Goal: Task Accomplishment & Management: Use online tool/utility

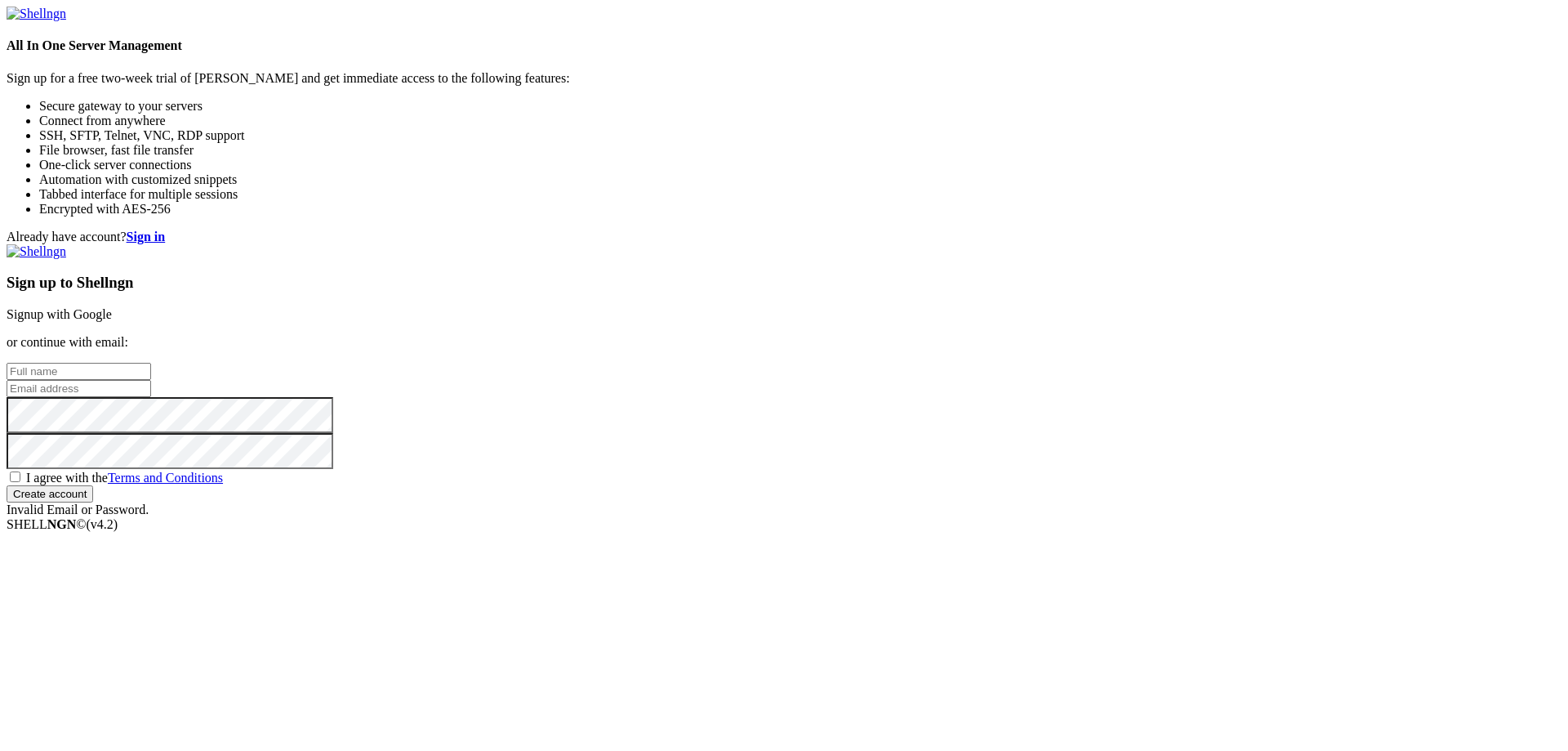
click at [777, 341] on div "Already have account? Sign in Sign up to Shellngn Signup with Google or continu…" at bounding box center [784, 373] width 1555 height 287
click at [725, 230] on div "Already have account? Sign in Sign up to Shellngn Signup with Google or continu…" at bounding box center [784, 373] width 1555 height 287
click at [151, 363] on input "text" at bounding box center [79, 371] width 145 height 17
type input "David John"
paste input "[EMAIL_ADDRESS][DOMAIN_NAME]"
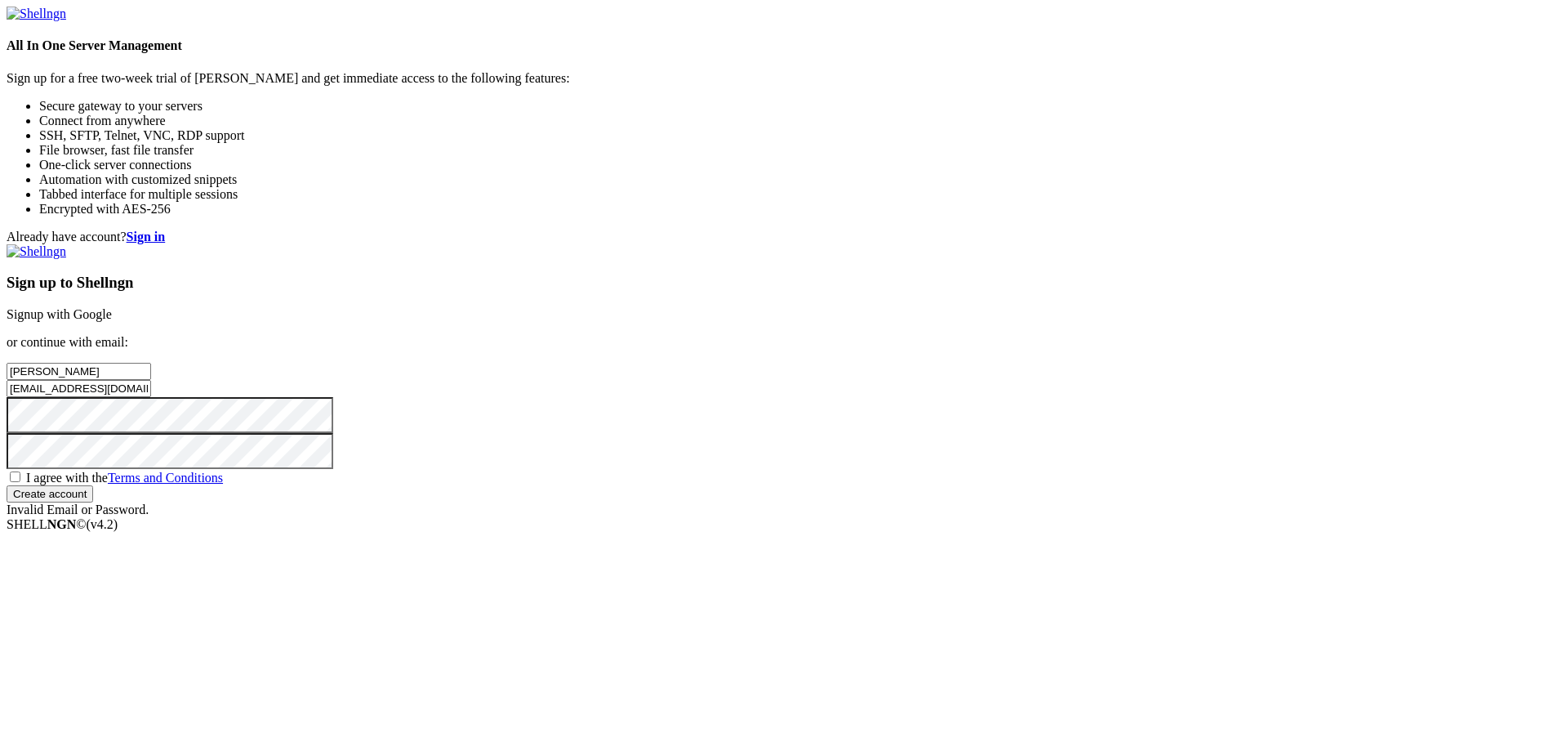
type input "[EMAIL_ADDRESS][DOMAIN_NAME]"
click at [891, 477] on div "Sign up to Shellngn Signup with Google or continue with email: David John vijeg…" at bounding box center [784, 380] width 1555 height 273
click at [223, 485] on span "I agree with the Terms and Conditions" at bounding box center [124, 477] width 196 height 14
click at [21, 482] on input "I agree with the Terms and Conditions" at bounding box center [15, 476] width 11 height 11
checkbox input "true"
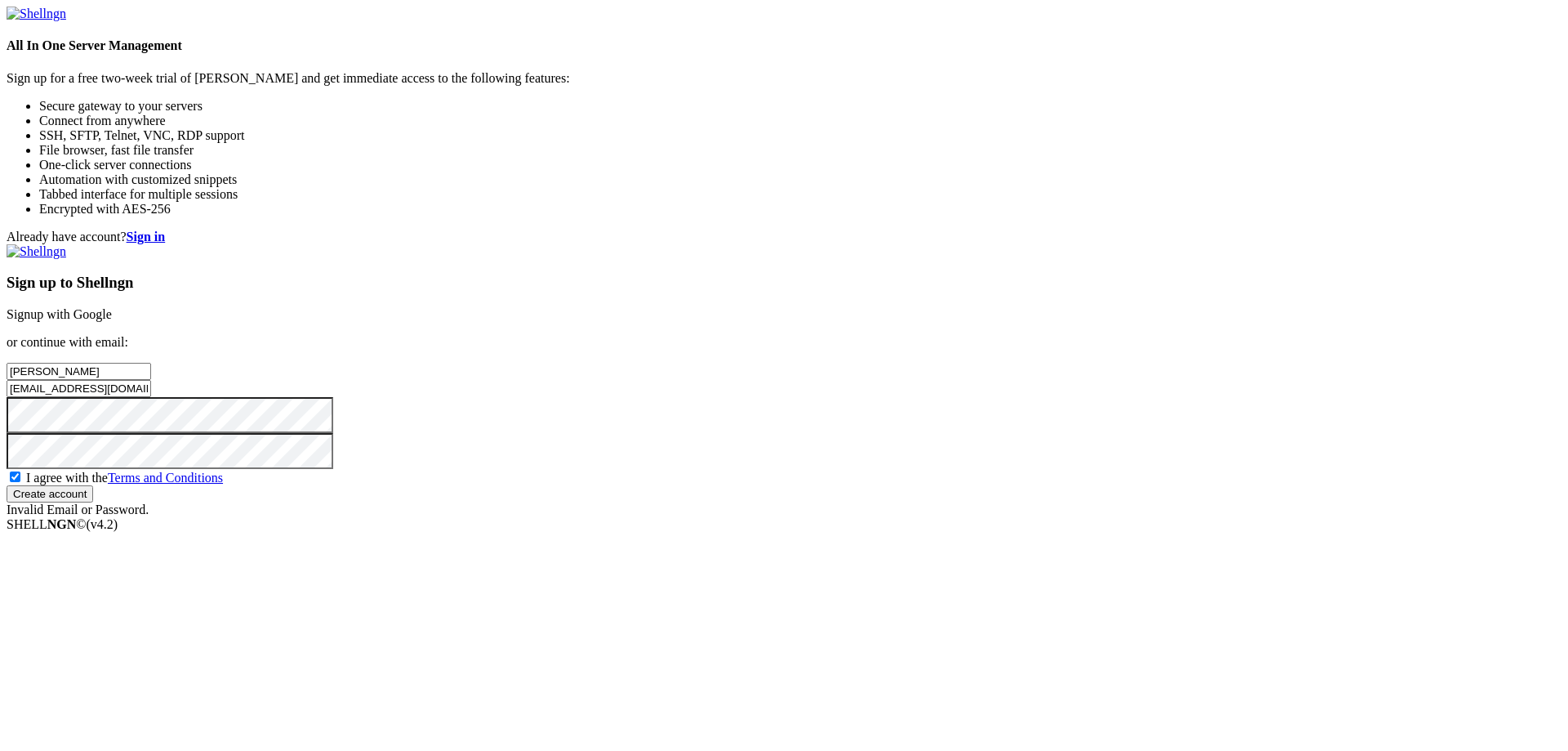
click at [883, 517] on div "Sign up to Shellngn Signup with Google or continue with email: David John vijeg…" at bounding box center [784, 380] width 1555 height 273
click at [93, 502] on input "Create account" at bounding box center [50, 494] width 87 height 17
click at [699, 368] on div "Already have account? Sign in Sign up to Shellngn Signup with Google or continu…" at bounding box center [784, 366] width 1555 height 273
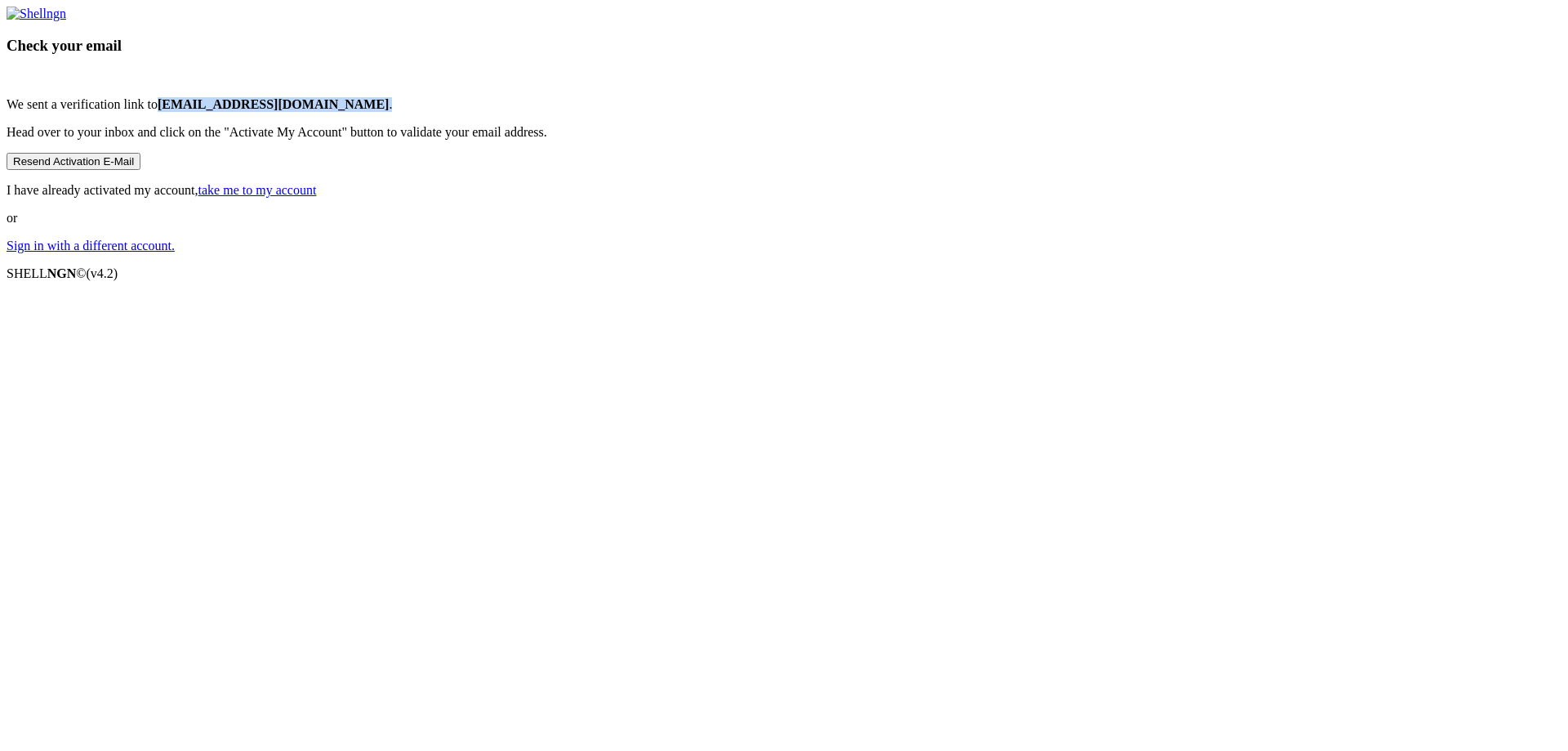
drag, startPoint x: 788, startPoint y: 364, endPoint x: 936, endPoint y: 360, distance: 148.1
click at [936, 112] on p "We sent a verification link to vijegid857@chaublog.com ." at bounding box center [784, 105] width 1555 height 15
copy p "vijegid857@chaublog.com ."
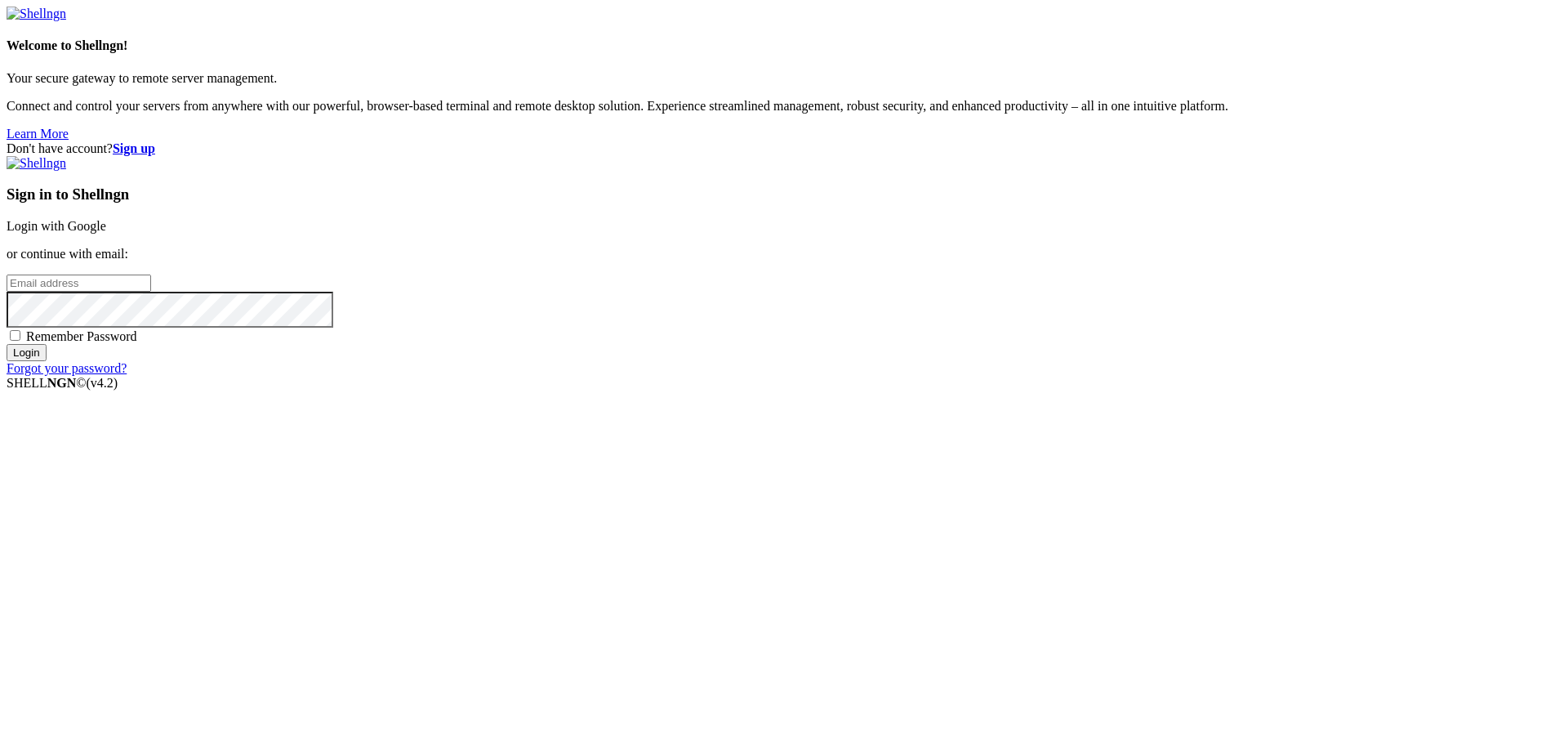
click at [151, 291] on input "email" at bounding box center [79, 283] width 145 height 17
paste input "vijegid857@chaublog.com."
type input "[EMAIL_ADDRESS][DOMAIN_NAME]"
click at [955, 376] on div "Sign in to Shellngn Login with Google or continue with email: vijegid857@chaubl…" at bounding box center [784, 266] width 1555 height 220
click at [137, 343] on span "Remember Password" at bounding box center [81, 336] width 111 height 14
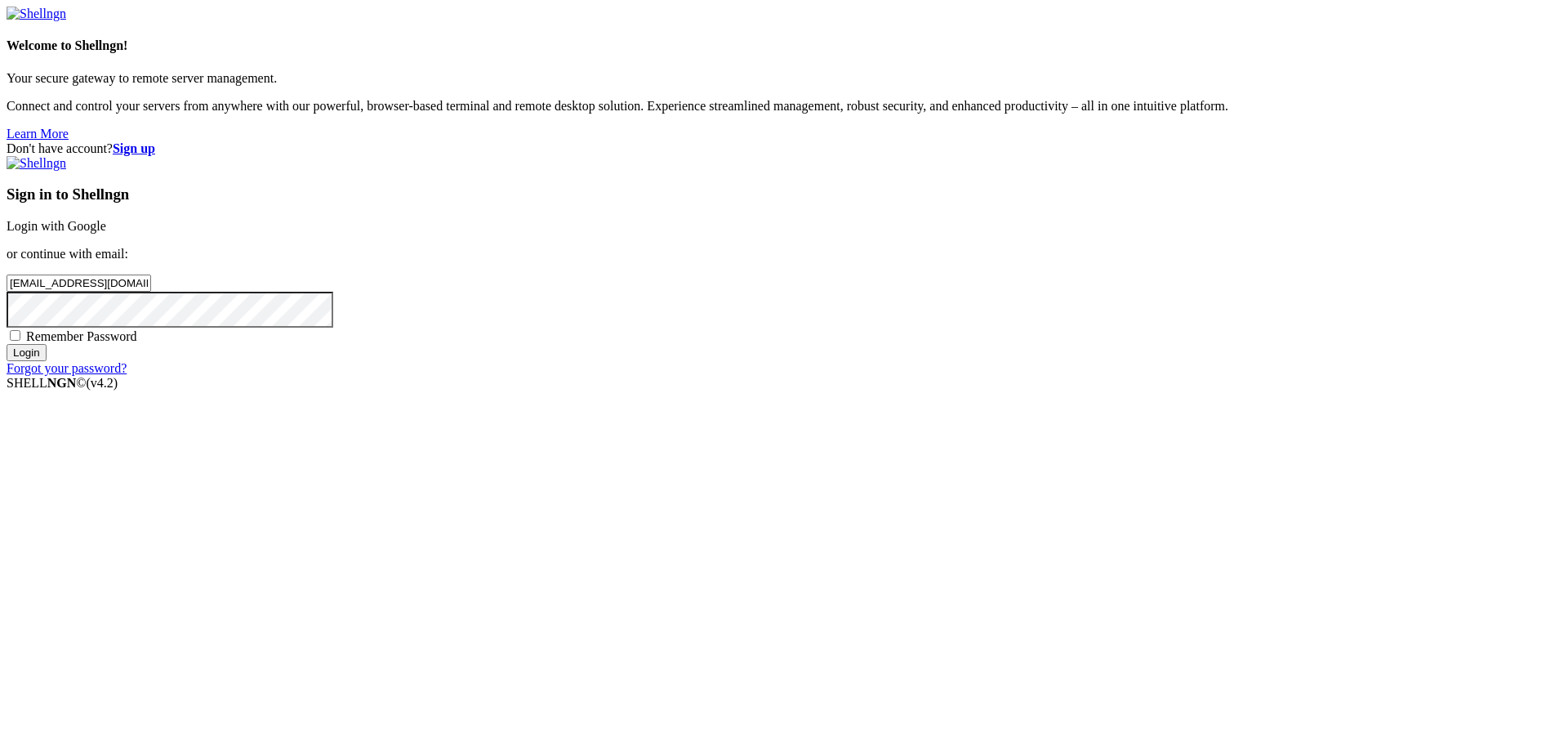
click at [21, 341] on input "Remember Password" at bounding box center [15, 335] width 11 height 11
checkbox input "true"
click at [937, 376] on div "Sign in to Shellngn Login with Google or continue with email: vijegid857@chaubl…" at bounding box center [784, 266] width 1555 height 220
click at [47, 361] on input "Login" at bounding box center [27, 352] width 40 height 17
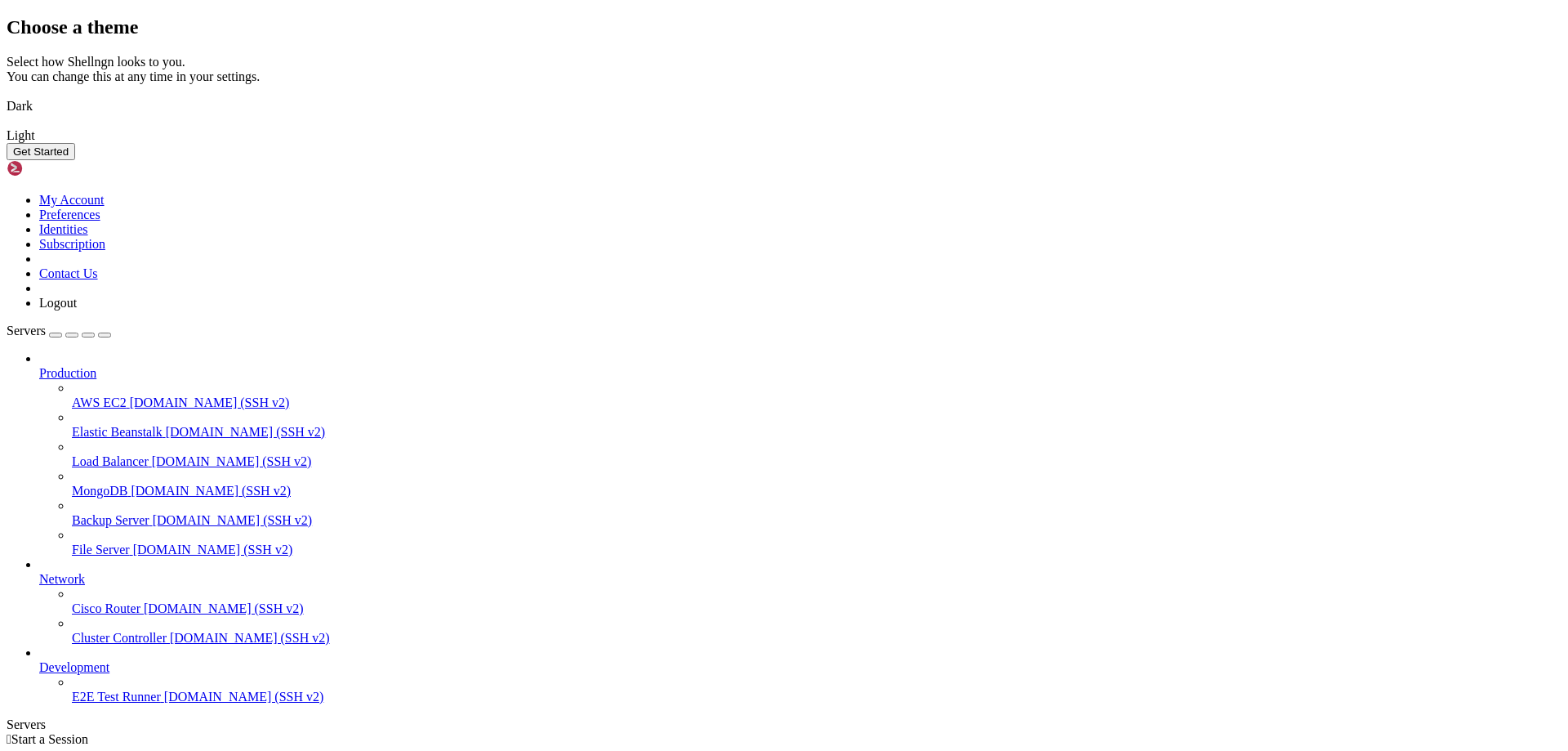
click at [7, 96] on img at bounding box center [7, 96] width 0 height 0
click at [75, 160] on button "Get Started" at bounding box center [41, 152] width 68 height 17
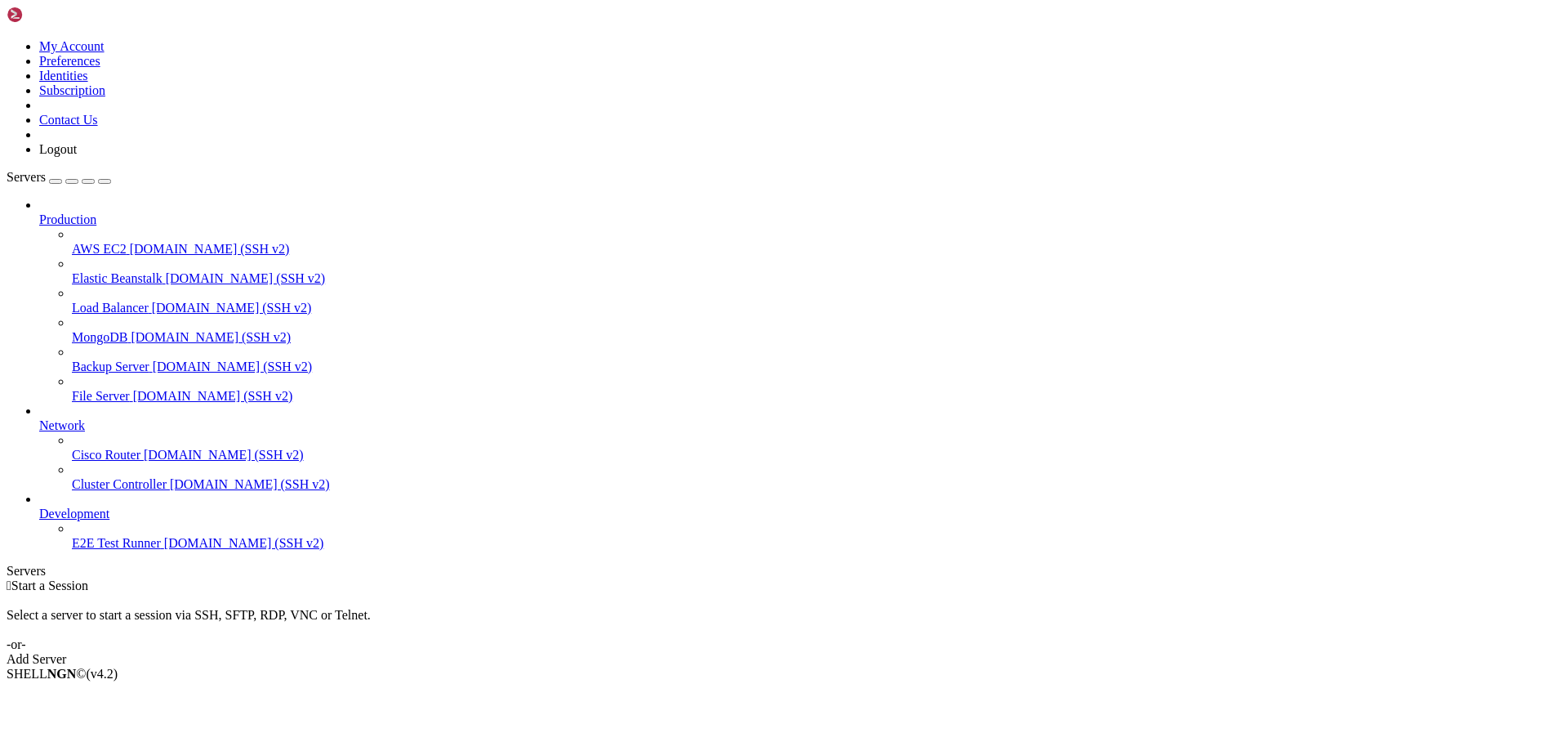
click at [903, 652] on div "Add Server" at bounding box center [784, 659] width 1555 height 15
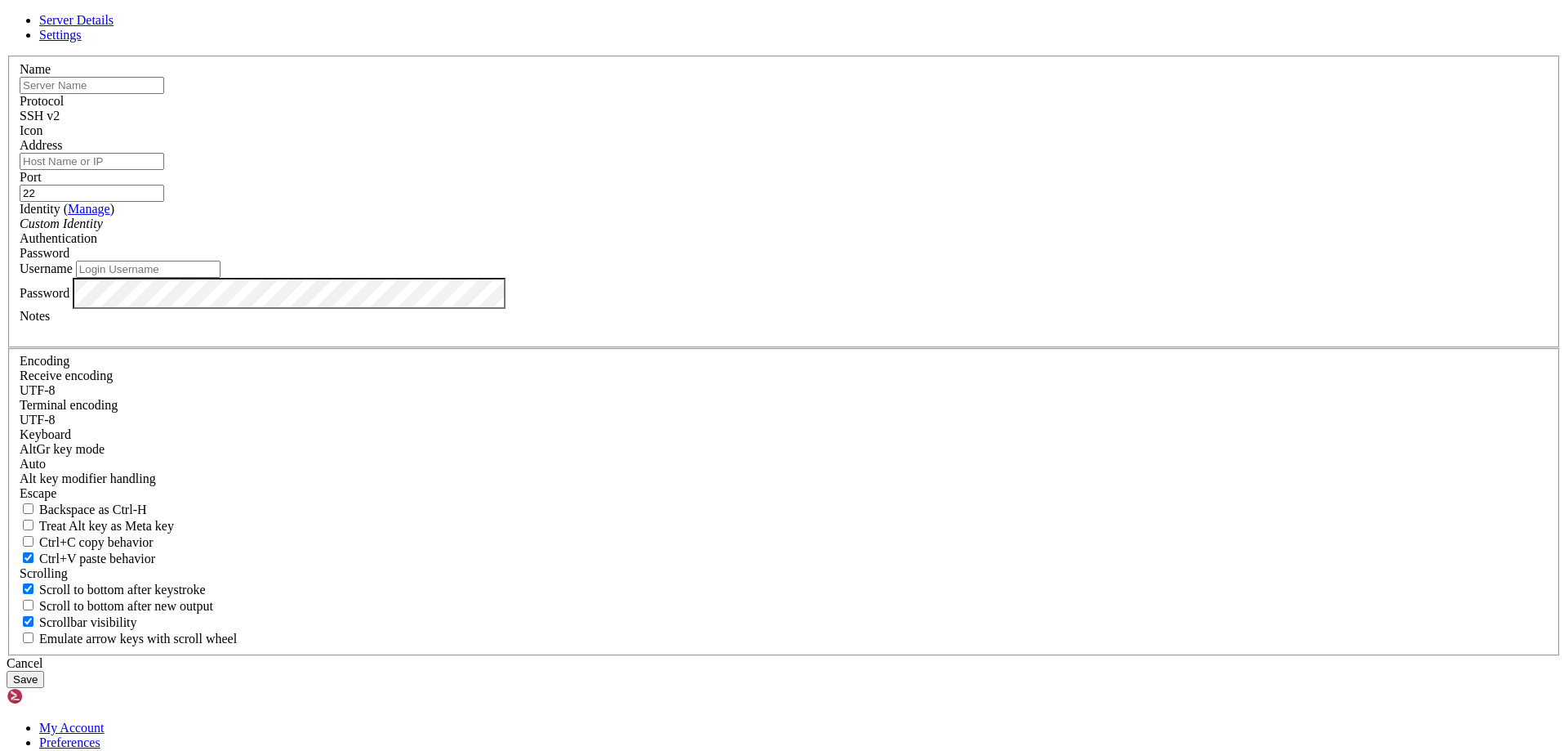
click at [164, 94] on input "text" at bounding box center [92, 85] width 145 height 17
type input "[TECHNICAL_ID]"
type input "uwu vps"
click at [658, 170] on div "Address" at bounding box center [784, 154] width 1529 height 32
click at [164, 170] on input "Address" at bounding box center [92, 161] width 145 height 17
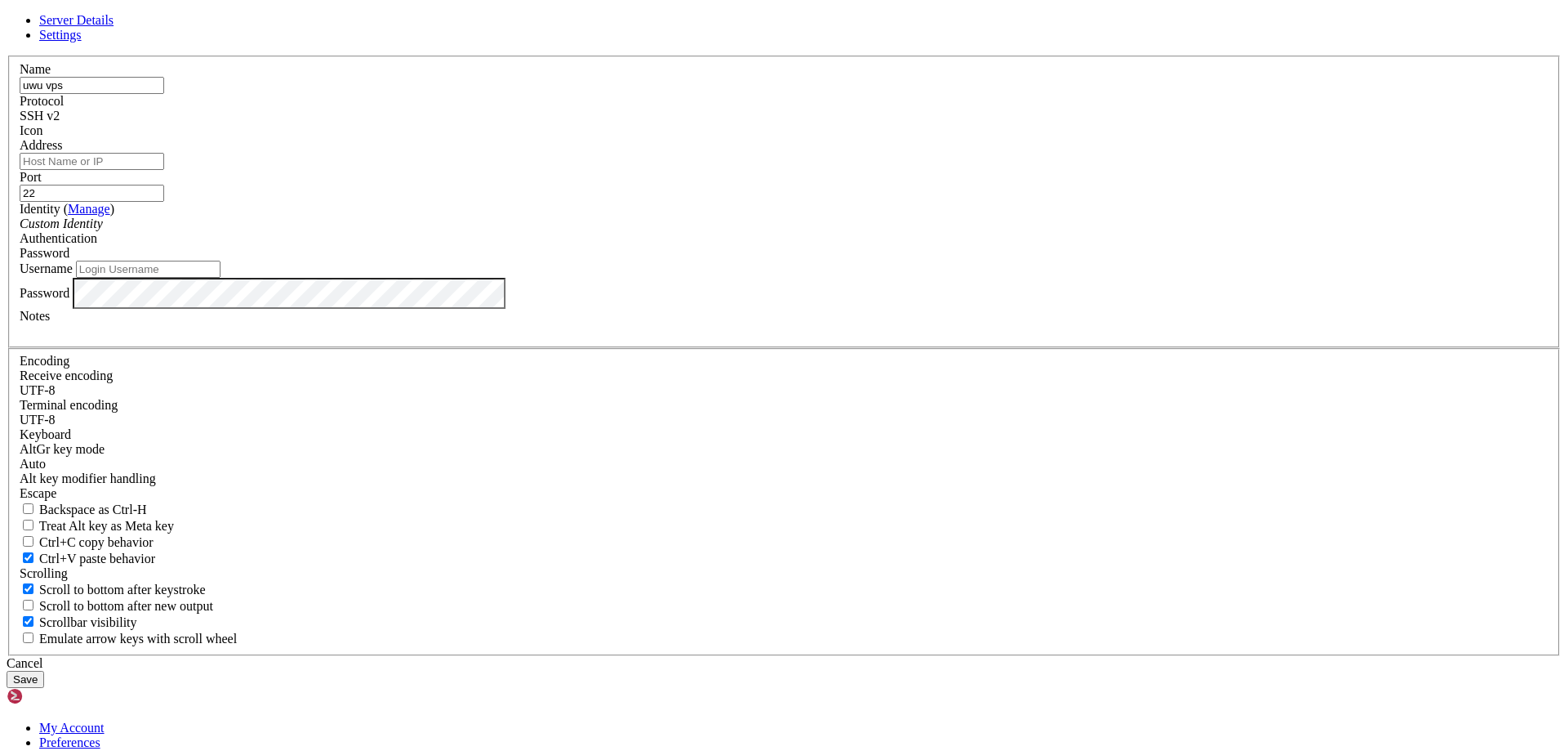
paste input "[TECHNICAL_ID]"
type input "[TECHNICAL_ID]"
click at [819, 94] on div "Name uwu vps" at bounding box center [784, 78] width 1529 height 32
click at [60, 122] on span "SSH v2" at bounding box center [40, 116] width 40 height 14
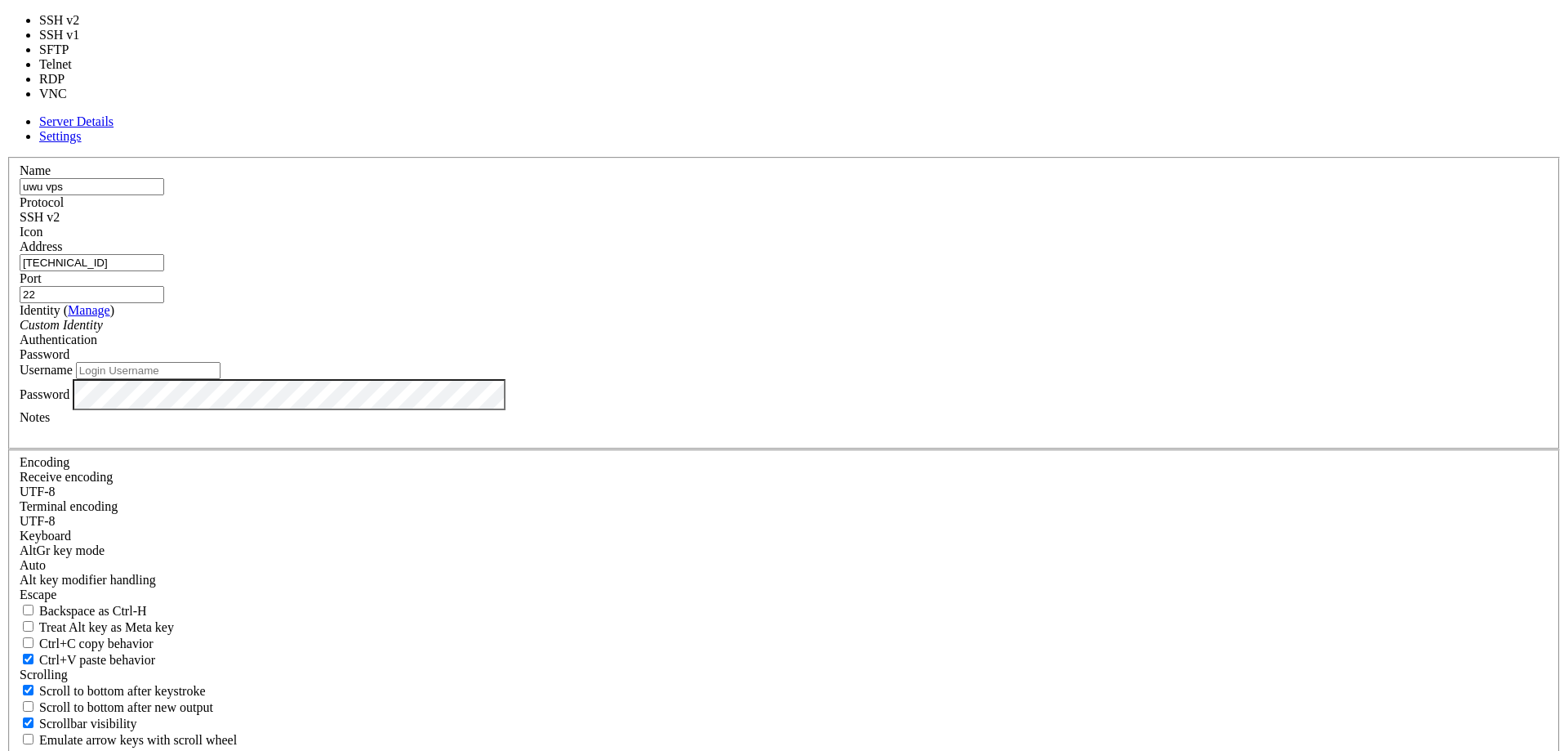
click at [51, 177] on label "Name" at bounding box center [35, 170] width 31 height 14
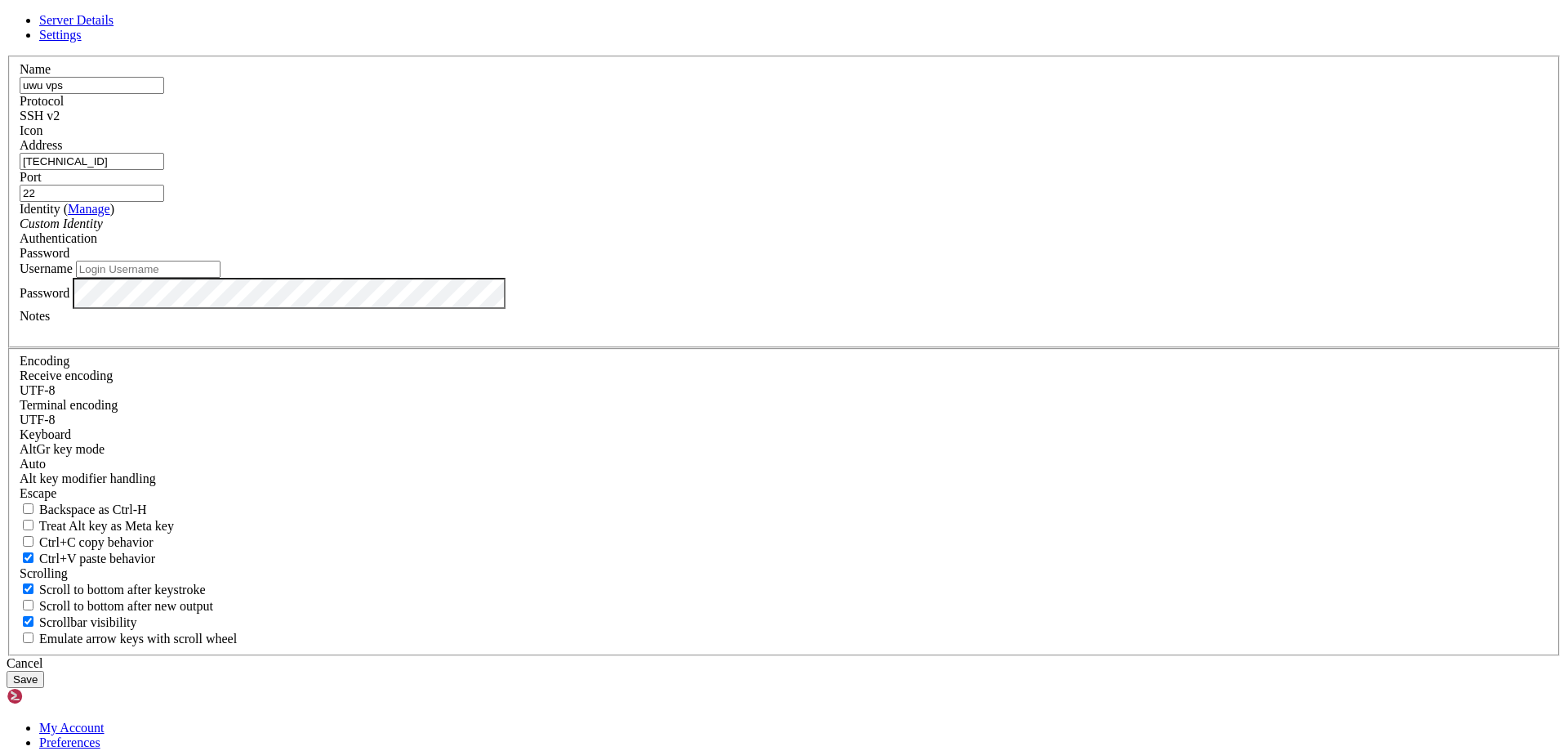
click at [830, 261] on div "Authentication Password" at bounding box center [784, 246] width 1529 height 29
click at [836, 261] on div "Password" at bounding box center [784, 253] width 1529 height 15
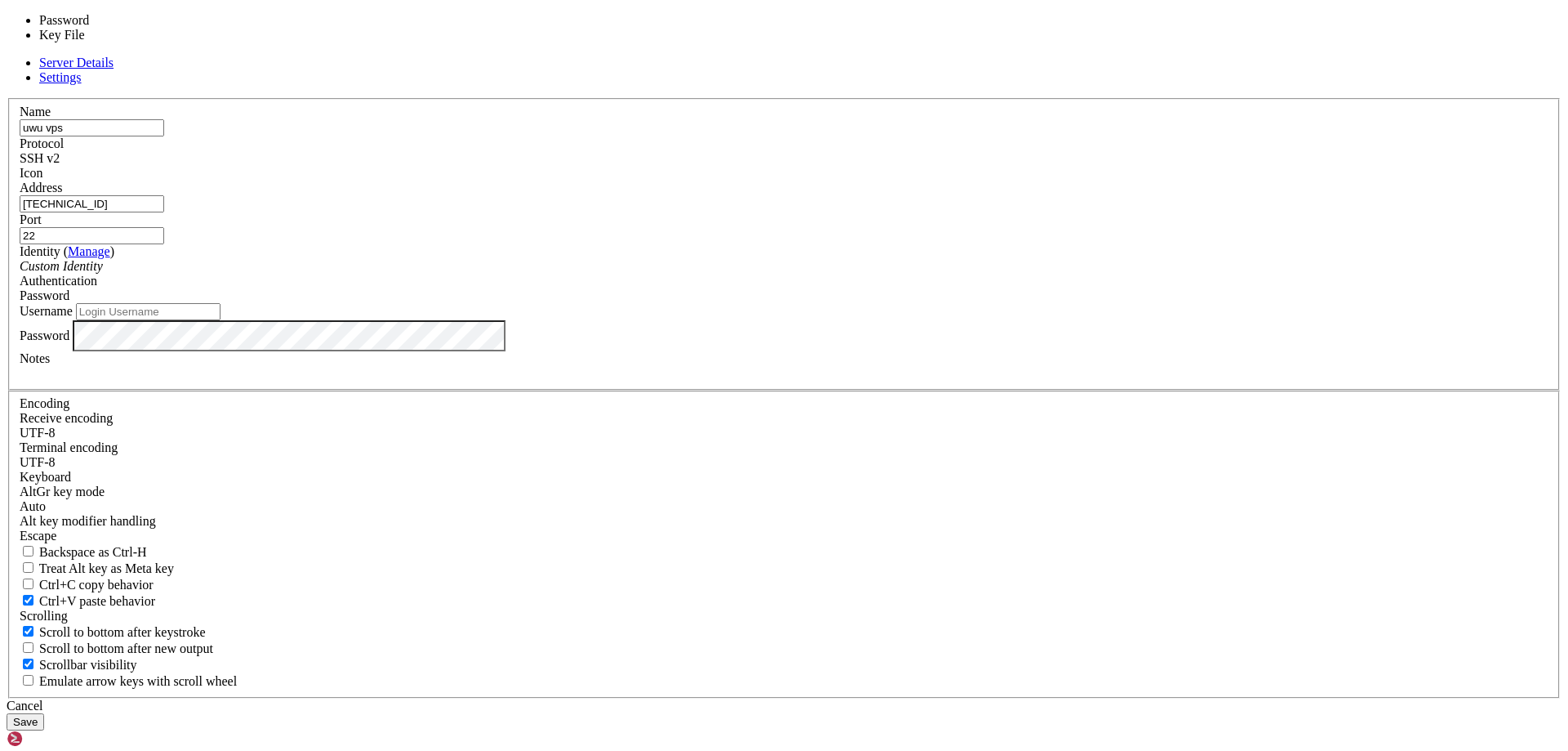
click at [783, 274] on div "Identity ( Manage ) Custom Identity" at bounding box center [784, 258] width 1529 height 29
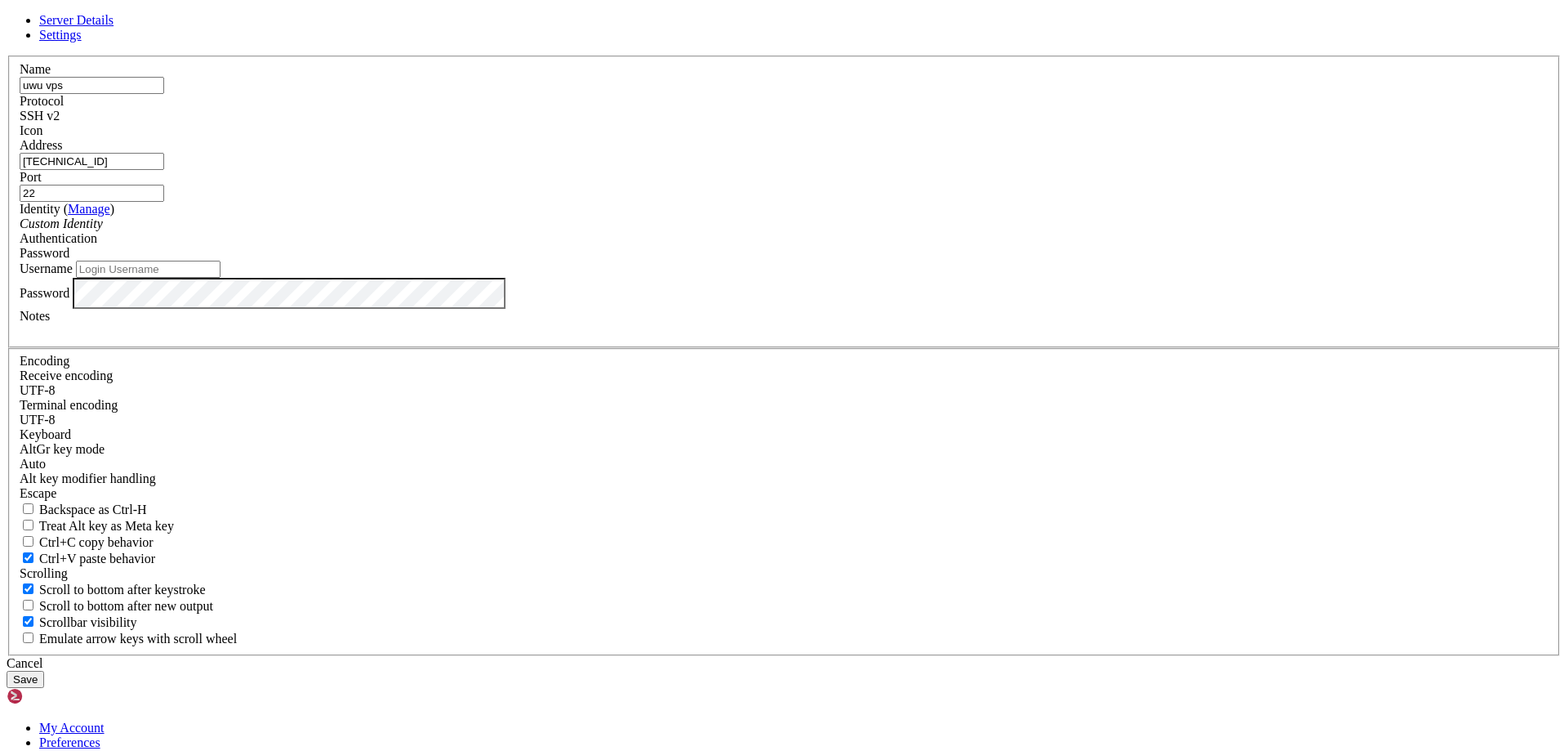
click at [221, 278] on input "Username" at bounding box center [148, 269] width 145 height 17
type input "history"
click at [44, 671] on button "Save" at bounding box center [25, 679] width 37 height 17
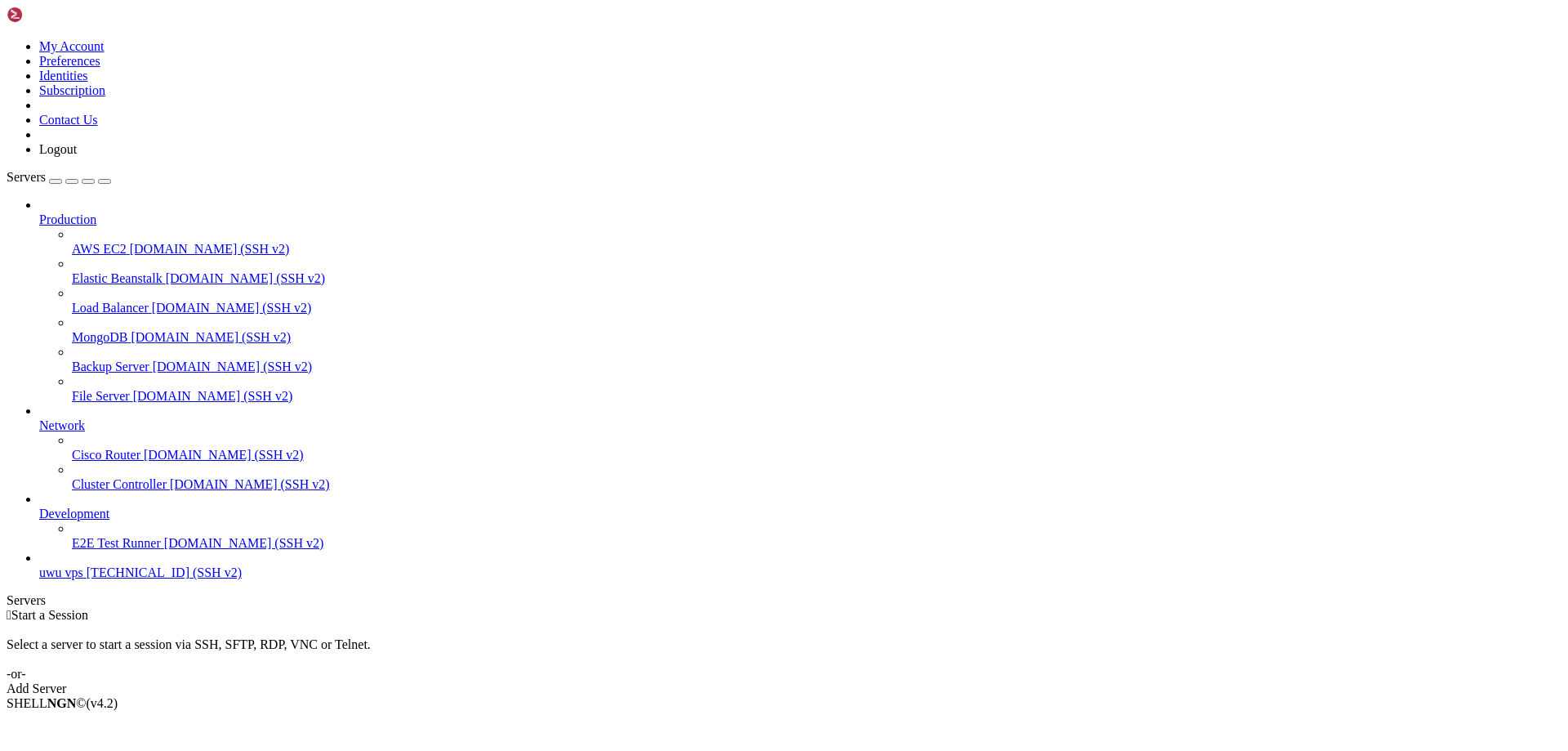
click at [115, 579] on span "[TECHNICAL_ID] (SSH v2)" at bounding box center [164, 572] width 155 height 14
click at [87, 579] on span "[TECHNICAL_ID] (SSH v2)" at bounding box center [164, 572] width 155 height 14
click at [82, 724] on span "Connect" at bounding box center [61, 730] width 43 height 14
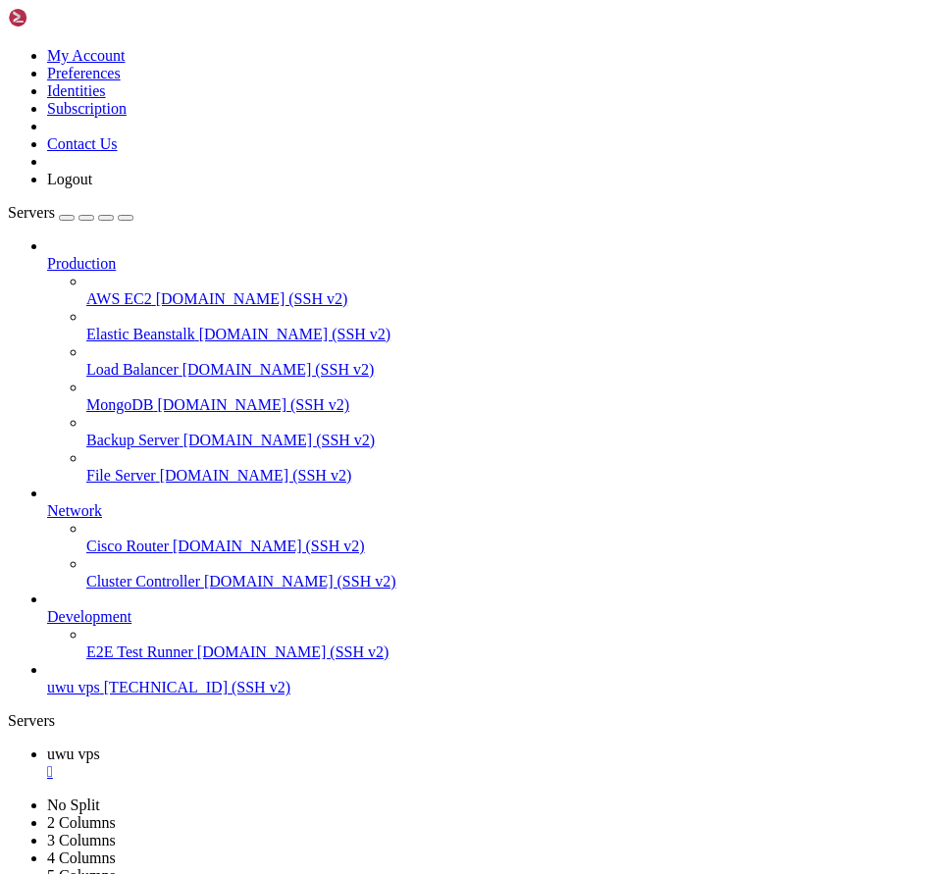
drag, startPoint x: 138, startPoint y: 1288, endPoint x: 130, endPoint y: 1294, distance: 10.6
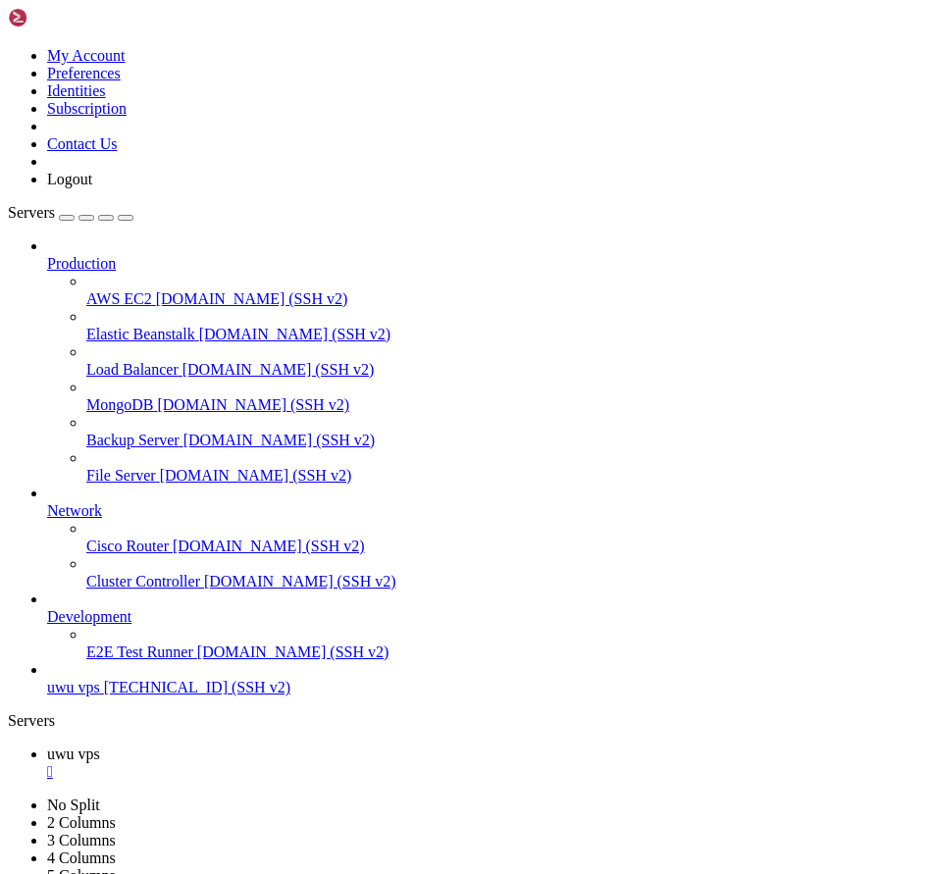
drag, startPoint x: 85, startPoint y: 1244, endPoint x: 143, endPoint y: 1240, distance: 58.0
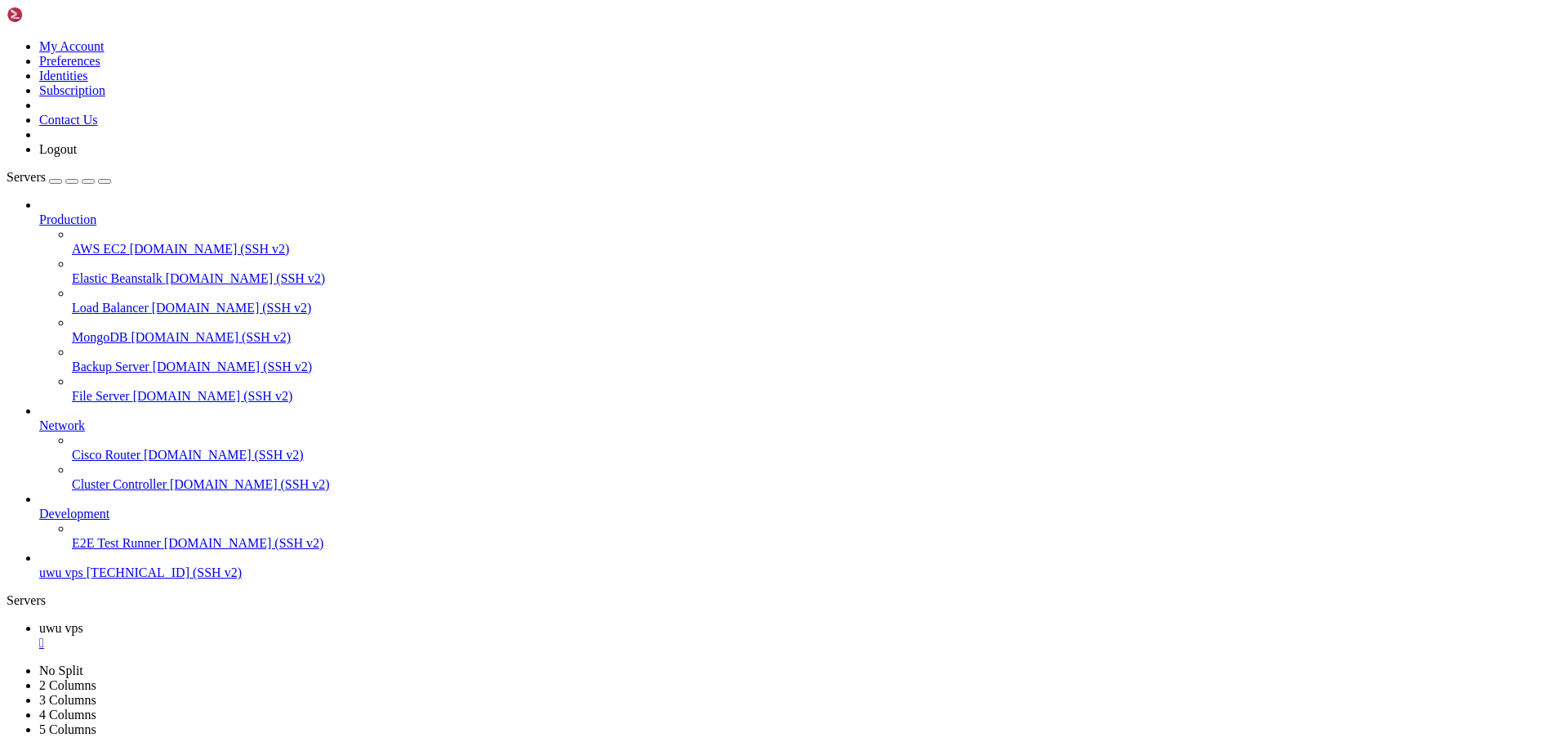
click at [284, 621] on link "uwu vps " at bounding box center [800, 635] width 1522 height 29
click at [287, 635] on div "" at bounding box center [800, 643] width 1522 height 15
click at [935, 681] on link "Add Server" at bounding box center [784, 689] width 1555 height 15
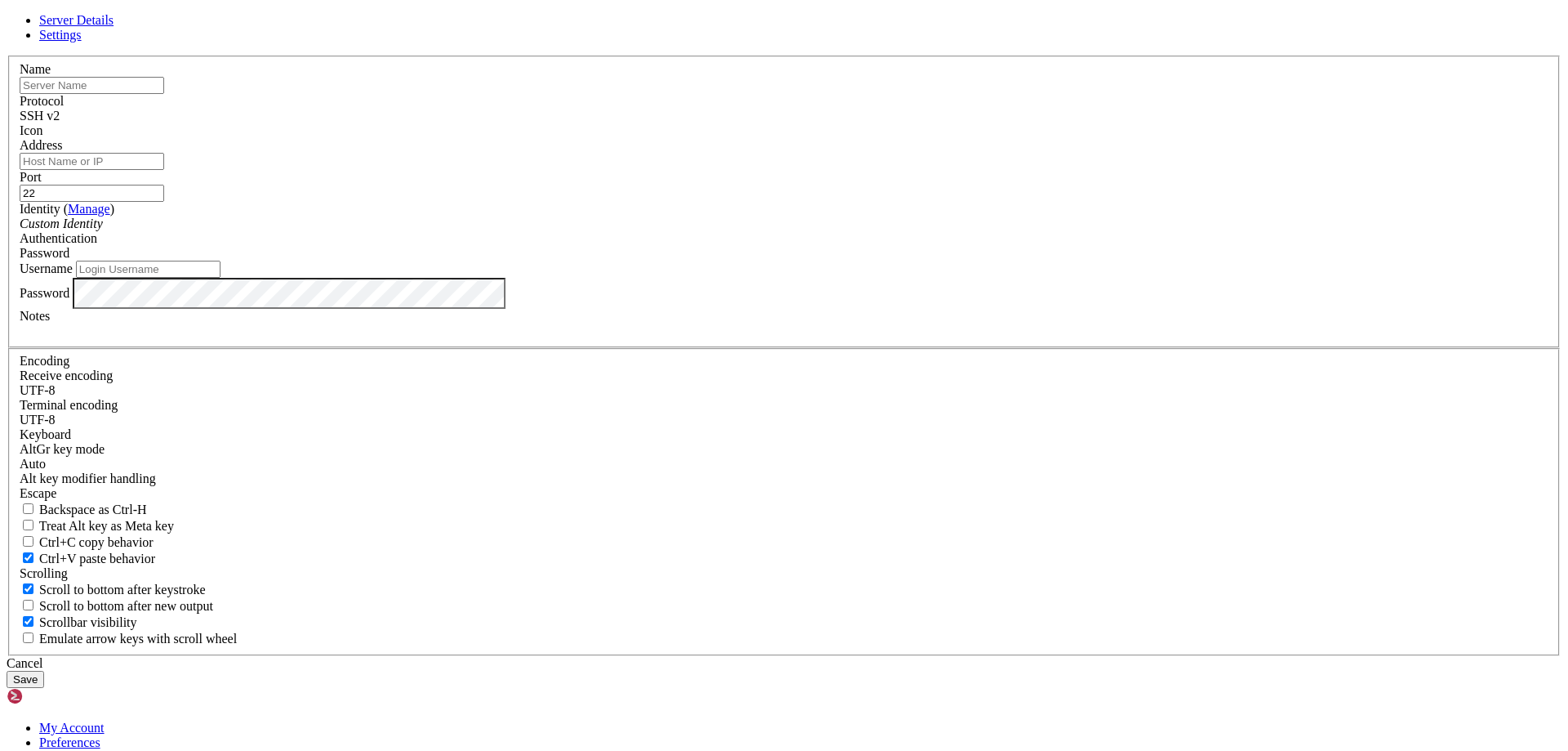
click at [164, 170] on input "Address" at bounding box center [92, 161] width 145 height 17
paste input "j5QBOr9owhue"
type input "j5QBOr9owhue"
type input "[DOMAIN_NAME]"
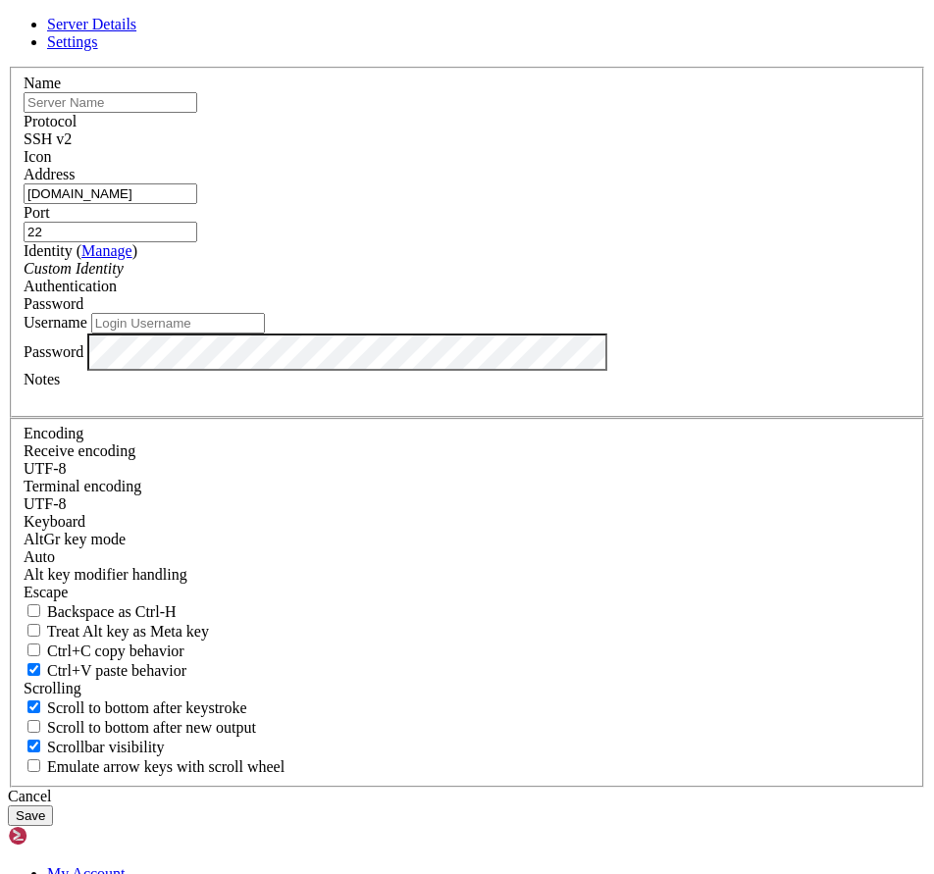
click at [265, 334] on input "Username" at bounding box center [178, 323] width 174 height 21
type input "[PERSON_NAME]"
drag, startPoint x: 556, startPoint y: 222, endPoint x: 566, endPoint y: 253, distance: 32.9
click at [77, 130] on label "Protocol" at bounding box center [50, 121] width 53 height 17
click at [72, 147] on span "SSH v2" at bounding box center [48, 139] width 48 height 17
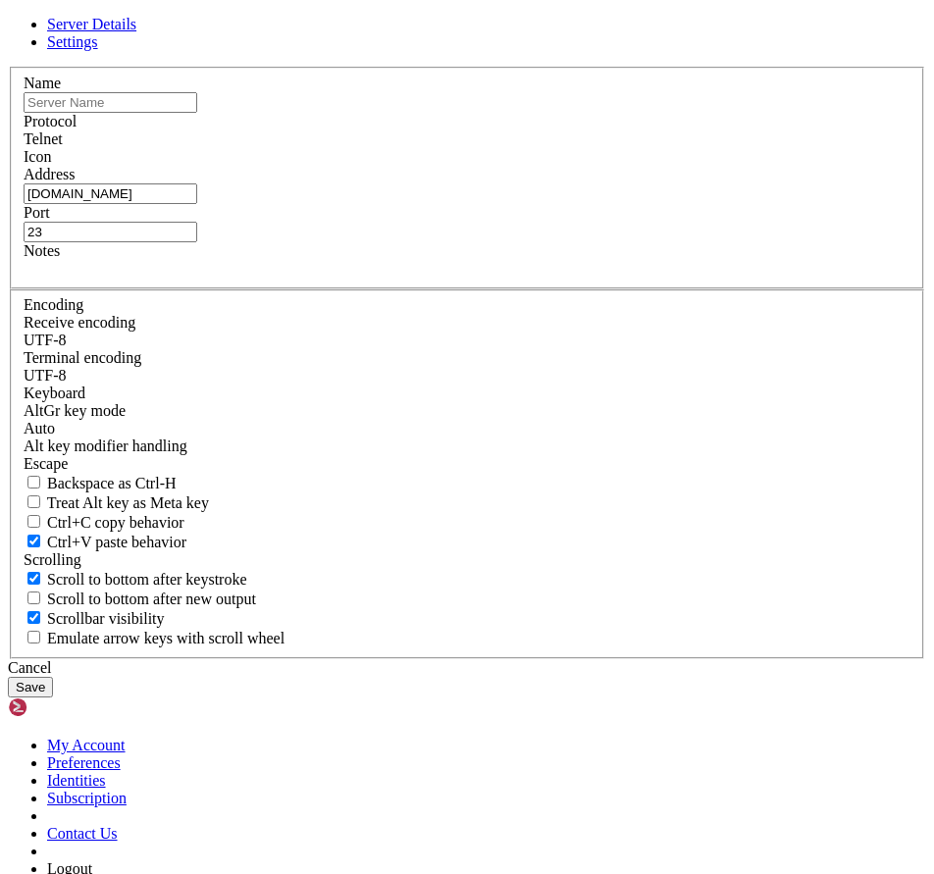
click at [491, 519] on div "Name Protocol Telnet Icon Address connect.lostservices.us Port 23 Notes" at bounding box center [467, 363] width 918 height 593
click at [584, 148] on div "Telnet" at bounding box center [467, 140] width 887 height 18
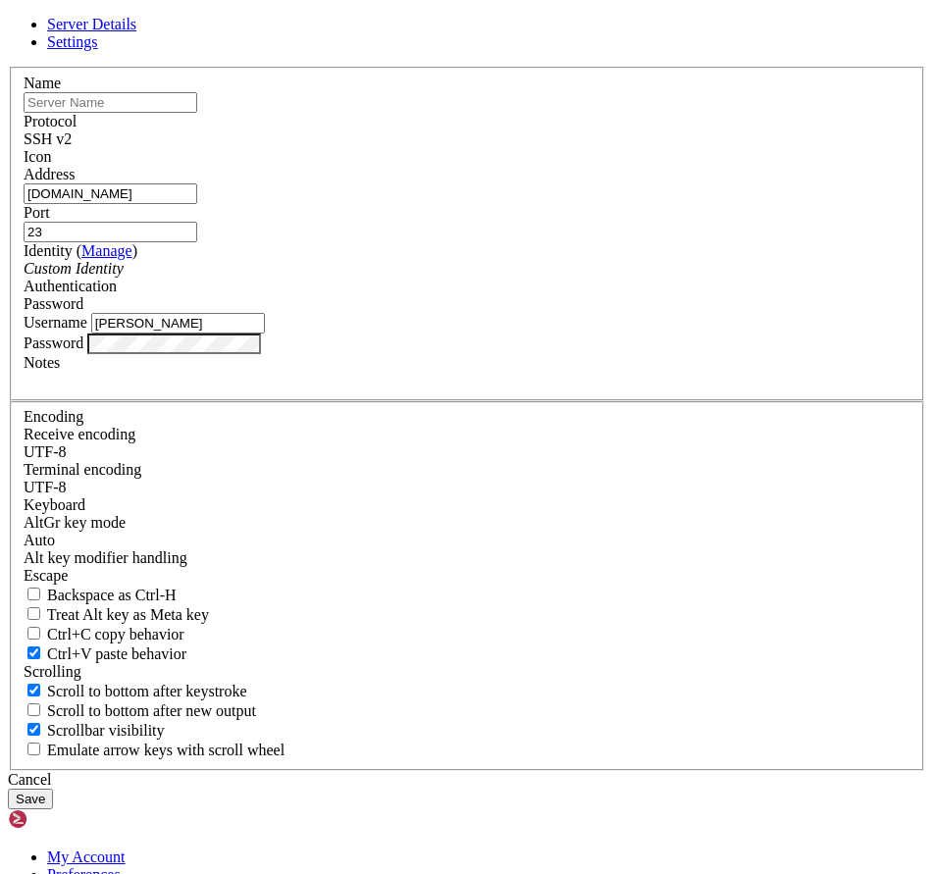
type input "22"
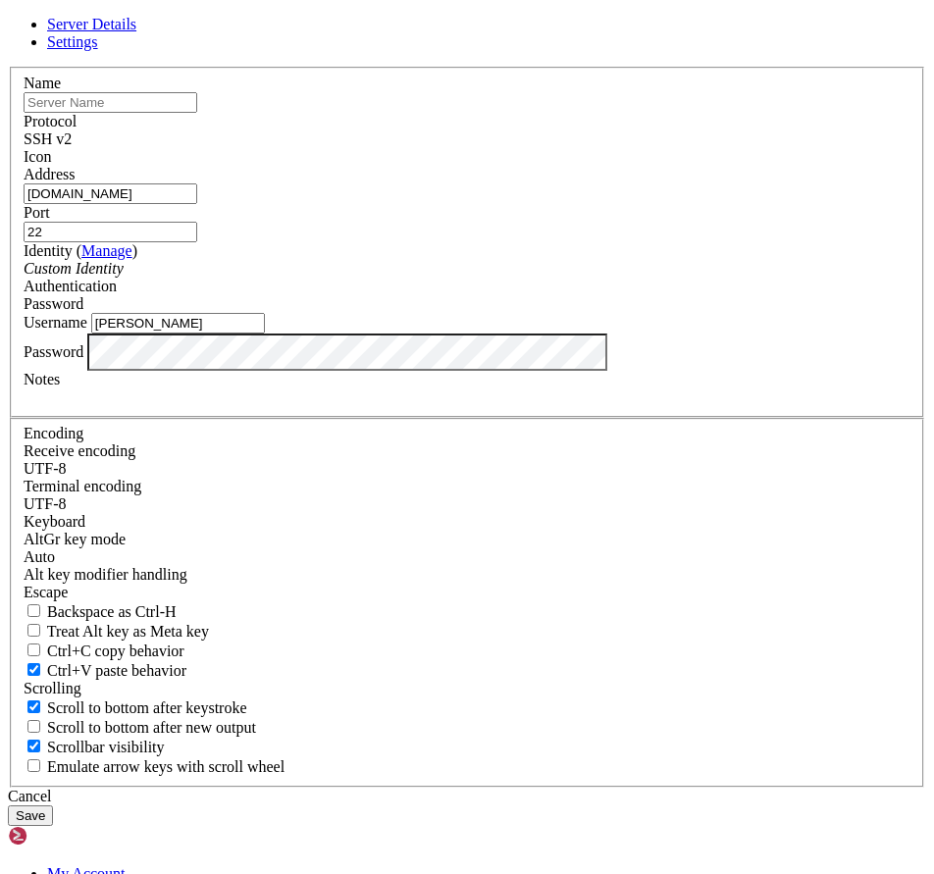
click at [53, 806] on button "Save" at bounding box center [30, 816] width 45 height 21
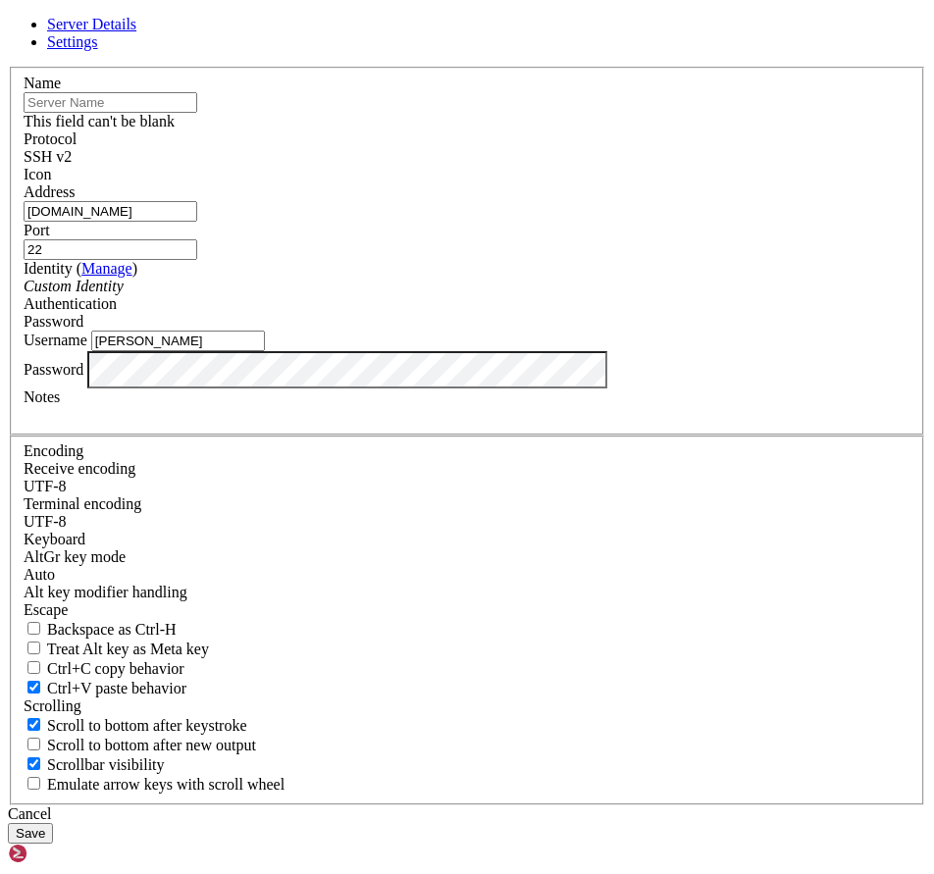
click at [197, 113] on input "text" at bounding box center [111, 102] width 174 height 21
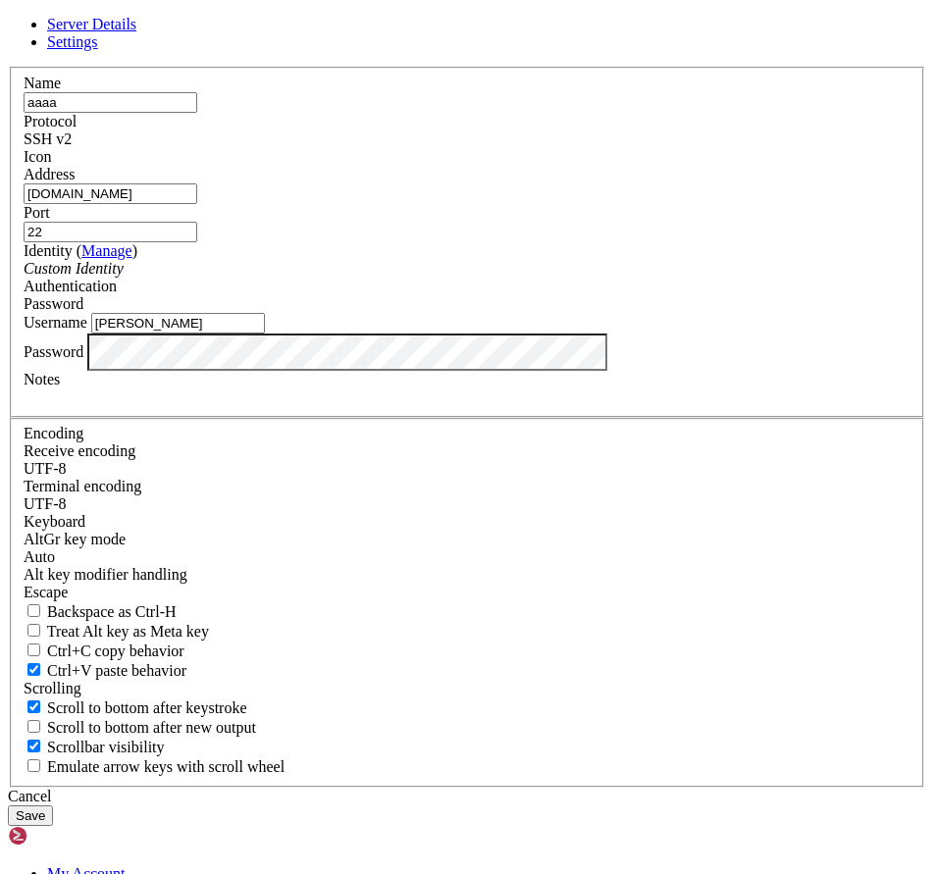
type input "aaaa"
click at [53, 806] on button "Save" at bounding box center [30, 816] width 45 height 21
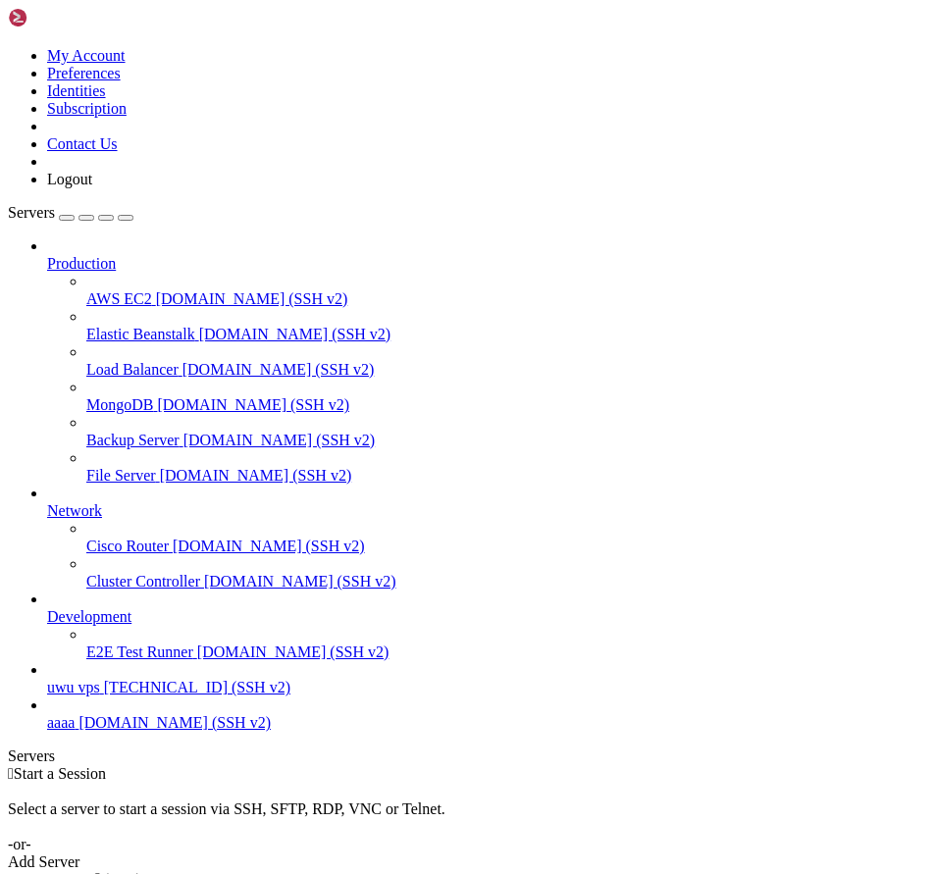
click at [116, 255] on span "Production" at bounding box center [81, 263] width 69 height 17
click at [47, 255] on icon at bounding box center [47, 255] width 0 height 0
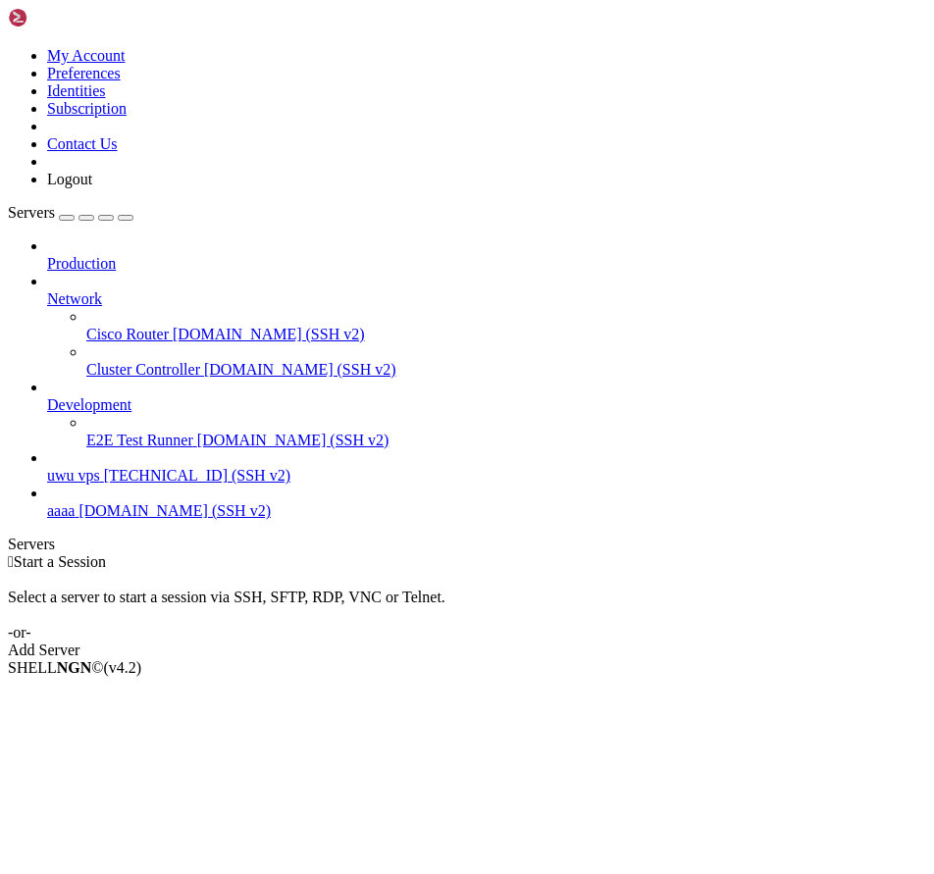
click at [47, 290] on icon at bounding box center [47, 290] width 0 height 0
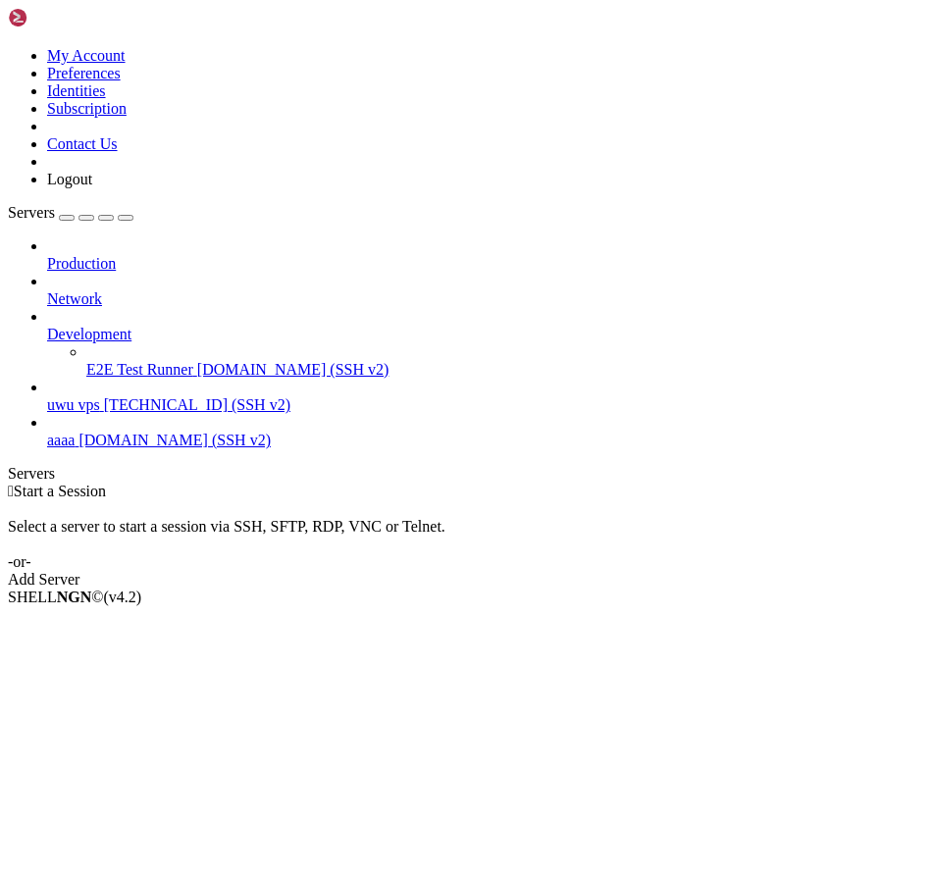
click at [225, 308] on div at bounding box center [486, 317] width 879 height 18
click at [162, 432] on link "aaaa connect.lostservices.us (SSH v2)" at bounding box center [486, 441] width 879 height 18
click at [99, 622] on li "Connect" at bounding box center [136, 631] width 179 height 18
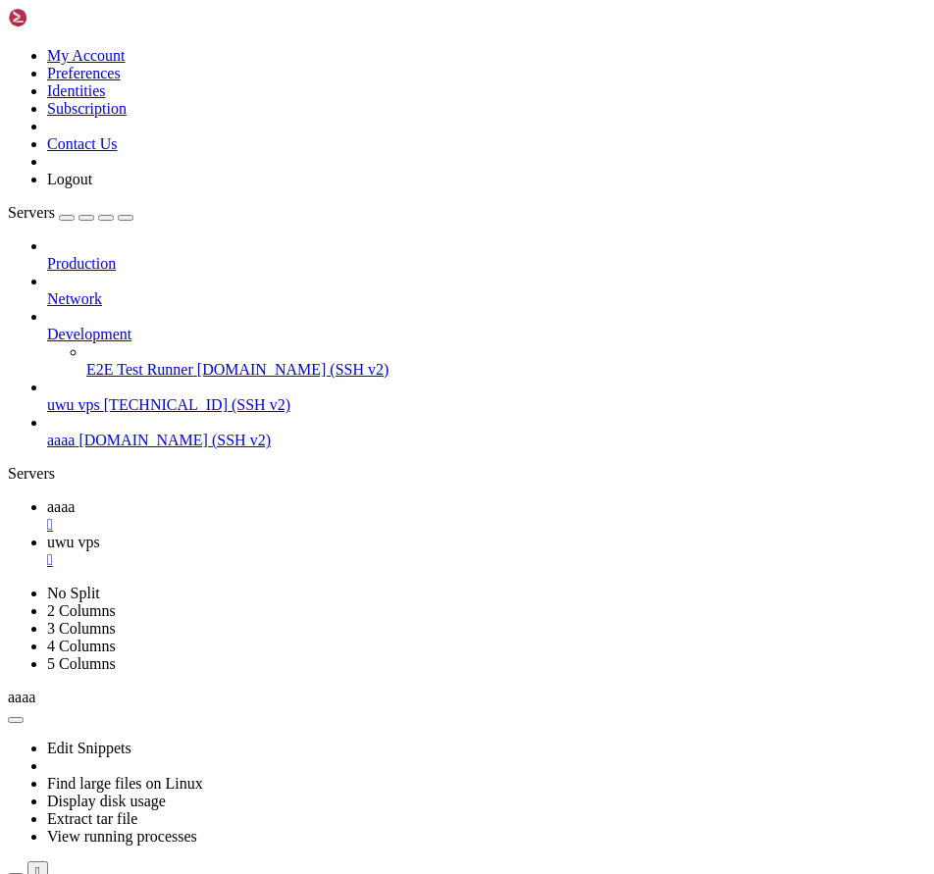
scroll to position [0, 0]
click at [328, 516] on div "" at bounding box center [486, 525] width 879 height 18
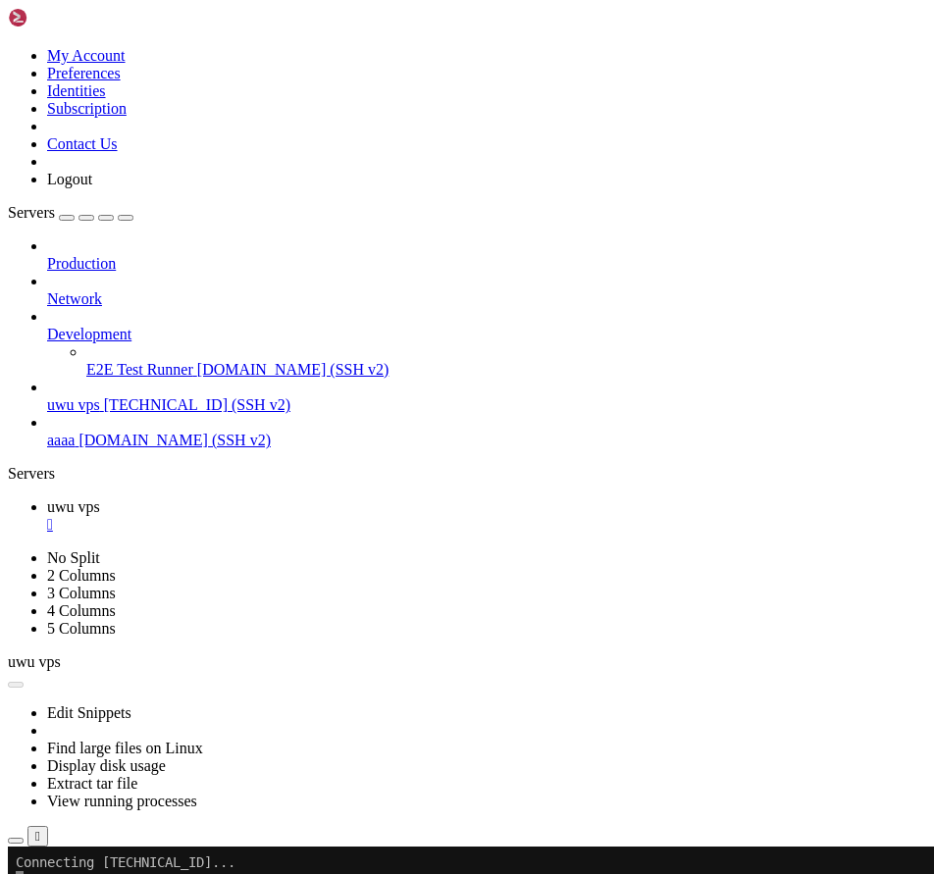
copy x-row "j5QBOr9owhue"
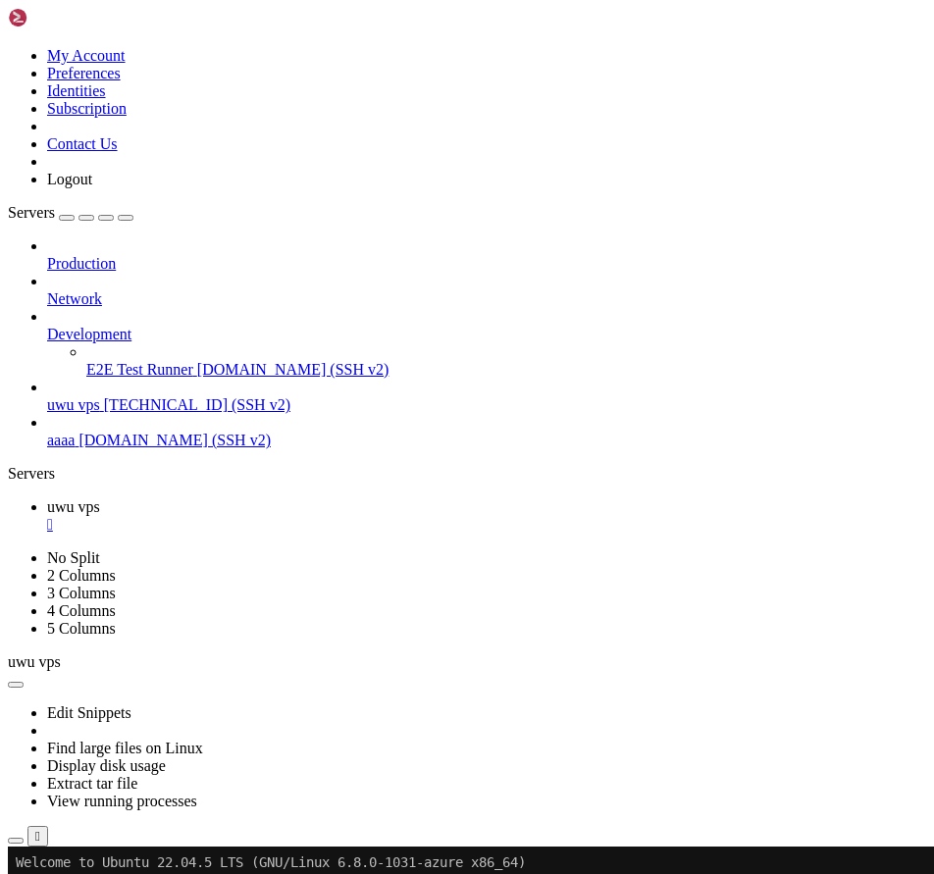
click at [346, 516] on div "" at bounding box center [486, 525] width 879 height 18
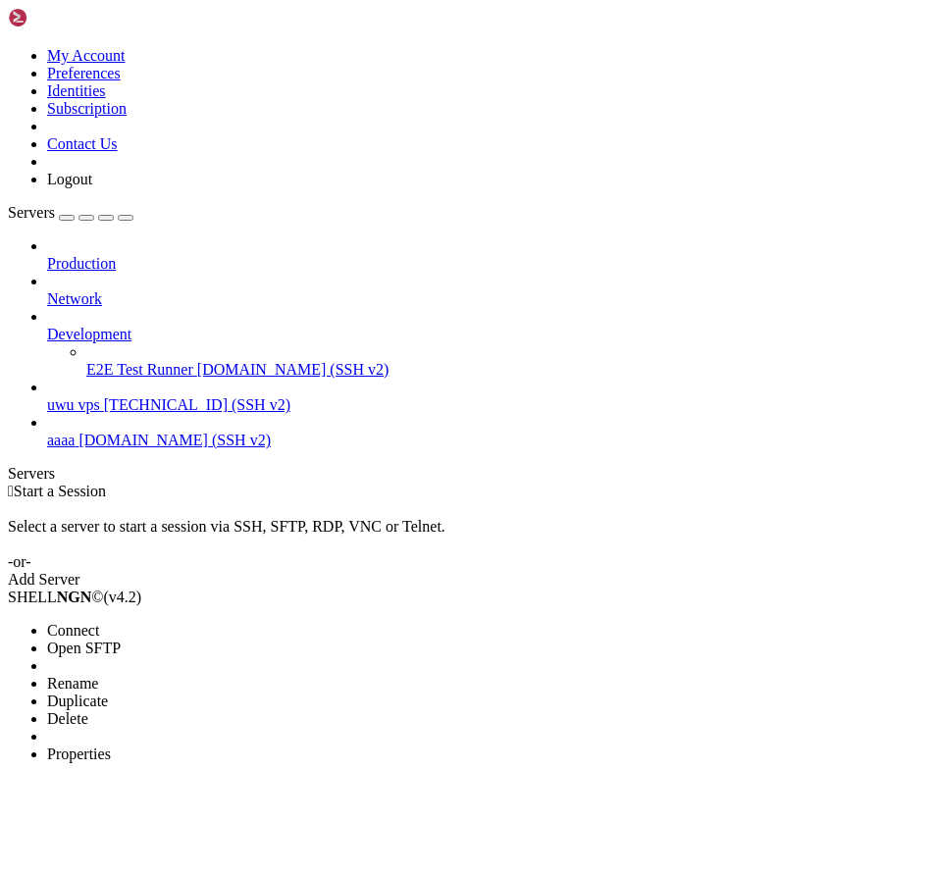
click at [223, 622] on ul "Connect Open SFTP New Server New Folder Rename Duplicate Delete Properties" at bounding box center [117, 692] width 218 height 141
click at [111, 746] on span "Properties" at bounding box center [79, 754] width 64 height 17
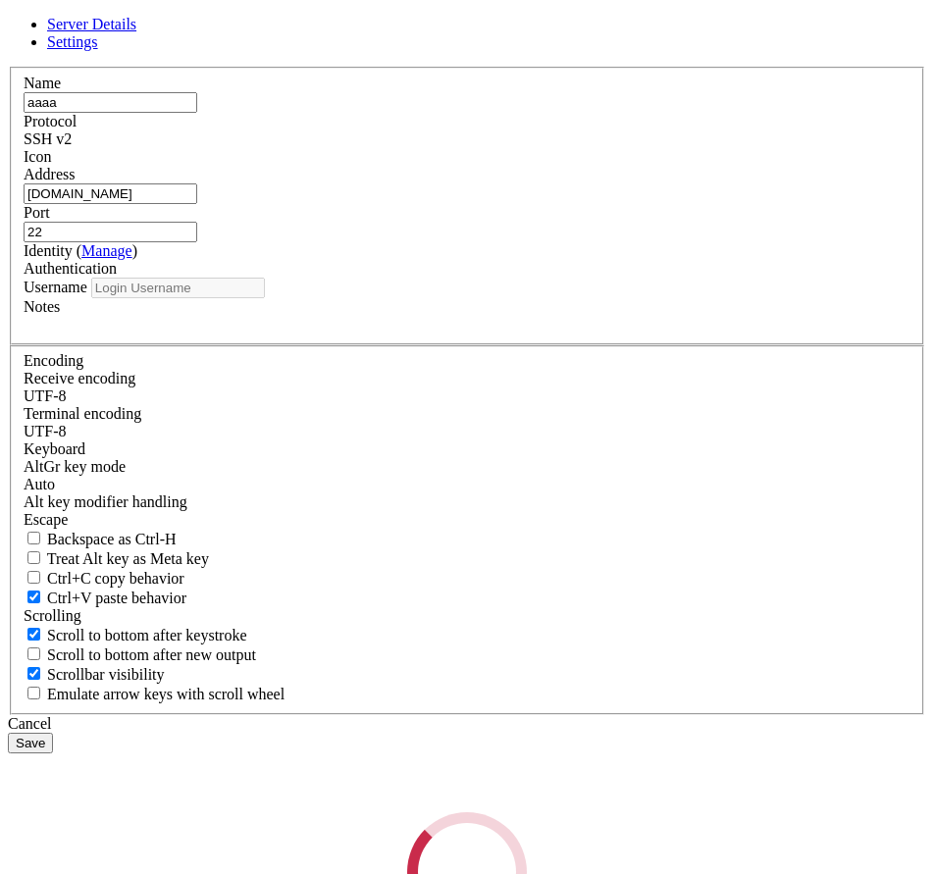
type input "[PERSON_NAME]"
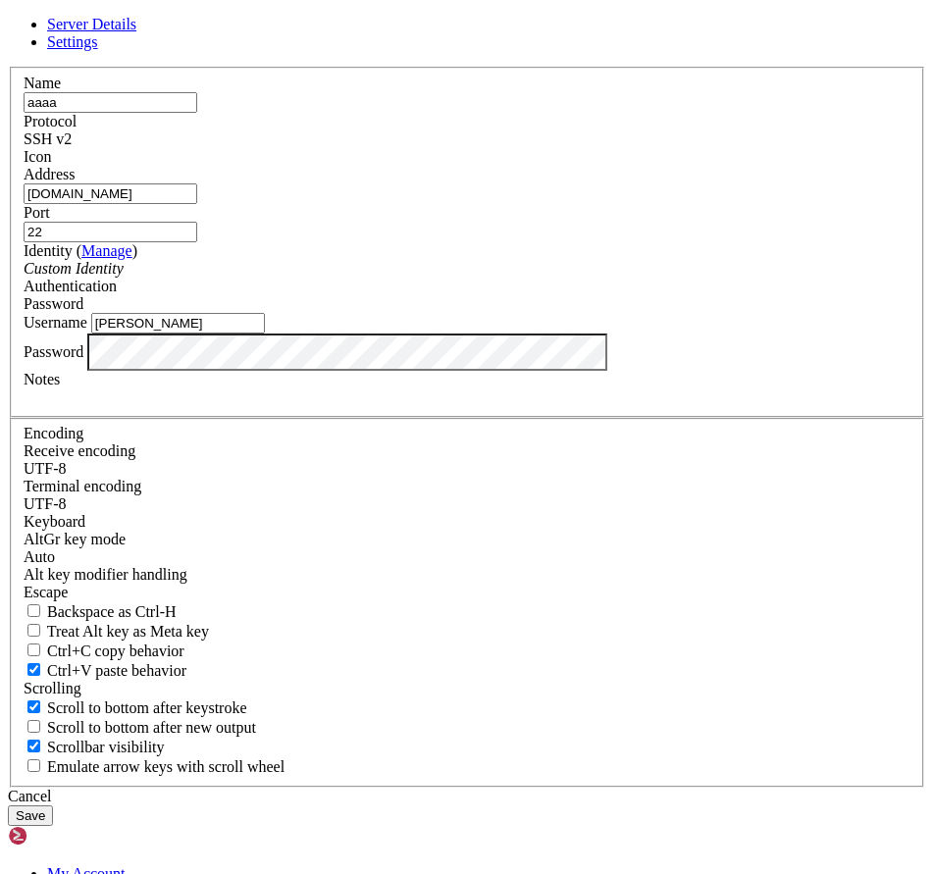
click at [197, 242] on input "22" at bounding box center [111, 232] width 174 height 21
type input "2"
type input "8080"
click at [53, 806] on button "Save" at bounding box center [30, 816] width 45 height 21
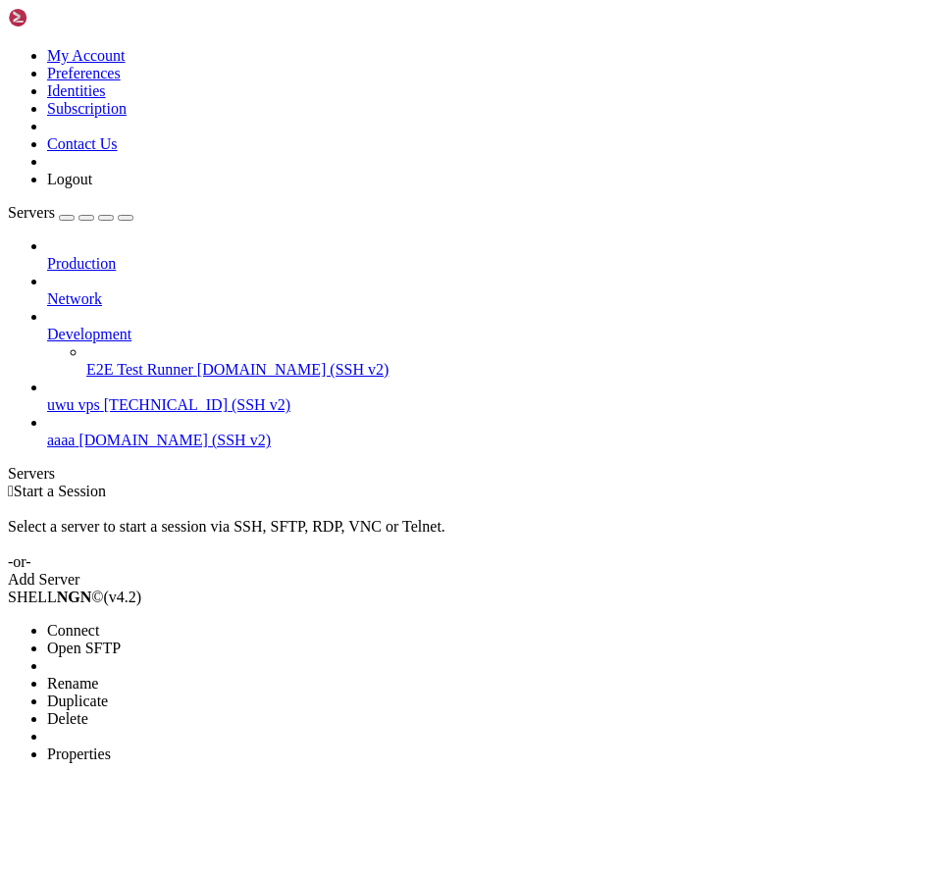
click at [105, 622] on li "Connect" at bounding box center [136, 631] width 179 height 18
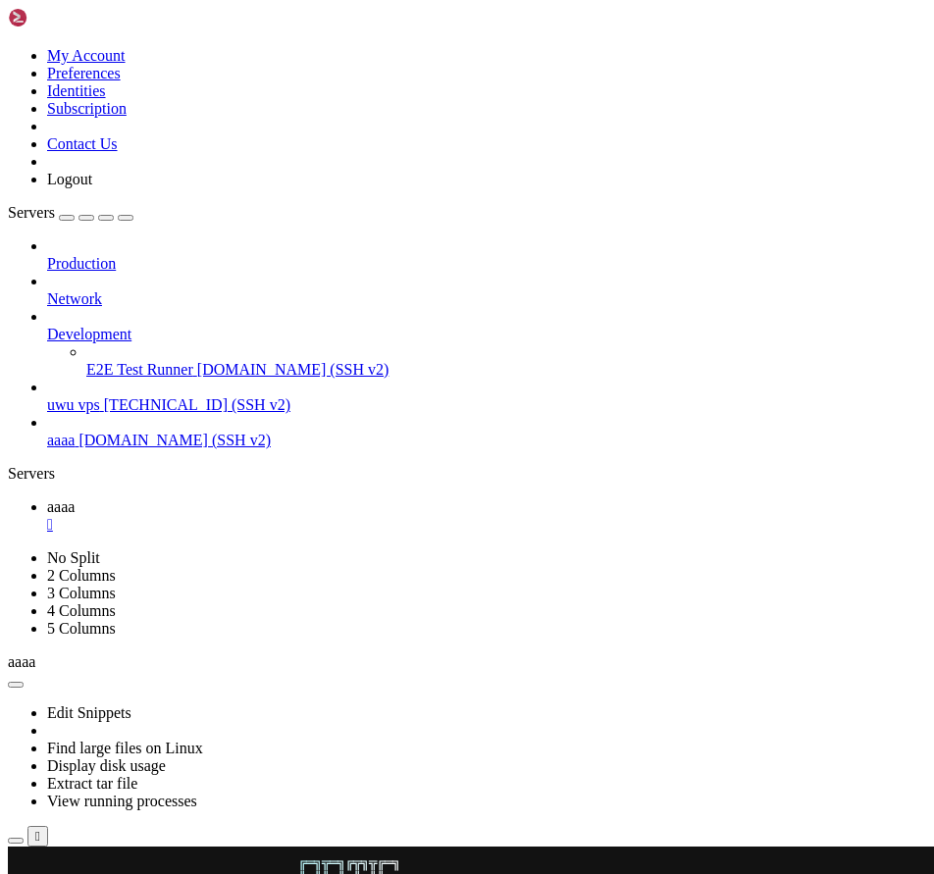
click at [326, 516] on div "" at bounding box center [486, 525] width 879 height 18
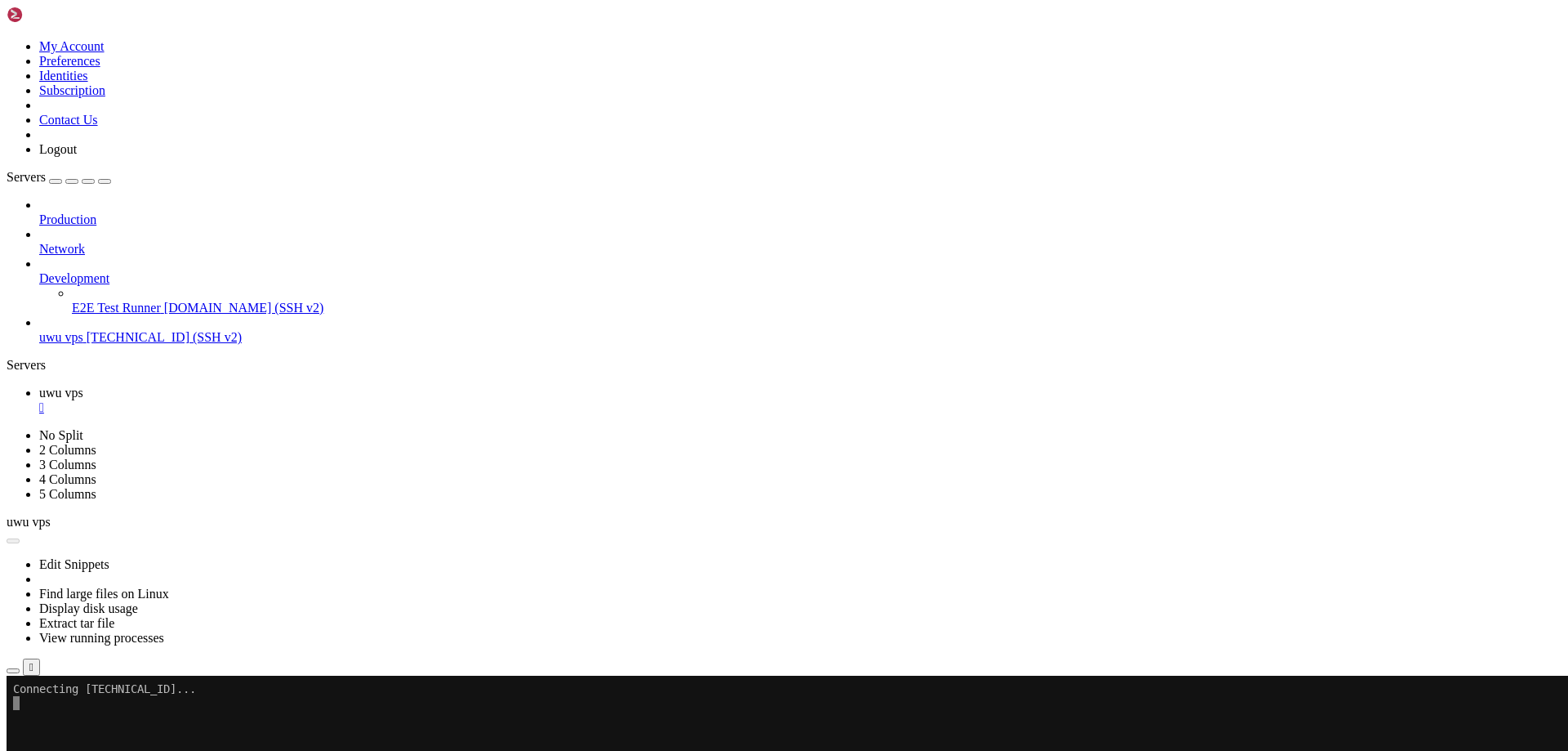
click at [290, 400] on div "" at bounding box center [800, 408] width 1522 height 15
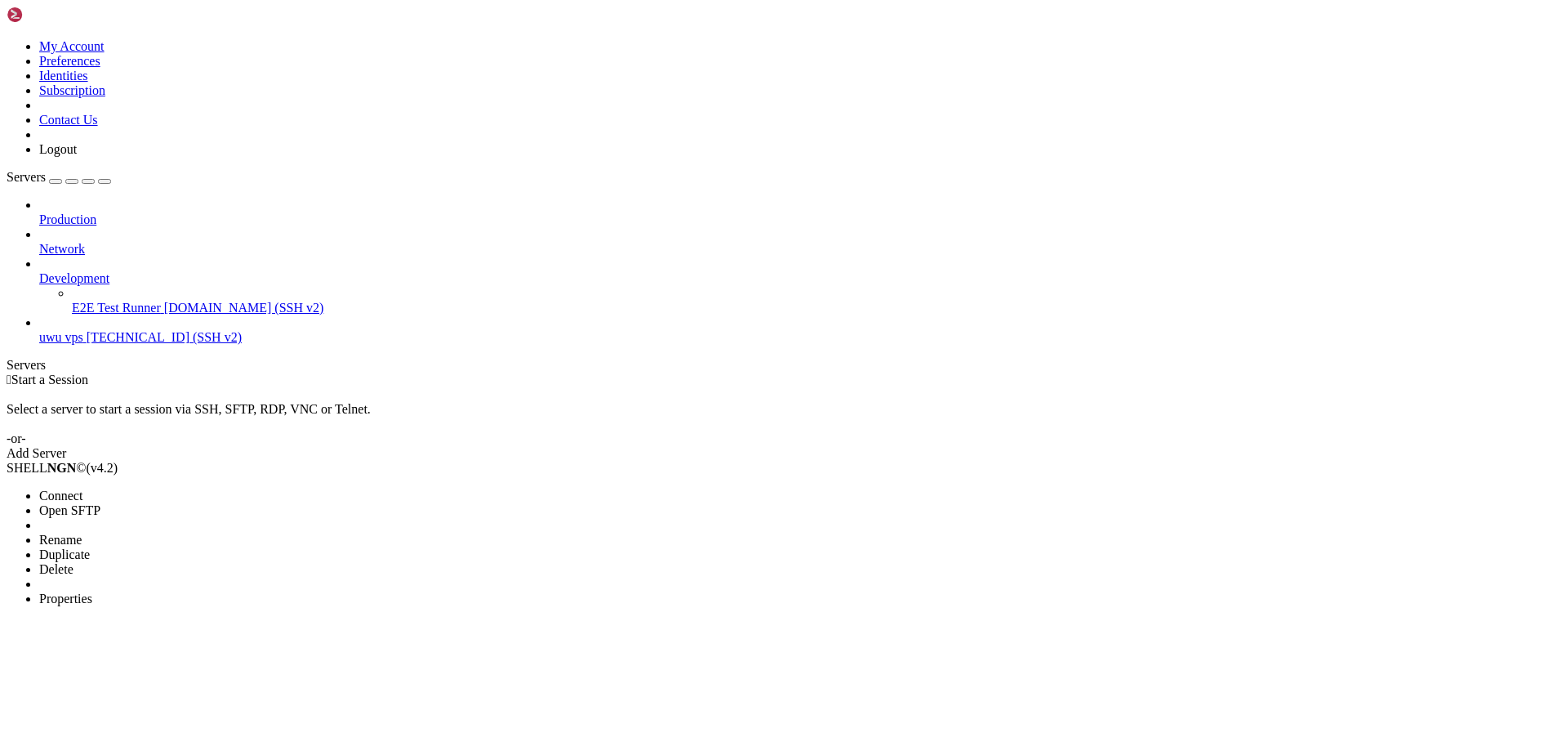
click at [252, 218] on div at bounding box center [784, 376] width 1568 height 751
click at [84, 489] on li "Connect" at bounding box center [113, 496] width 149 height 15
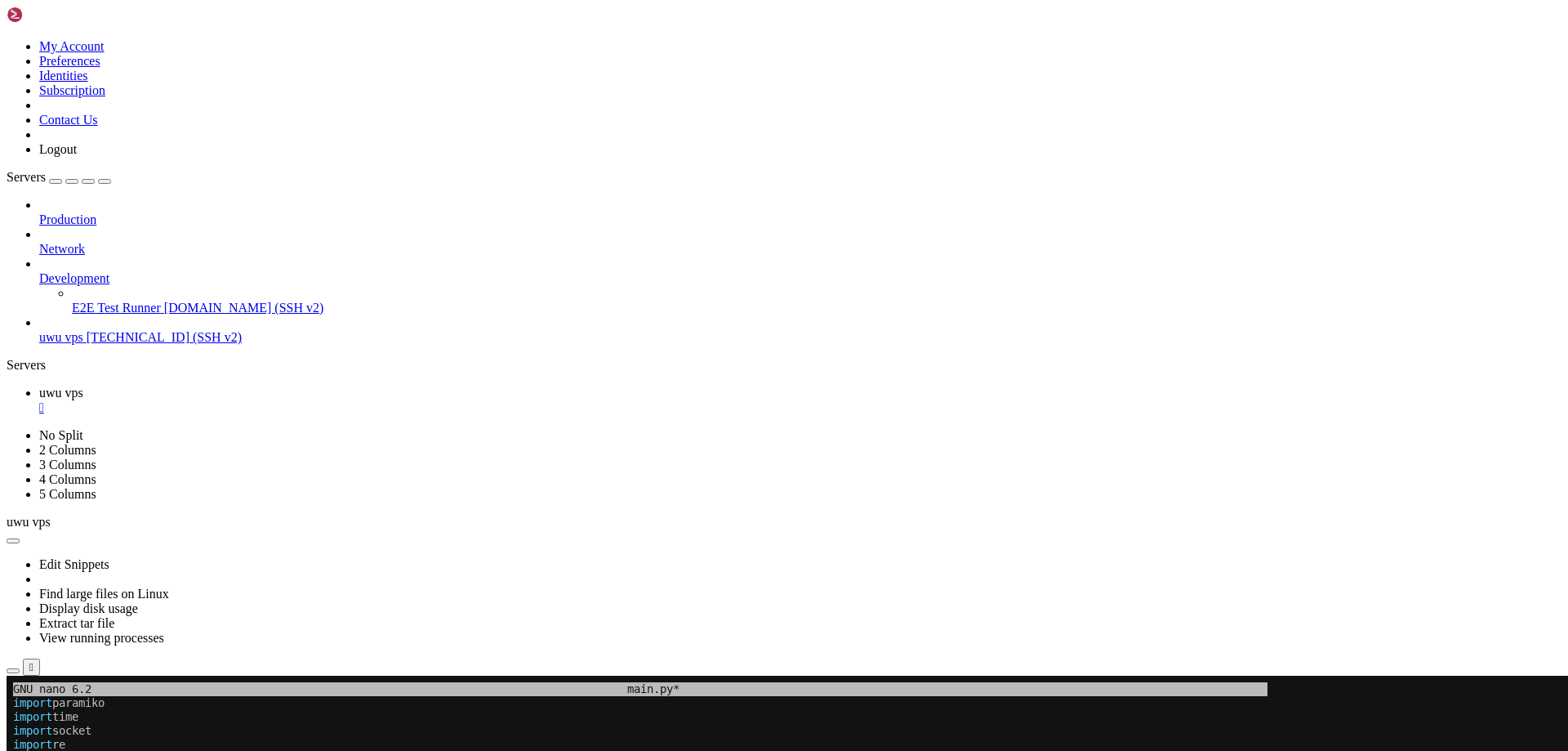
scroll to position [7, 2]
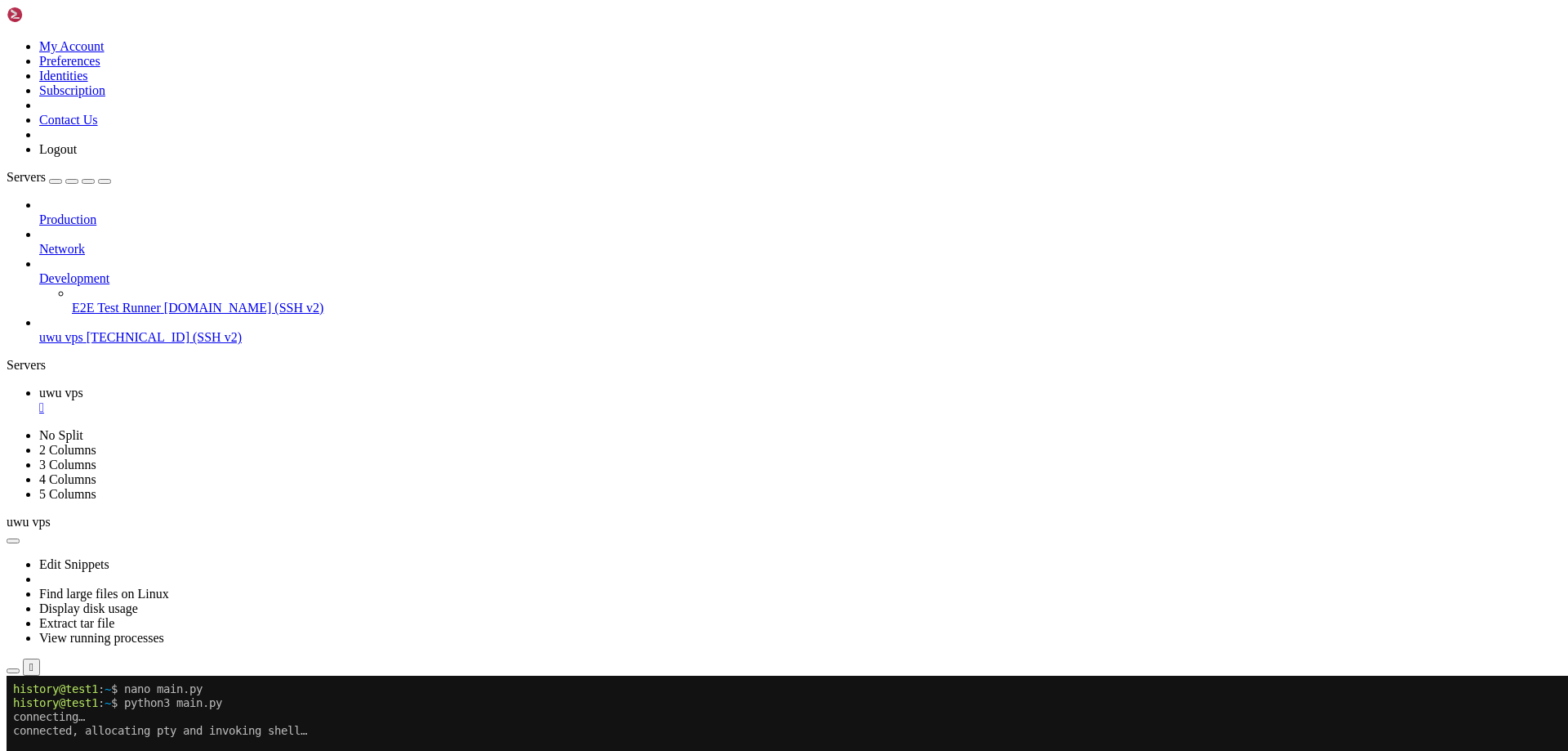
drag, startPoint x: 334, startPoint y: 942, endPoint x: 166, endPoint y: 887, distance: 176.8
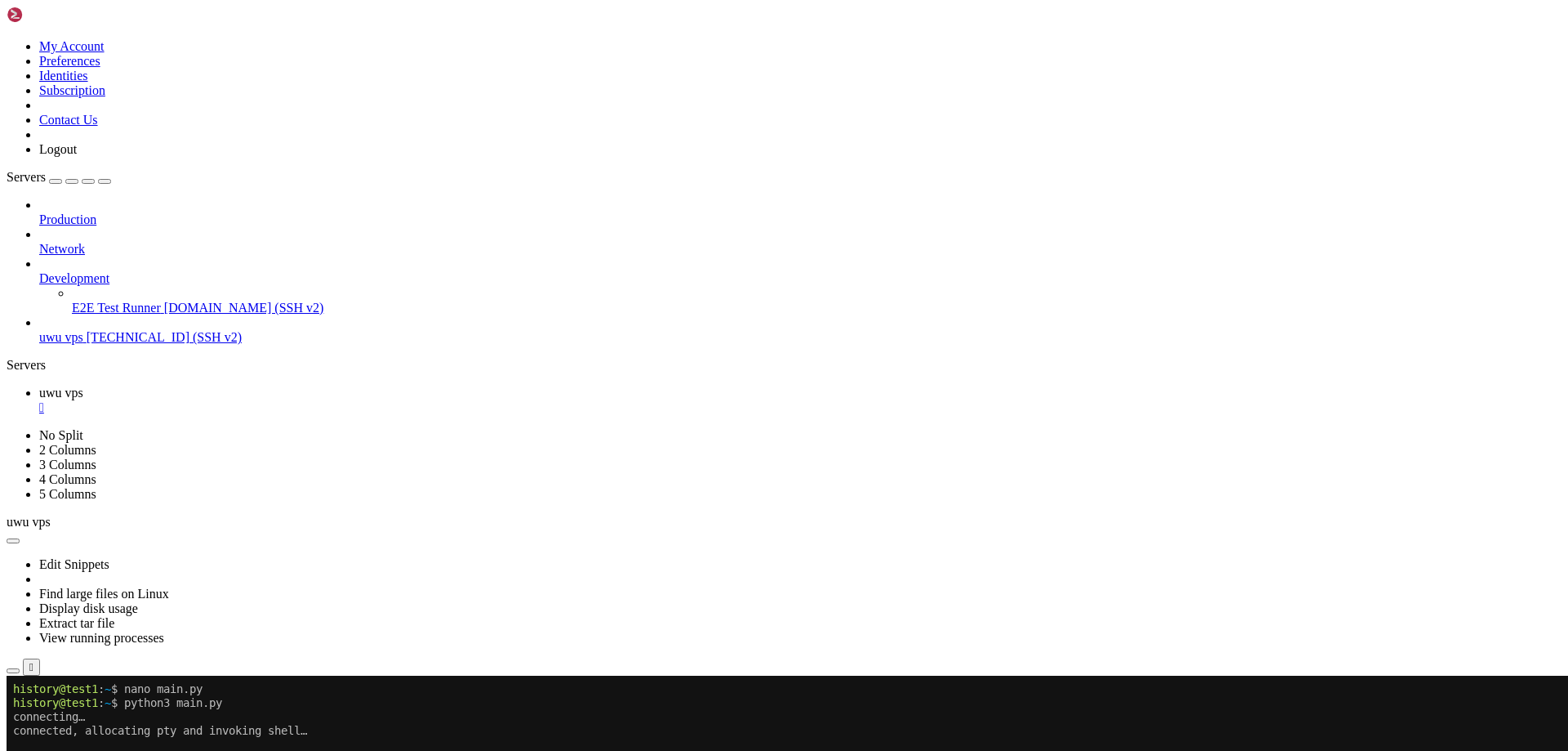
click at [102, 714] on x-row "connecting…" at bounding box center [687, 717] width 1349 height 14
click at [286, 400] on div "" at bounding box center [800, 408] width 1522 height 15
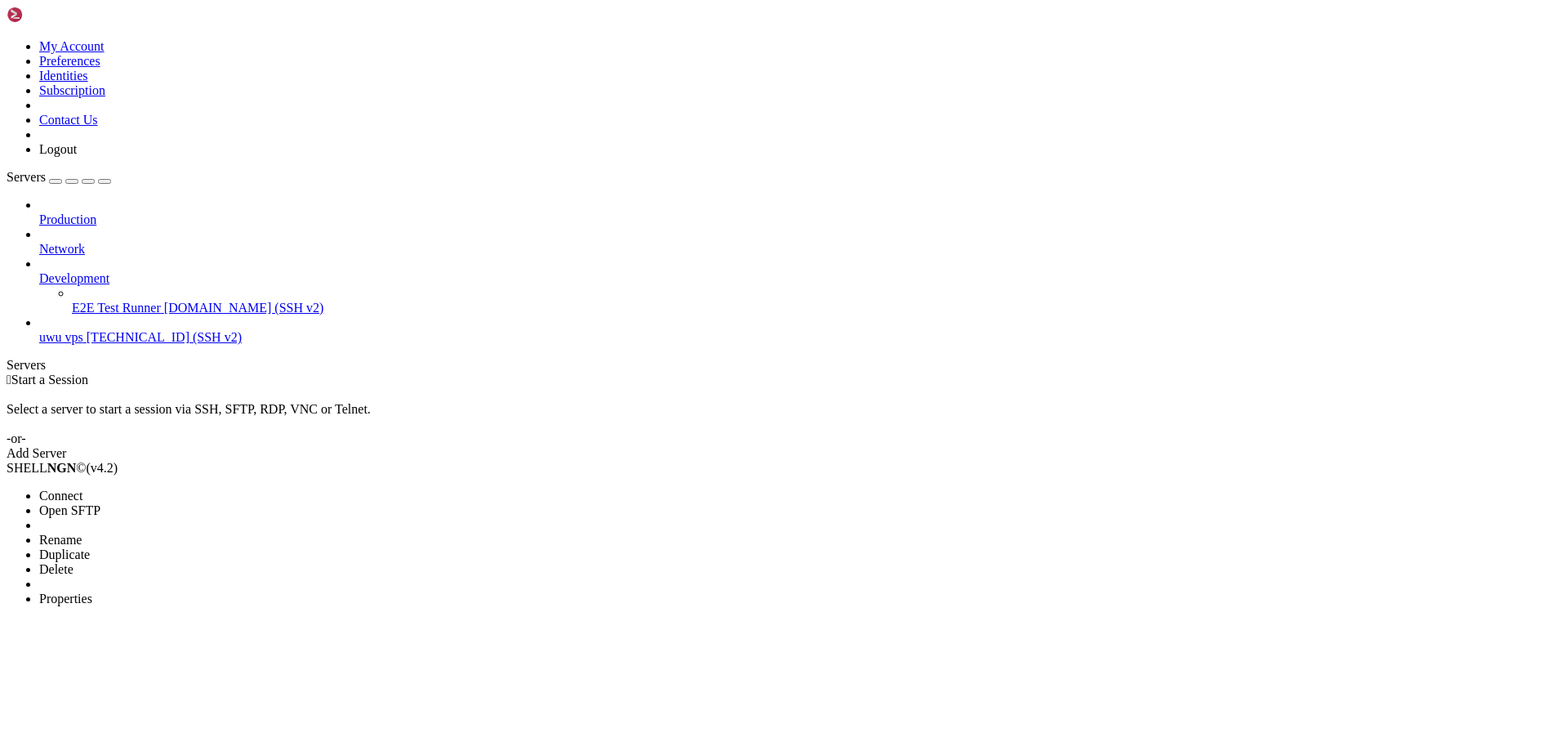
click at [104, 489] on li "Connect" at bounding box center [113, 496] width 149 height 15
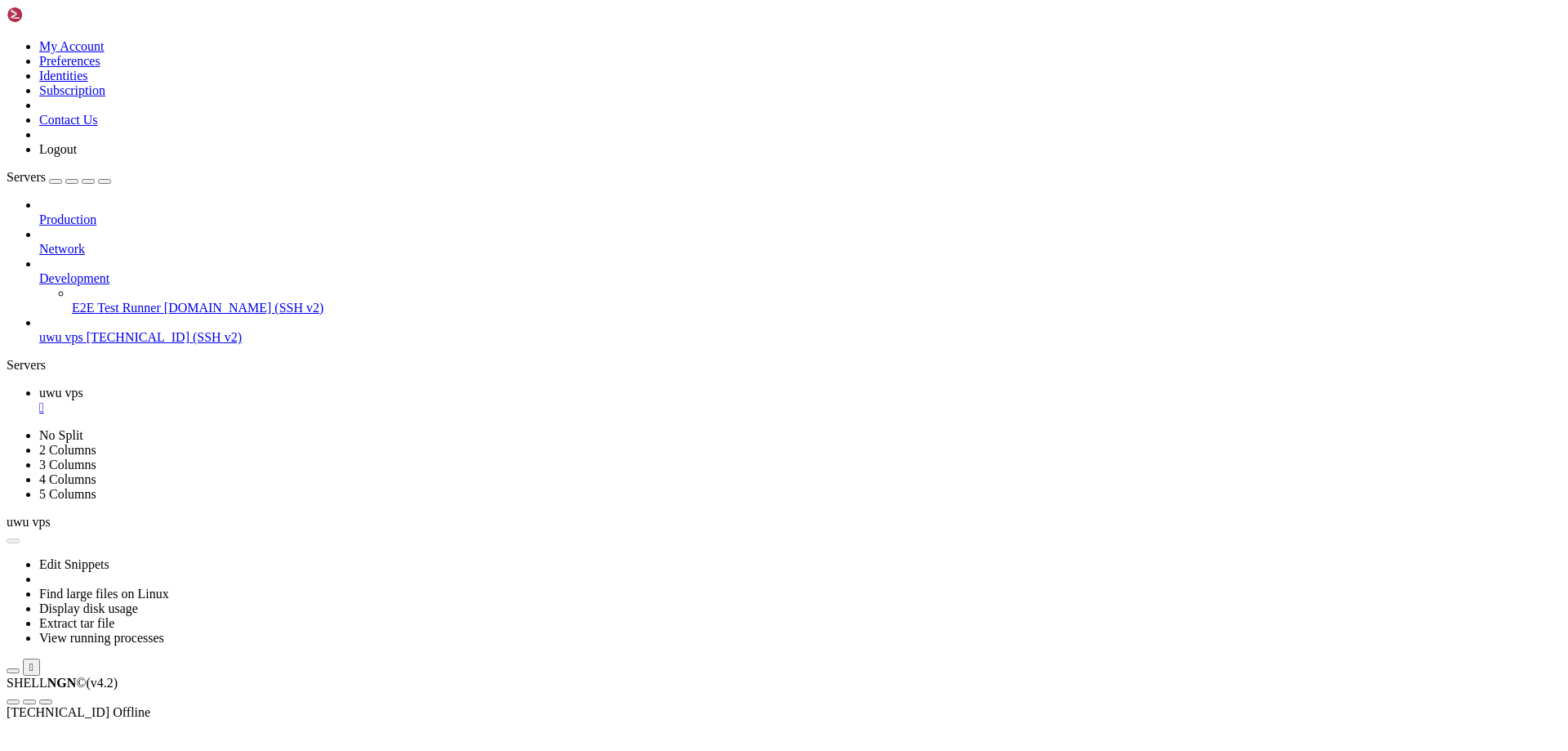
scroll to position [0, 0]
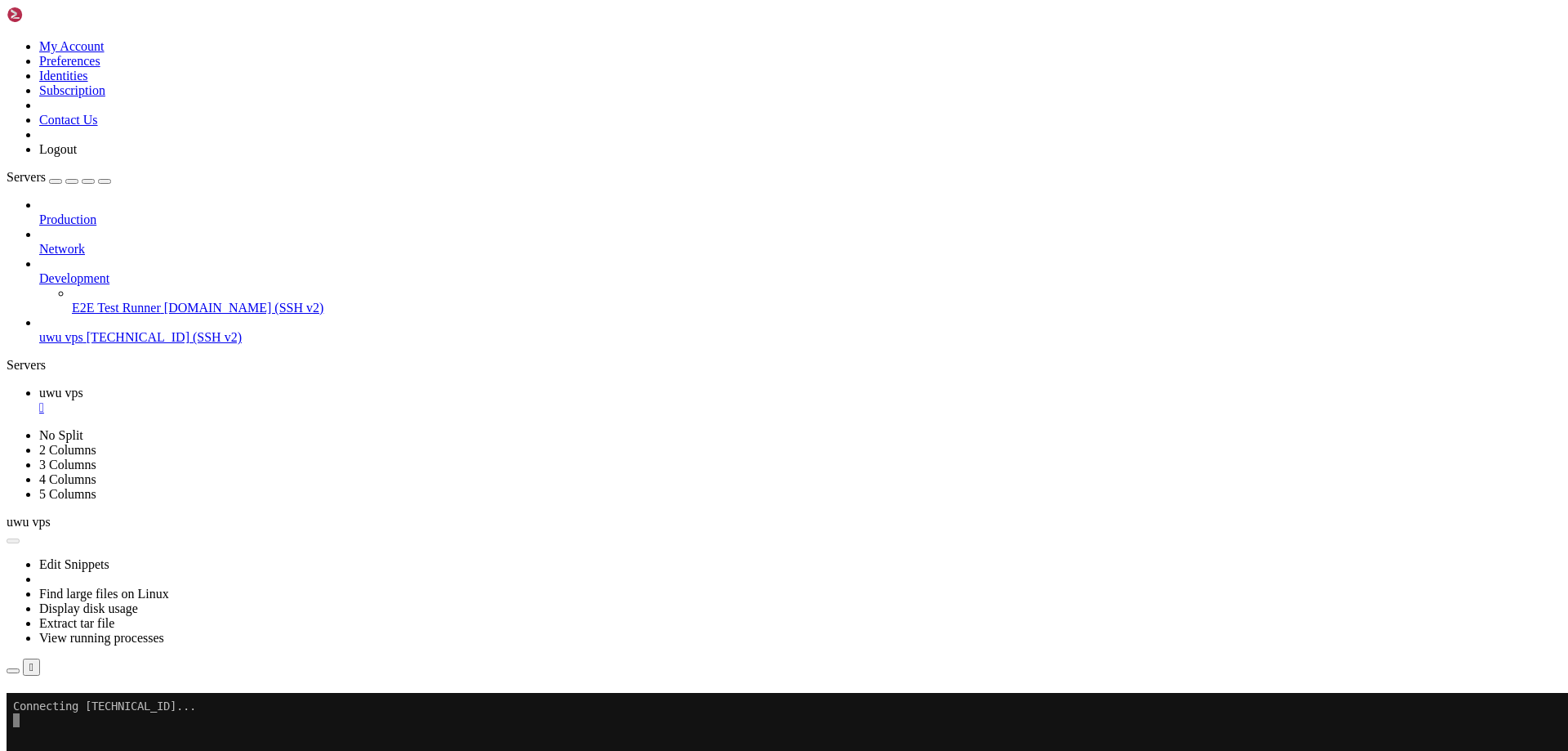
click at [72, 708] on button "Reconnect" at bounding box center [39, 716] width 65 height 17
click at [285, 400] on div "" at bounding box center [800, 408] width 1522 height 15
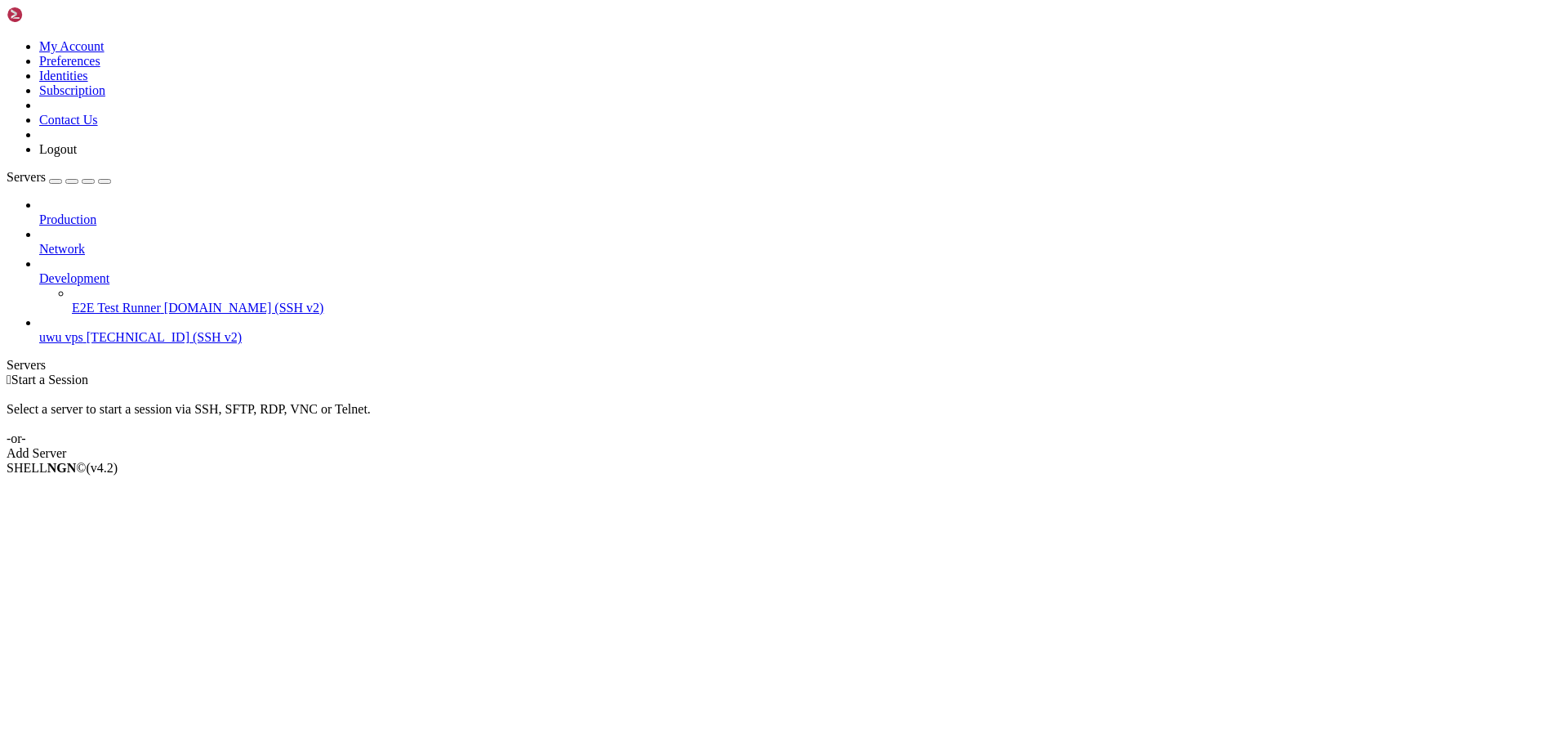
click at [310, 372] on div " Start a Session Select a server to start a session via SSH, SFTP, RDP, VNC or…" at bounding box center [784, 416] width 1555 height 88
click at [86, 489] on li "Connect" at bounding box center [113, 496] width 149 height 15
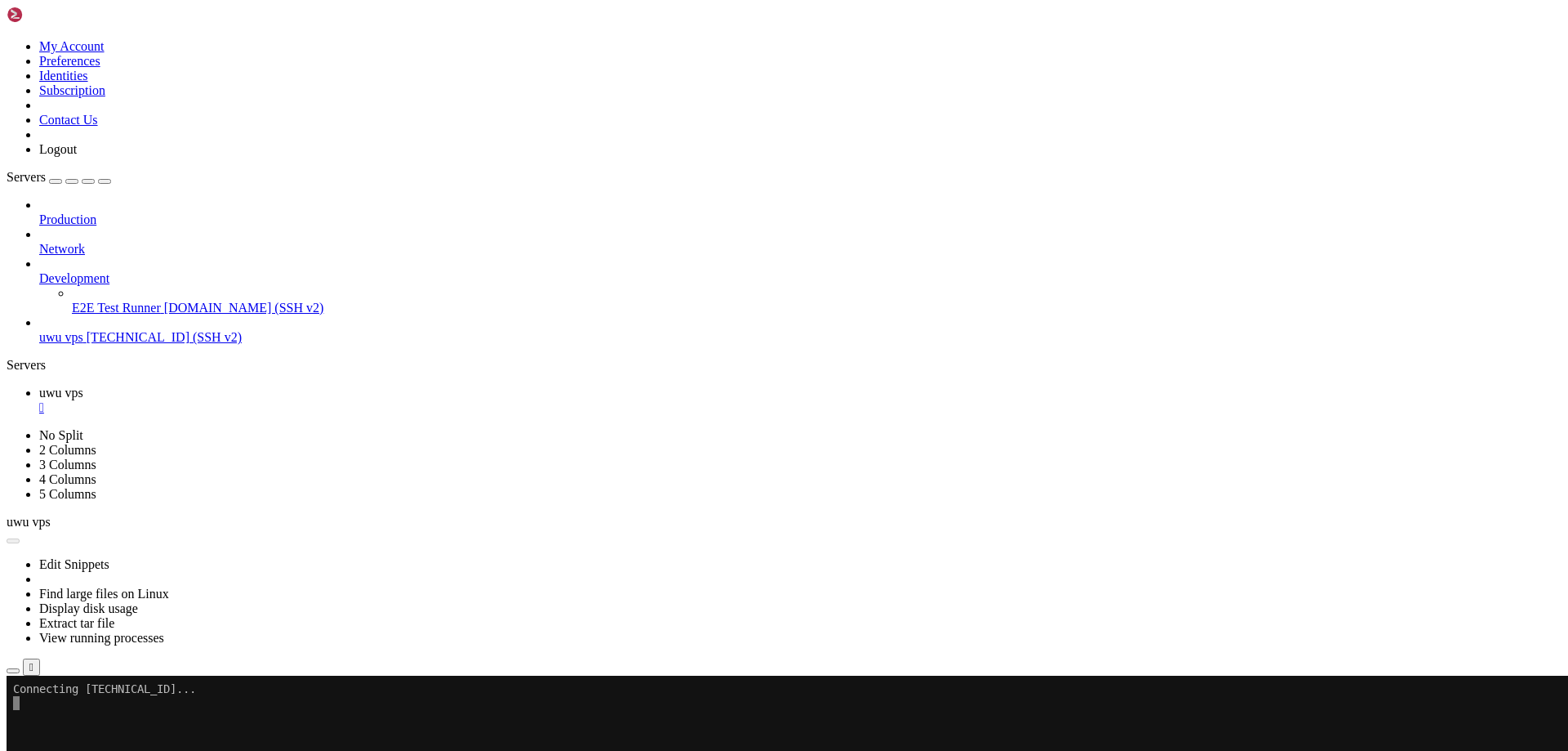
click at [64, 329] on div "Production Network Development E2E Test Runner demo.shellngn.com (SSH v2) uwu v…" at bounding box center [784, 271] width 1555 height 147
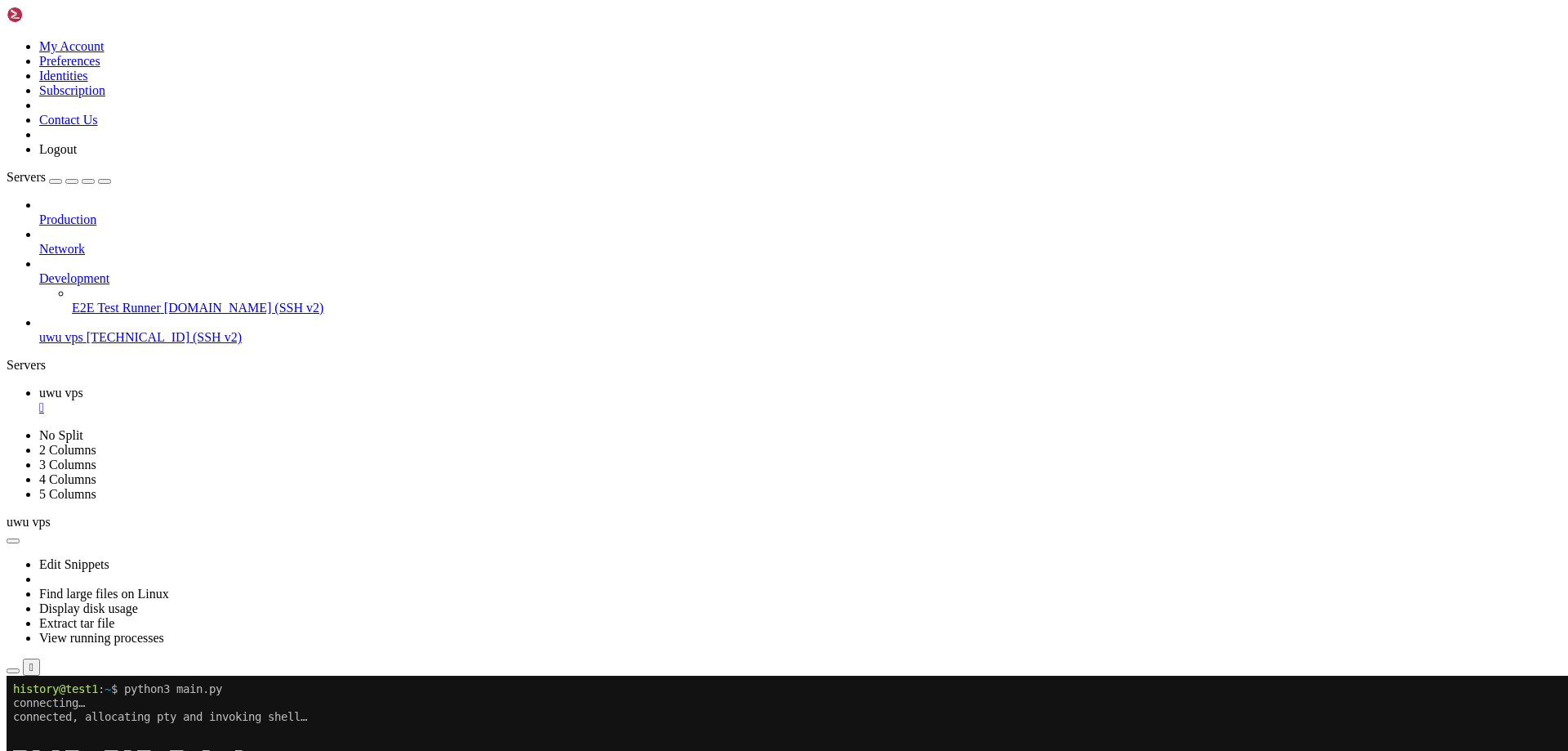
click at [110, 736] on span at bounding box center [650, 730] width 1274 height 13
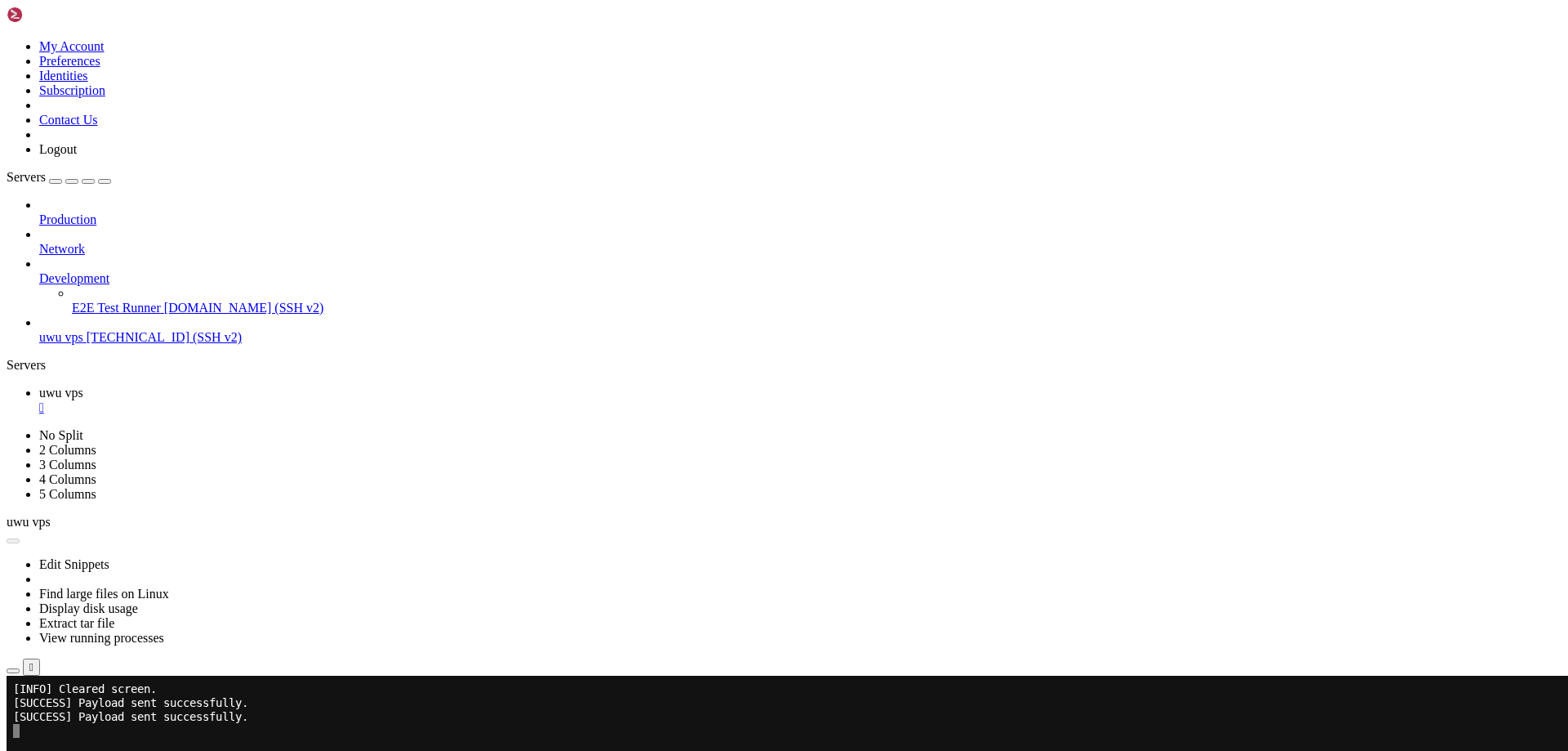
click at [598, 707] on h4 "Connection Closed Reconnect" at bounding box center [784, 723] width 1555 height 32
click at [283, 400] on div "" at bounding box center [800, 408] width 1522 height 15
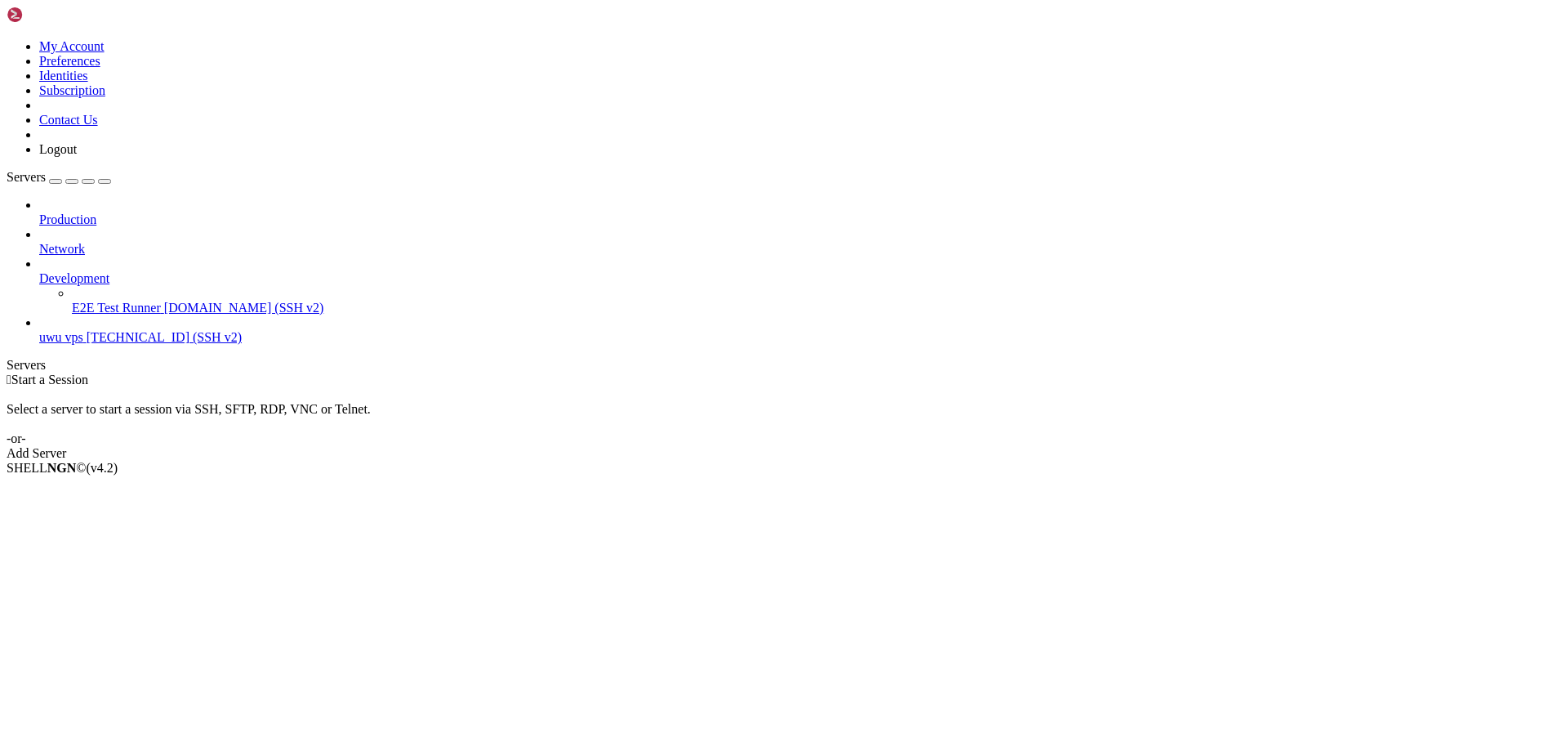
click at [321, 372] on div " Start a Session Select a server to start a session via SSH, SFTP, RDP, VNC or…" at bounding box center [784, 416] width 1555 height 88
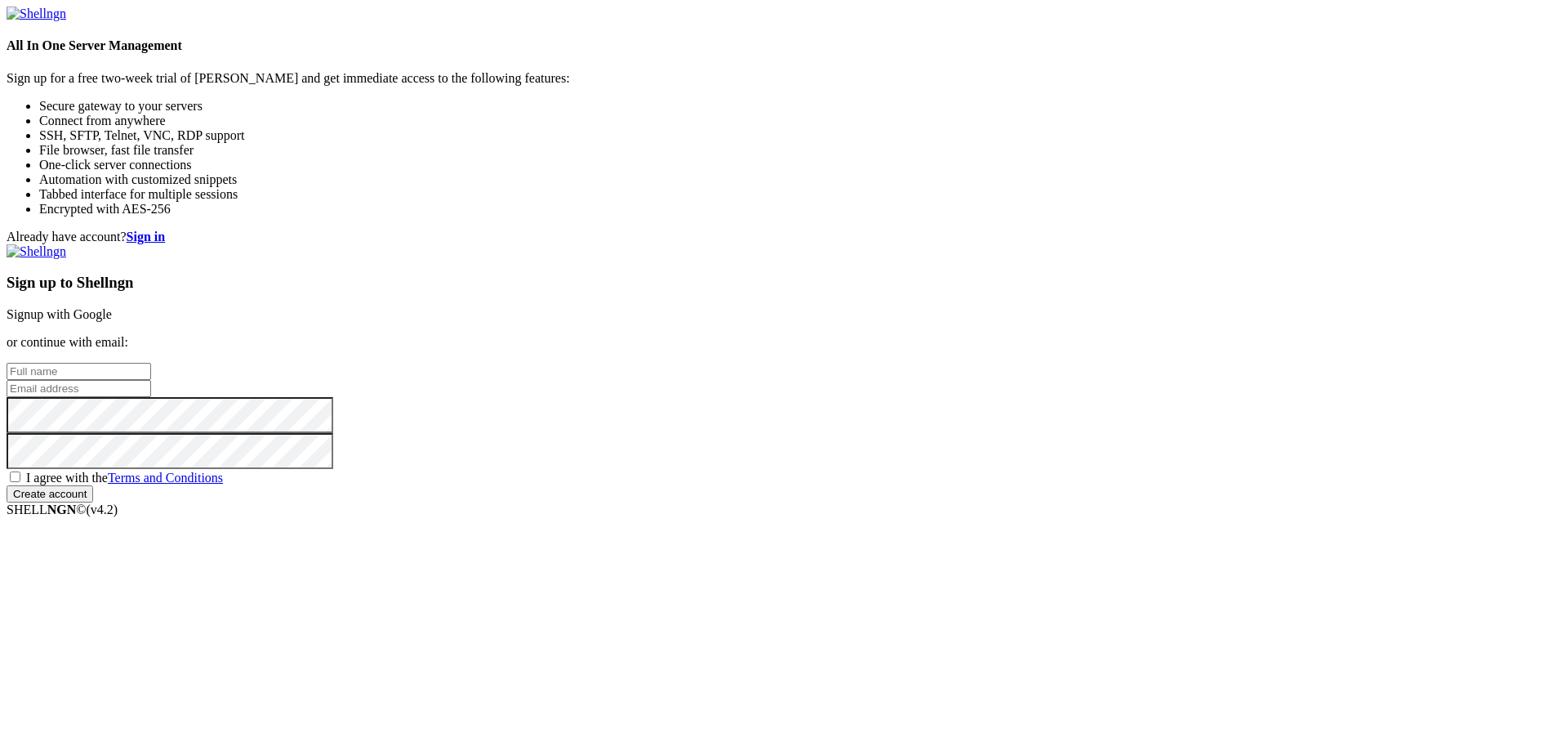
click at [722, 326] on div "Already have account? Sign in Sign up to Shellngn Signup with Google or continu…" at bounding box center [784, 366] width 1555 height 273
click at [166, 230] on strong "Sign in" at bounding box center [146, 236] width 39 height 14
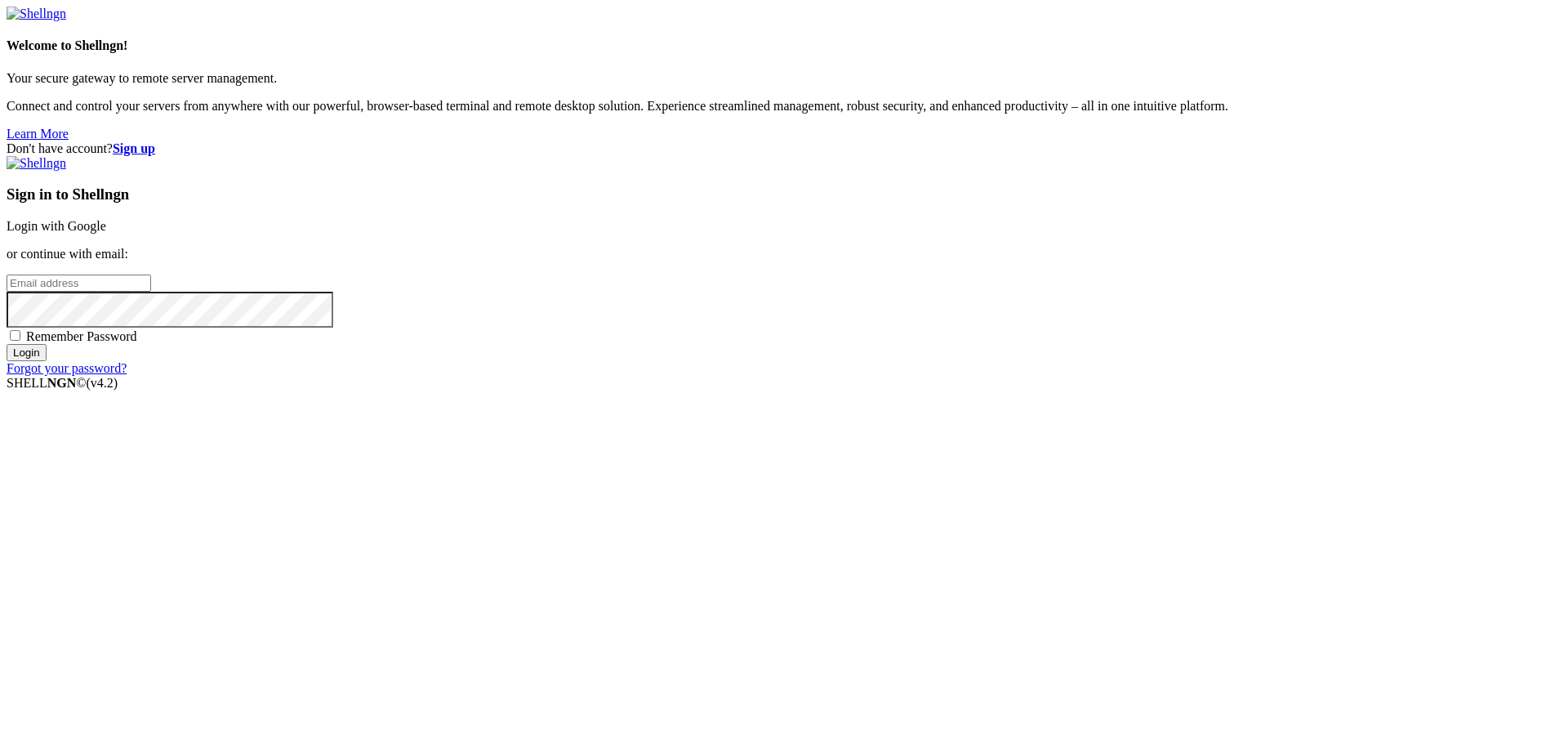
click at [155, 142] on strong "Sign up" at bounding box center [133, 148] width 42 height 14
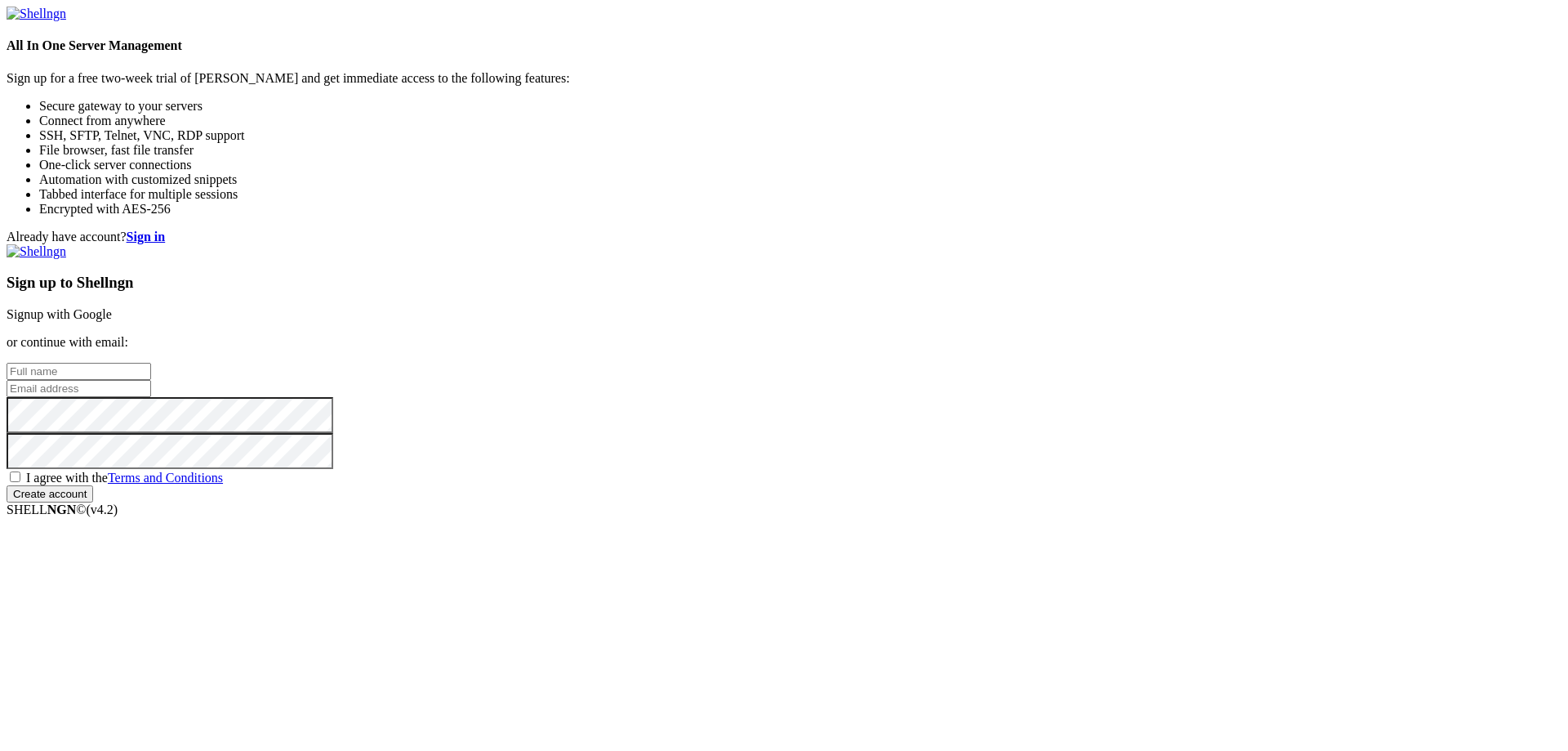
click at [166, 230] on strong "Sign in" at bounding box center [146, 236] width 39 height 14
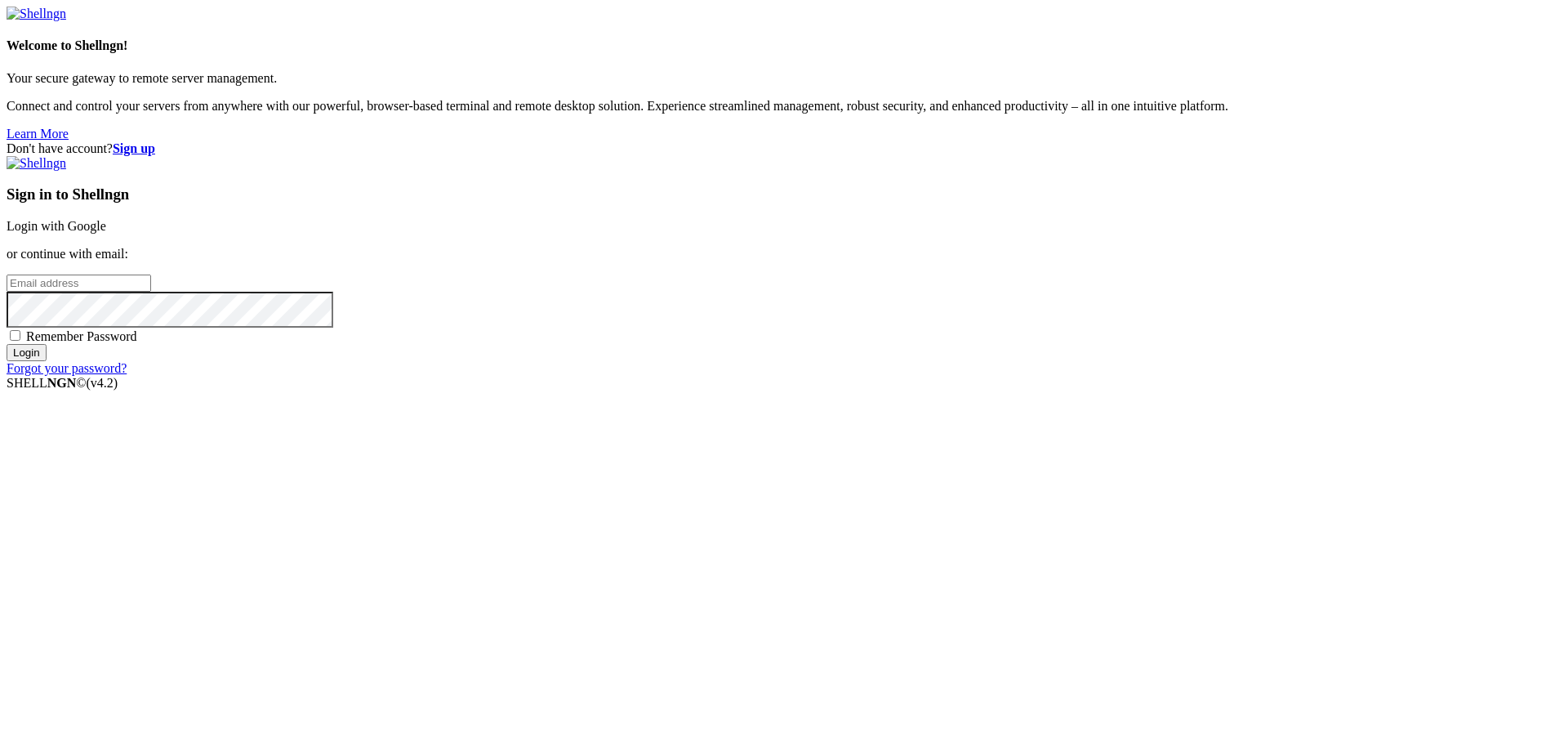
click at [151, 291] on input "email" at bounding box center [79, 283] width 145 height 17
paste input "[EMAIL_ADDRESS][DOMAIN_NAME]"
type input "[EMAIL_ADDRESS][DOMAIN_NAME]"
click at [47, 361] on input "Login" at bounding box center [27, 352] width 40 height 17
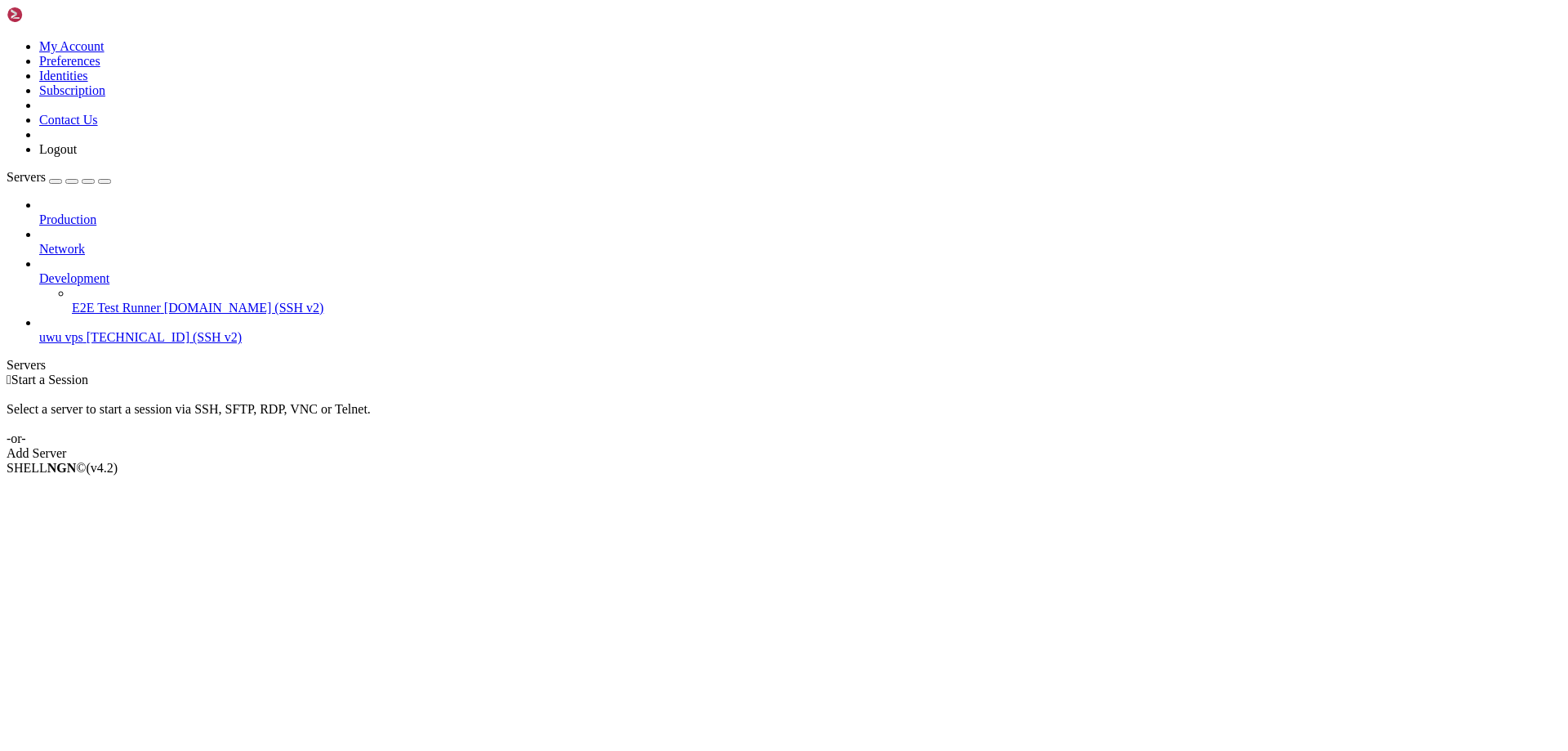
click at [114, 330] on span "[TECHNICAL_ID] (SSH v2)" at bounding box center [164, 336] width 155 height 14
click at [39, 489] on li "Connect" at bounding box center [113, 496] width 149 height 15
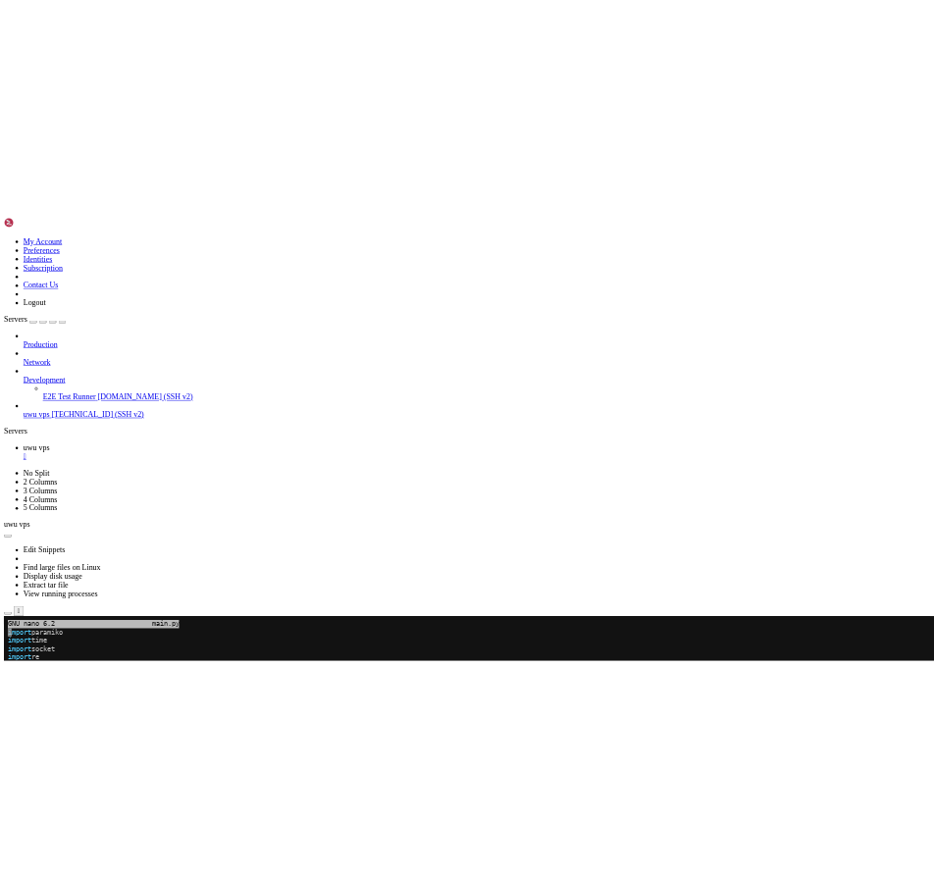
scroll to position [33, 0]
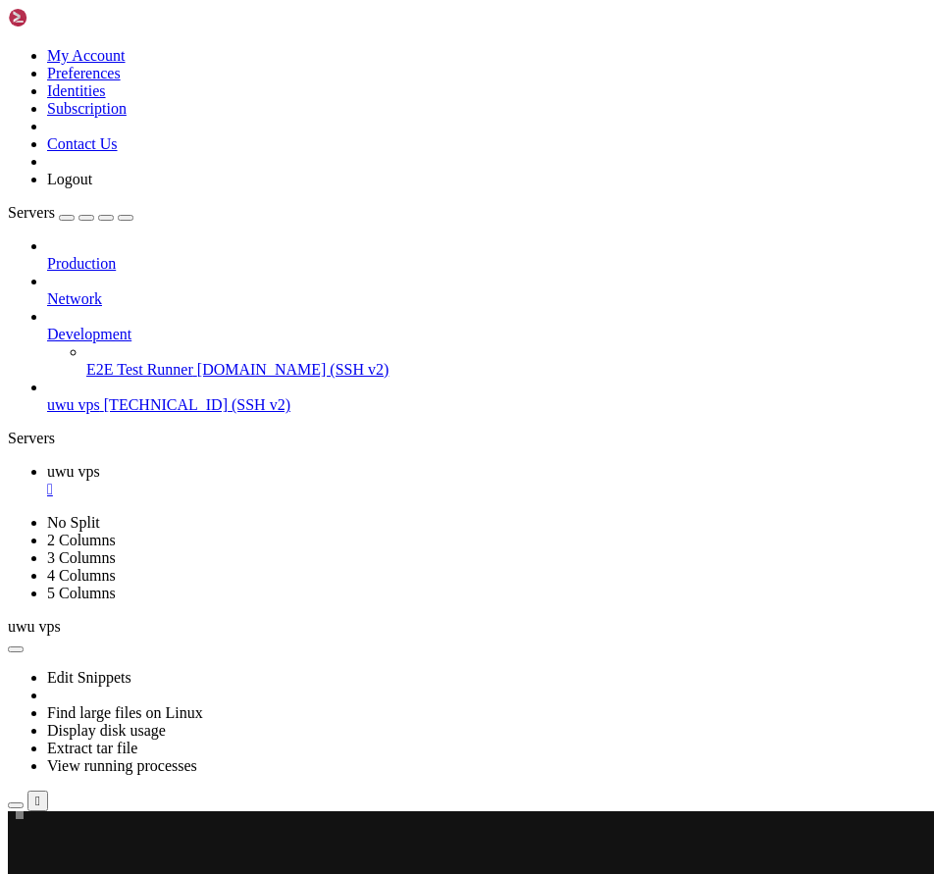
scroll to position [0, 0]
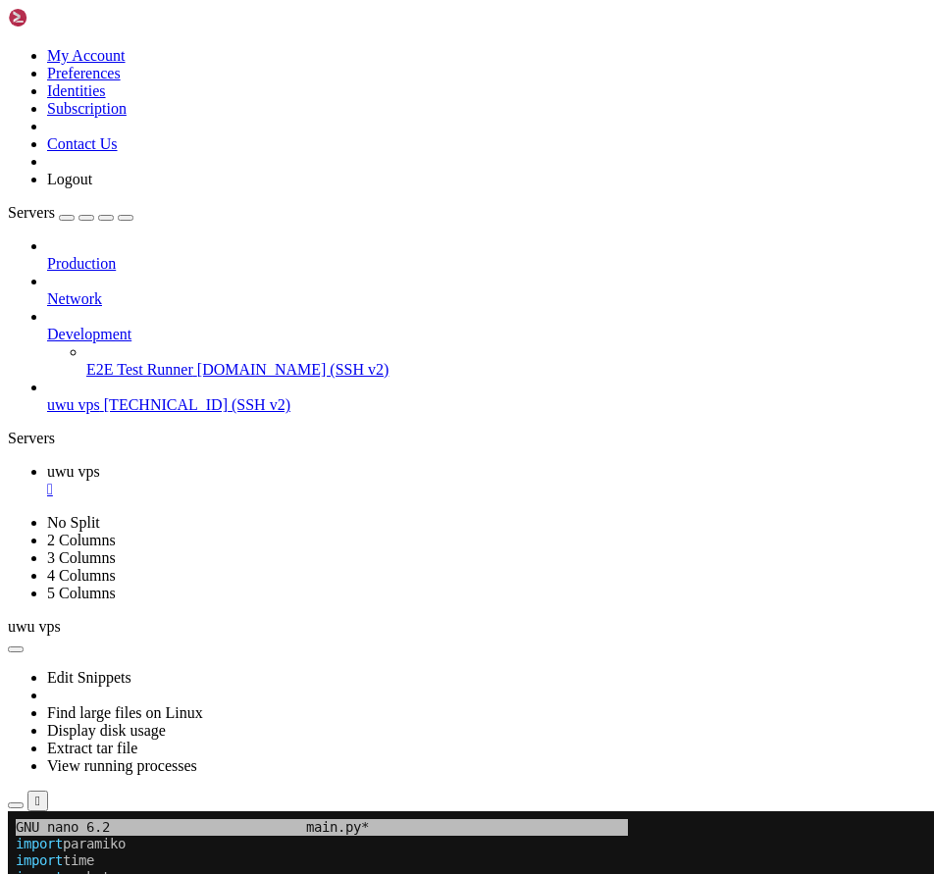
drag, startPoint x: 444, startPoint y: 1062, endPoint x: 138, endPoint y: 1055, distance: 306.2
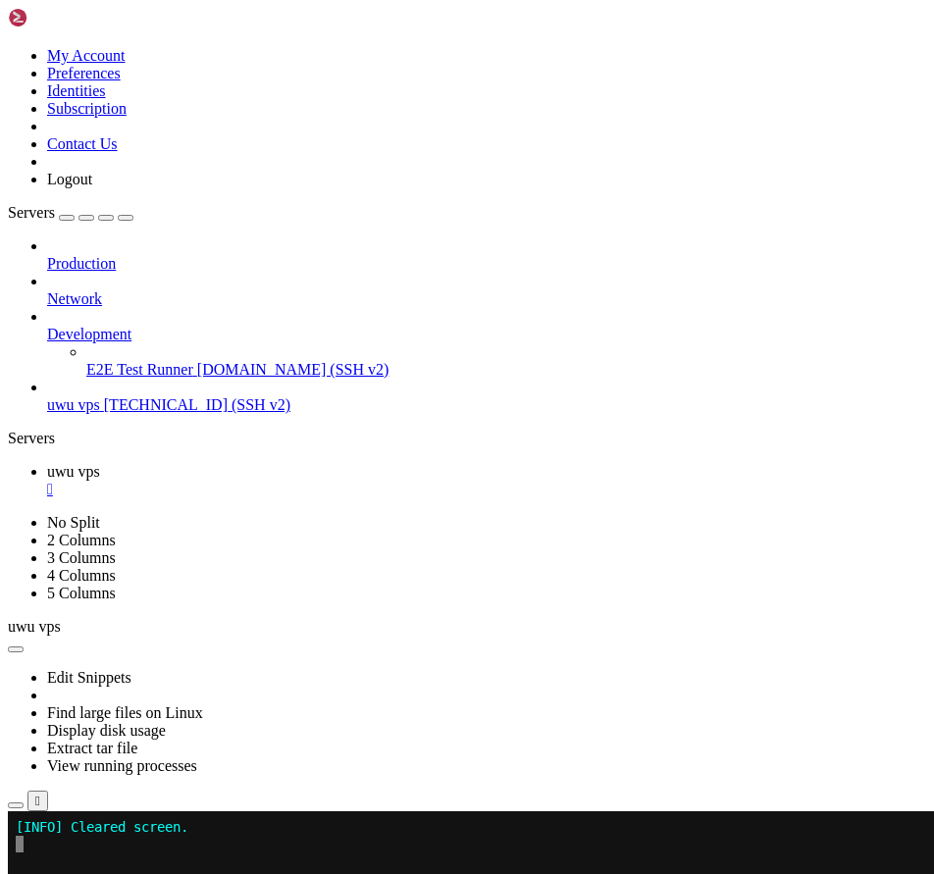
click at [165, 863] on span at bounding box center [334, 861] width 636 height 16
click at [26, 868] on x-row at bounding box center [351, 861] width 671 height 17
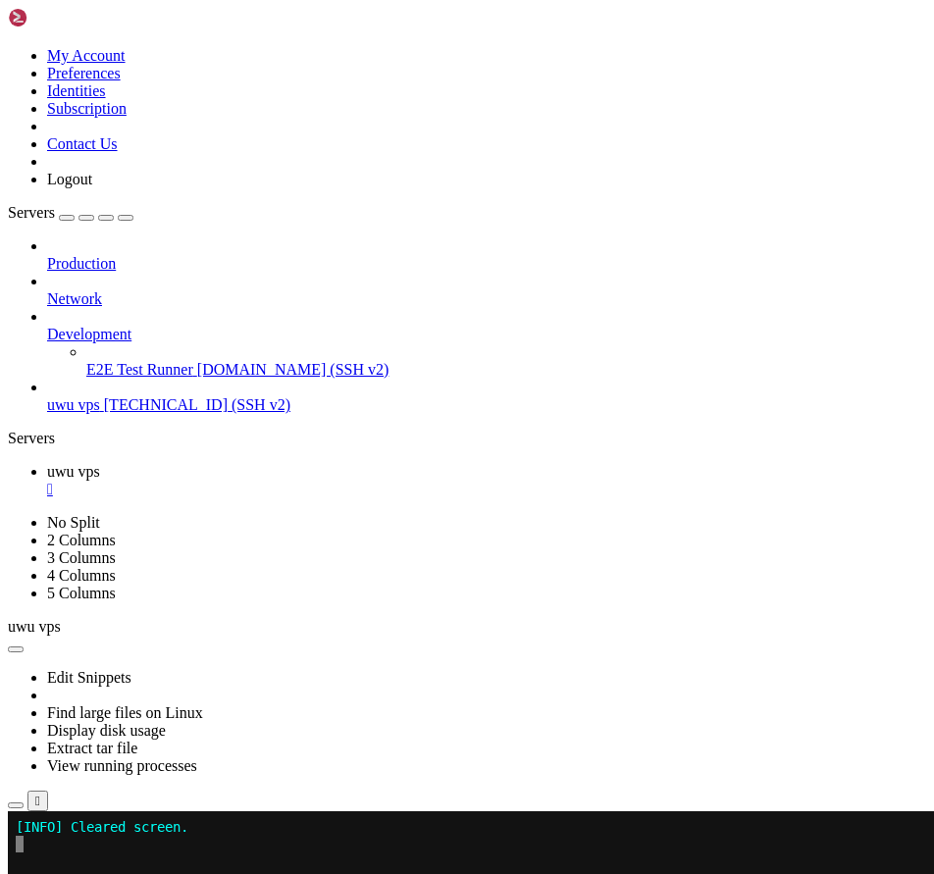
click at [99, 872] on span at bounding box center [334, 877] width 636 height 16
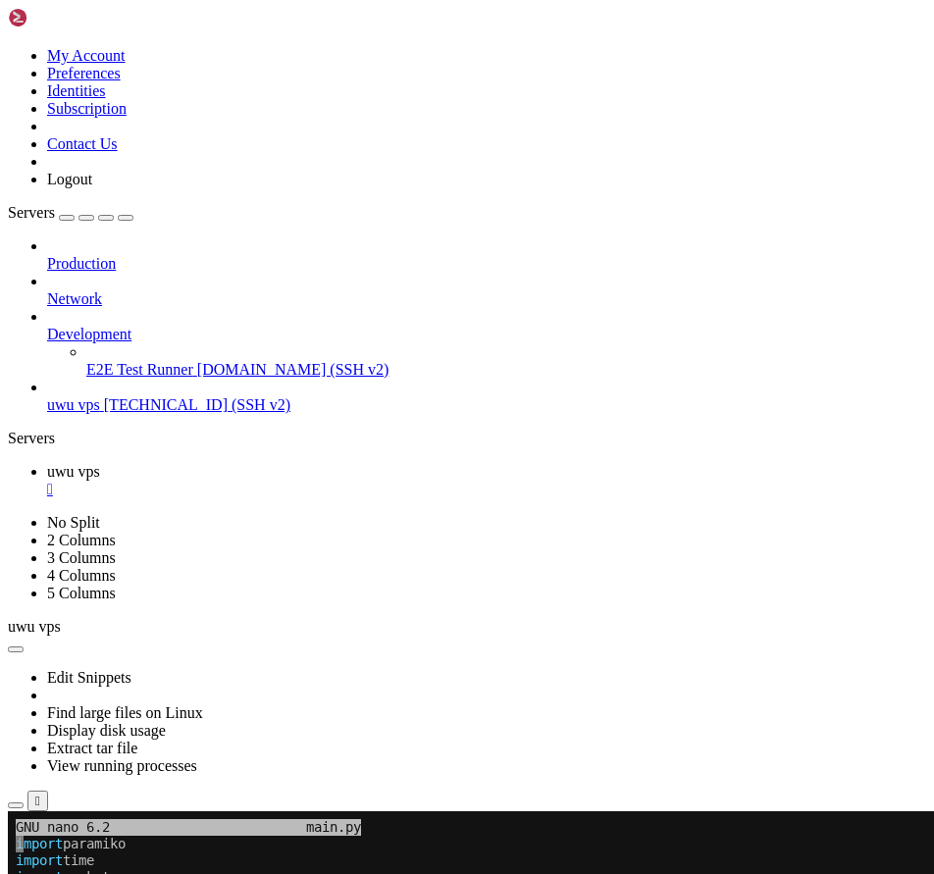
click at [126, 218] on icon "button" at bounding box center [126, 218] width 0 height 0
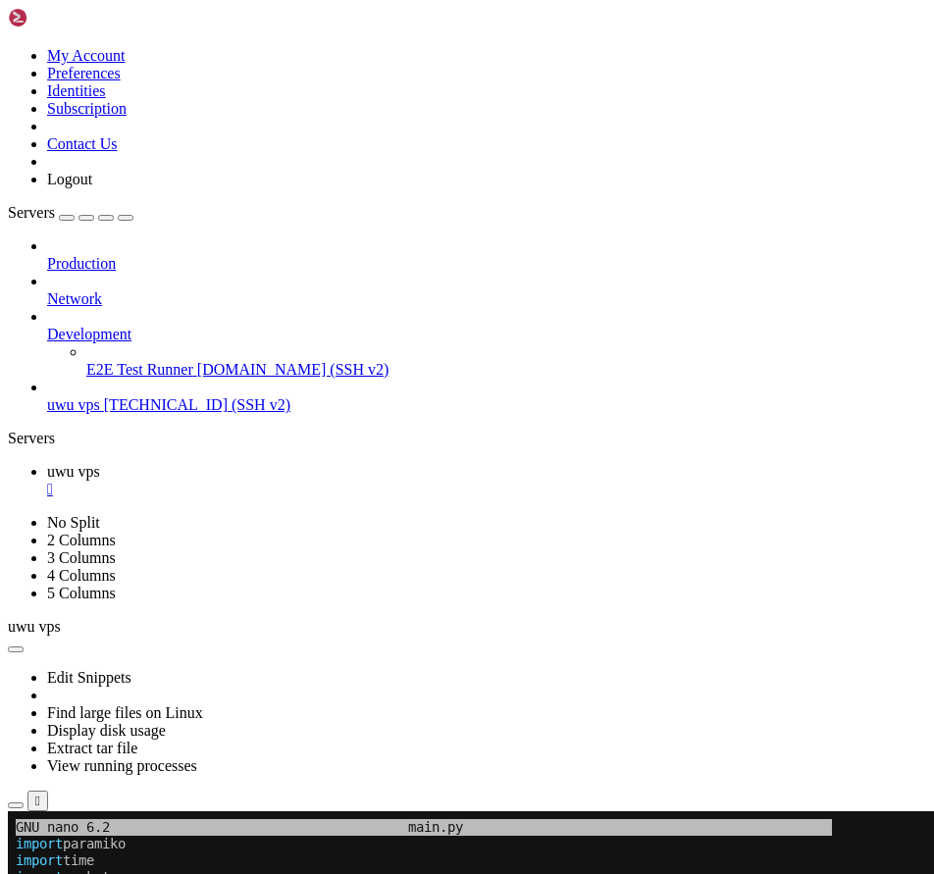
click at [127, 481] on div "" at bounding box center [486, 490] width 879 height 18
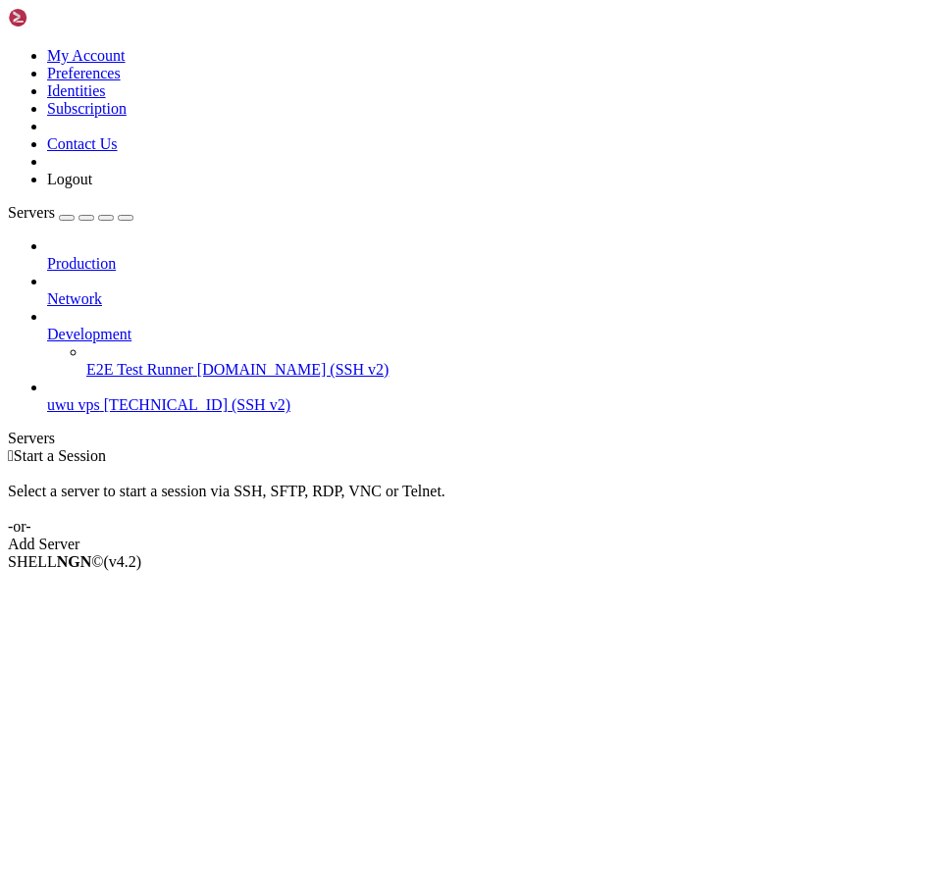
click at [494, 536] on link "Add Server" at bounding box center [467, 545] width 918 height 18
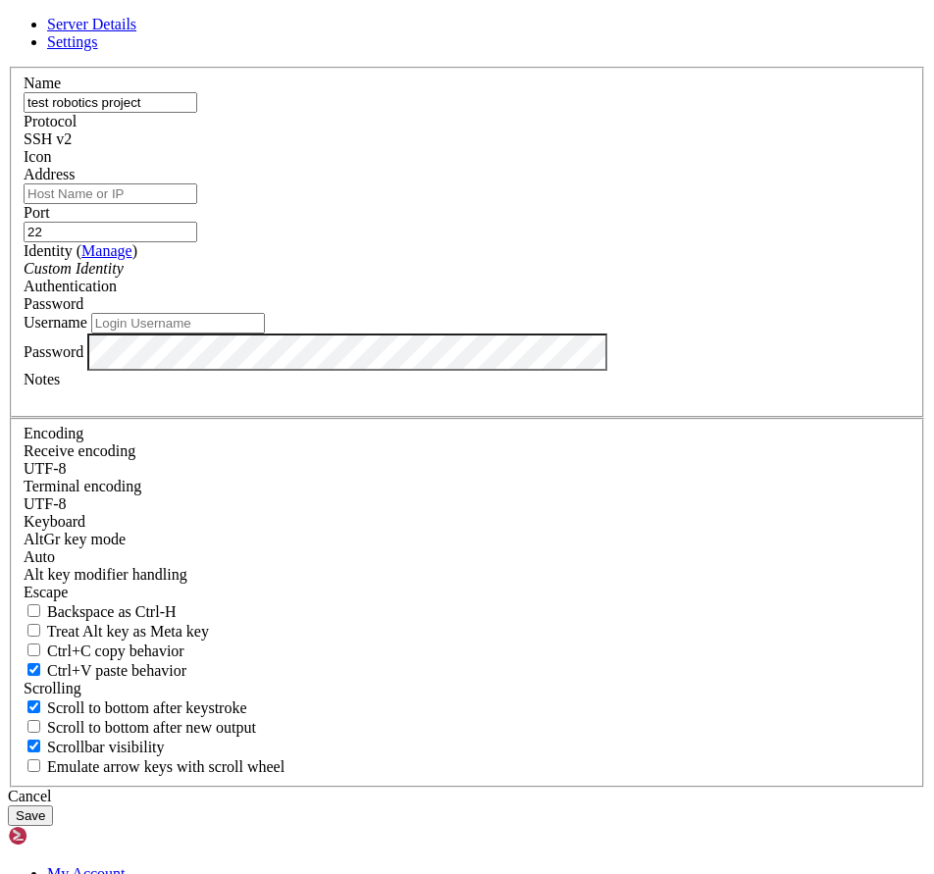
type input "test robotics project"
click at [401, 204] on div "Address" at bounding box center [467, 185] width 887 height 38
click at [197, 204] on input "Address" at bounding box center [111, 193] width 174 height 21
paste input "j5QBOr9owhue"
type input "j5QBOr9owhue"
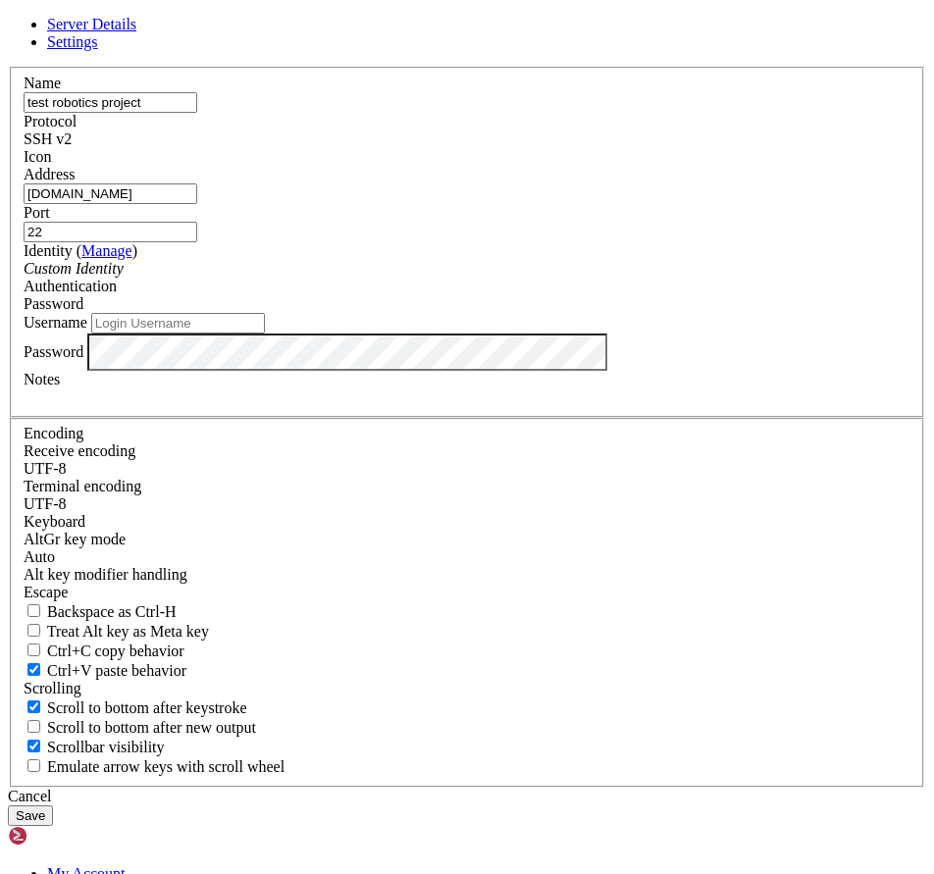
type input "[DOMAIN_NAME]"
drag, startPoint x: 488, startPoint y: 353, endPoint x: 475, endPoint y: 351, distance: 12.9
click at [475, 351] on fieldset "Name test robotics project Protocol SSH v2 Icon Address connect.lostservices.us…" at bounding box center [467, 242] width 914 height 351
click at [197, 242] on input "22" at bounding box center [111, 232] width 174 height 21
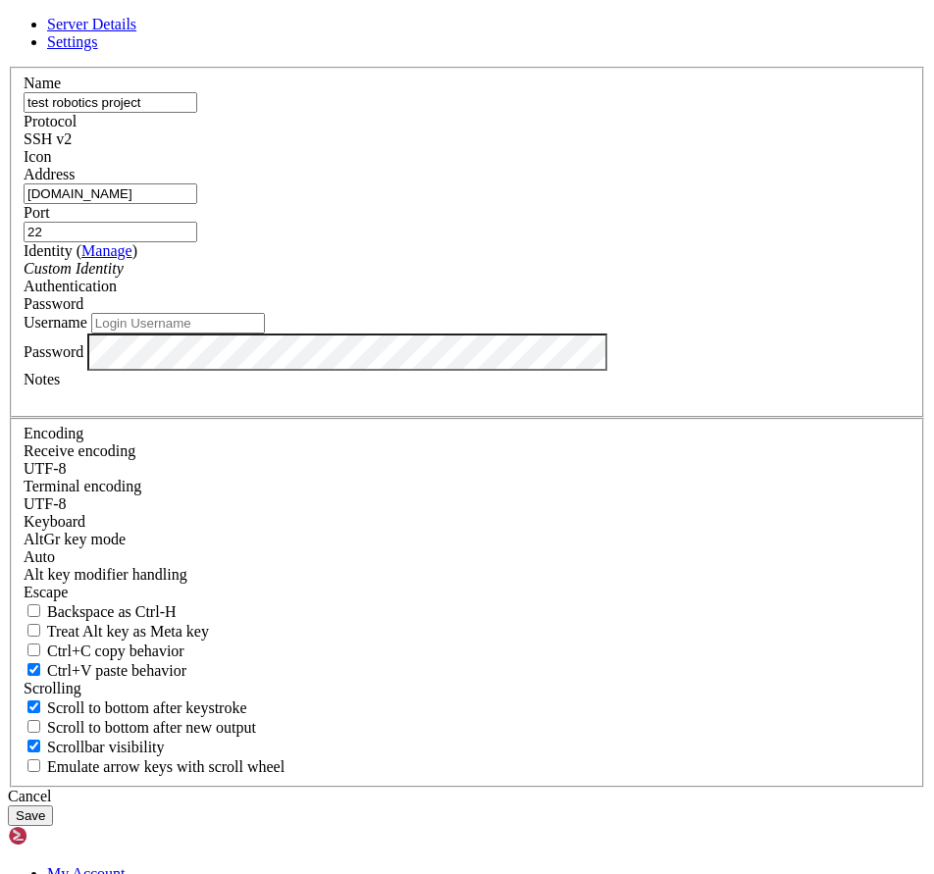
click at [197, 242] on input "22" at bounding box center [111, 232] width 174 height 21
type input "2"
type input "8080"
click at [600, 313] on div "Password" at bounding box center [467, 304] width 887 height 18
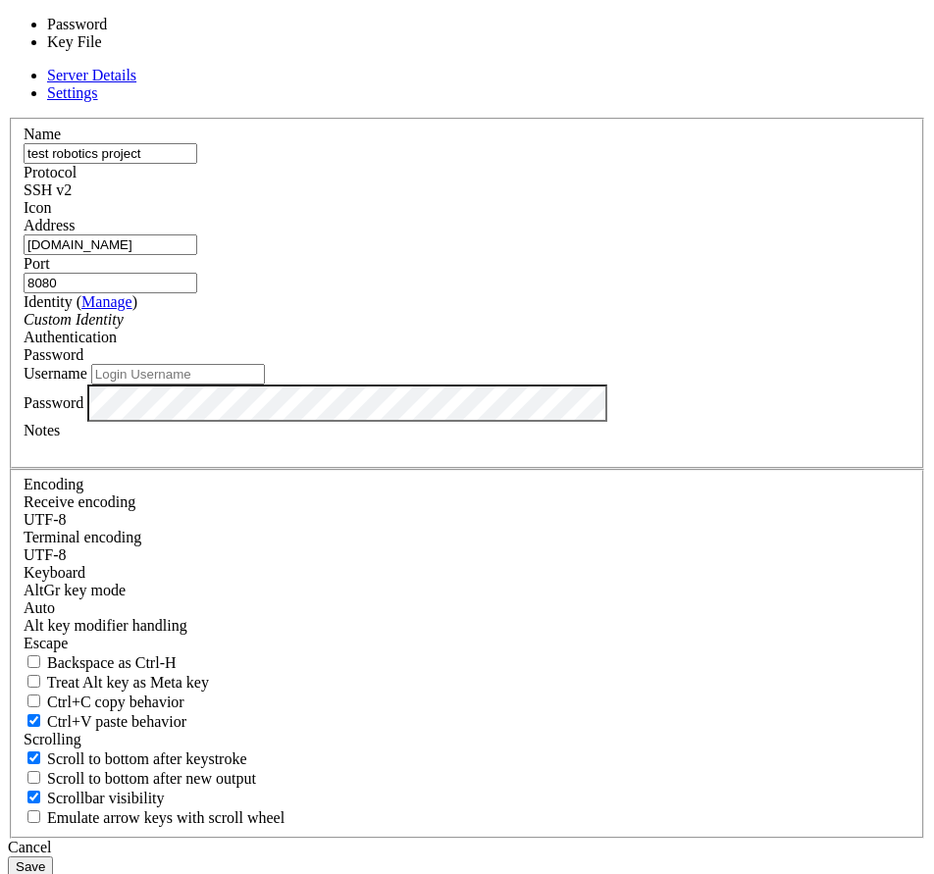
click at [405, 329] on div "Custom Identity" at bounding box center [467, 320] width 887 height 18
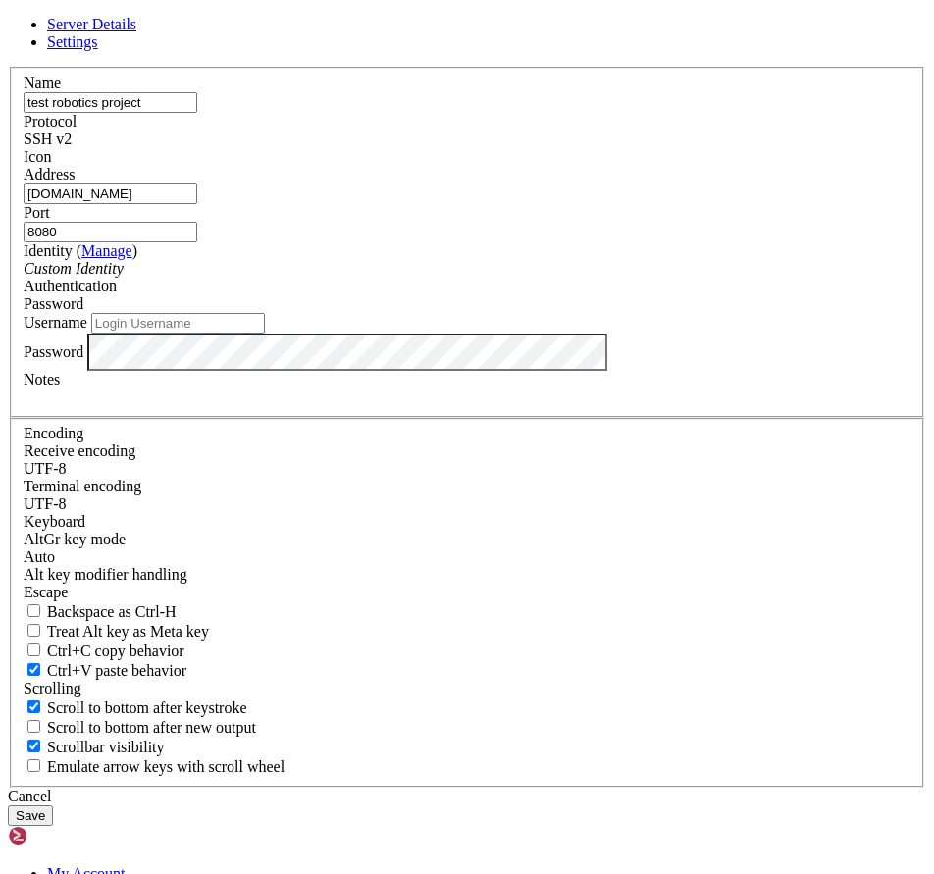
click at [265, 334] on input "Username" at bounding box center [178, 323] width 174 height 21
type input "[PERSON_NAME]"
click at [53, 806] on button "Save" at bounding box center [30, 816] width 45 height 21
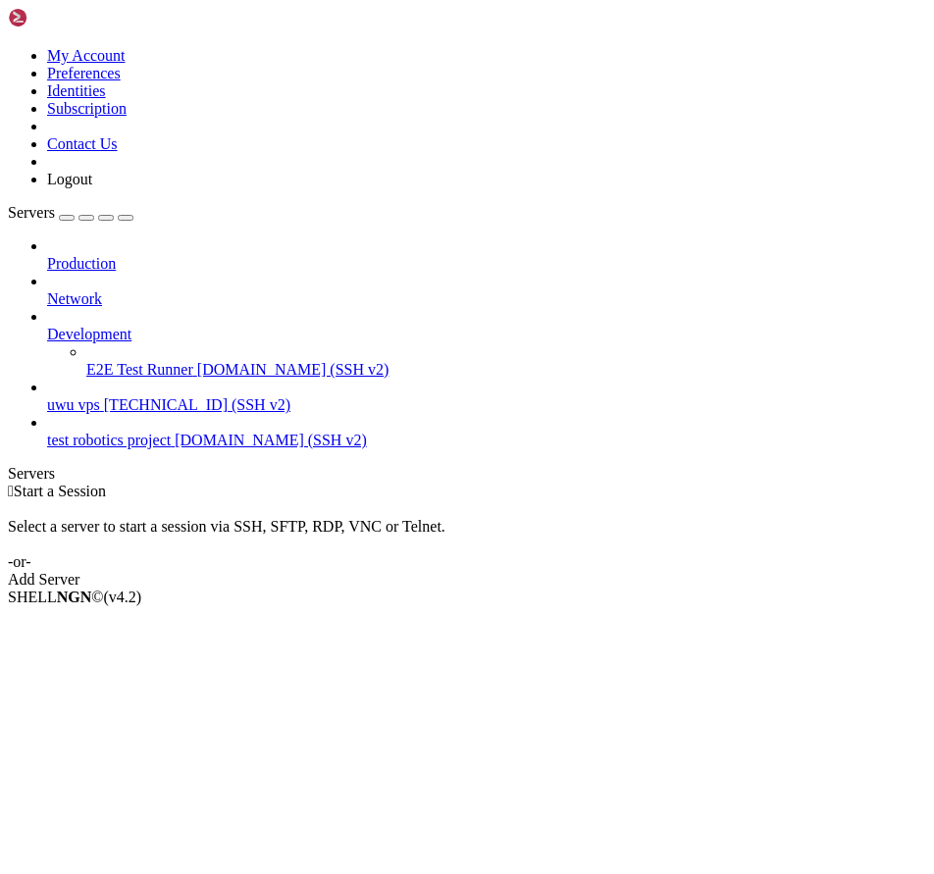
click at [34, 483] on div " Start a Session Select a server to start a session via SSH, SFTP, RDP, VNC or…" at bounding box center [467, 536] width 918 height 106
click at [30, 483] on div " Start a Session Select a server to start a session via SSH, SFTP, RDP, VNC or…" at bounding box center [467, 536] width 918 height 106
click at [18, 465] on div "Servers" at bounding box center [467, 474] width 918 height 18
click at [157, 622] on li "Connect" at bounding box center [136, 631] width 179 height 18
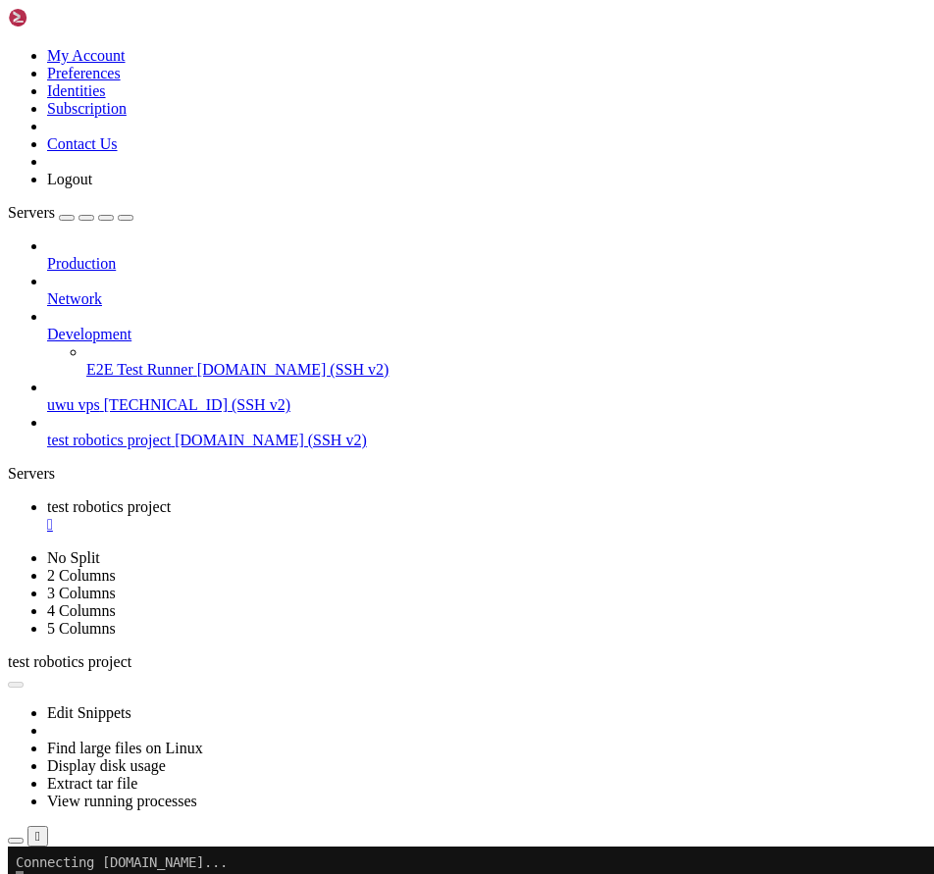
scroll to position [0, 0]
drag, startPoint x: 198, startPoint y: 49, endPoint x: 205, endPoint y: 59, distance: 12.0
click at [133, 204] on link "Servers" at bounding box center [71, 212] width 126 height 17
drag, startPoint x: 205, startPoint y: 59, endPoint x: 187, endPoint y: 108, distance: 52.1
click at [133, 215] on button "button" at bounding box center [126, 218] width 16 height 6
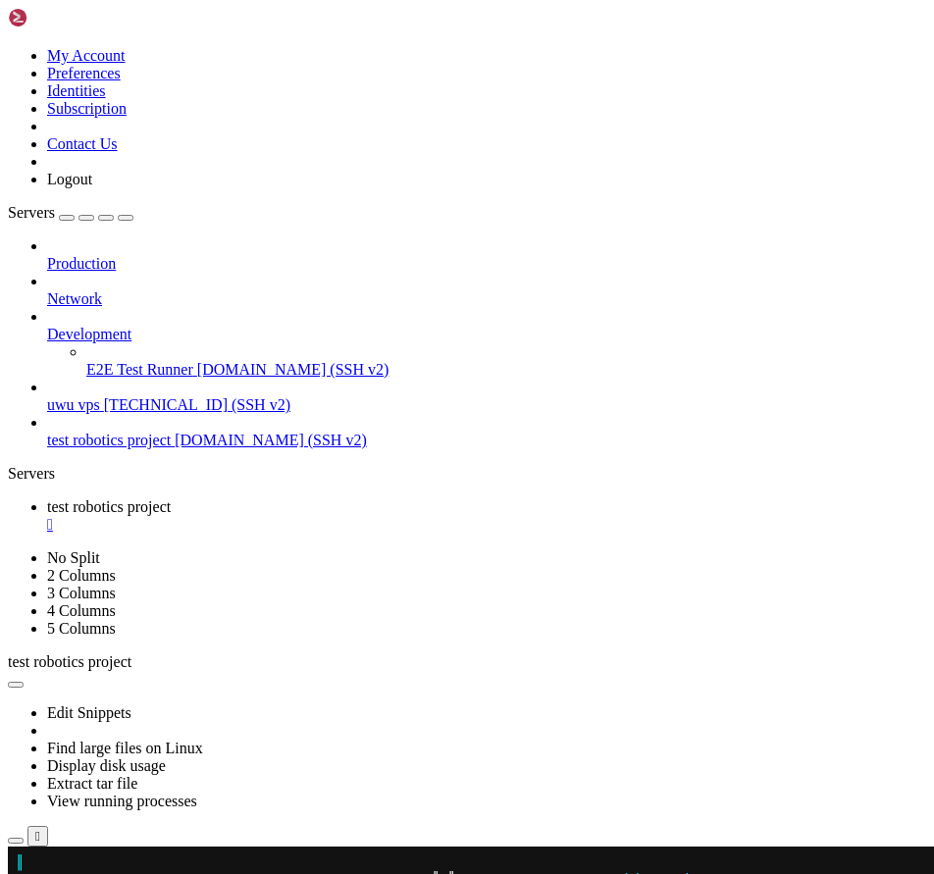
scroll to position [1168, 0]
click at [191, 516] on div "" at bounding box center [486, 525] width 879 height 18
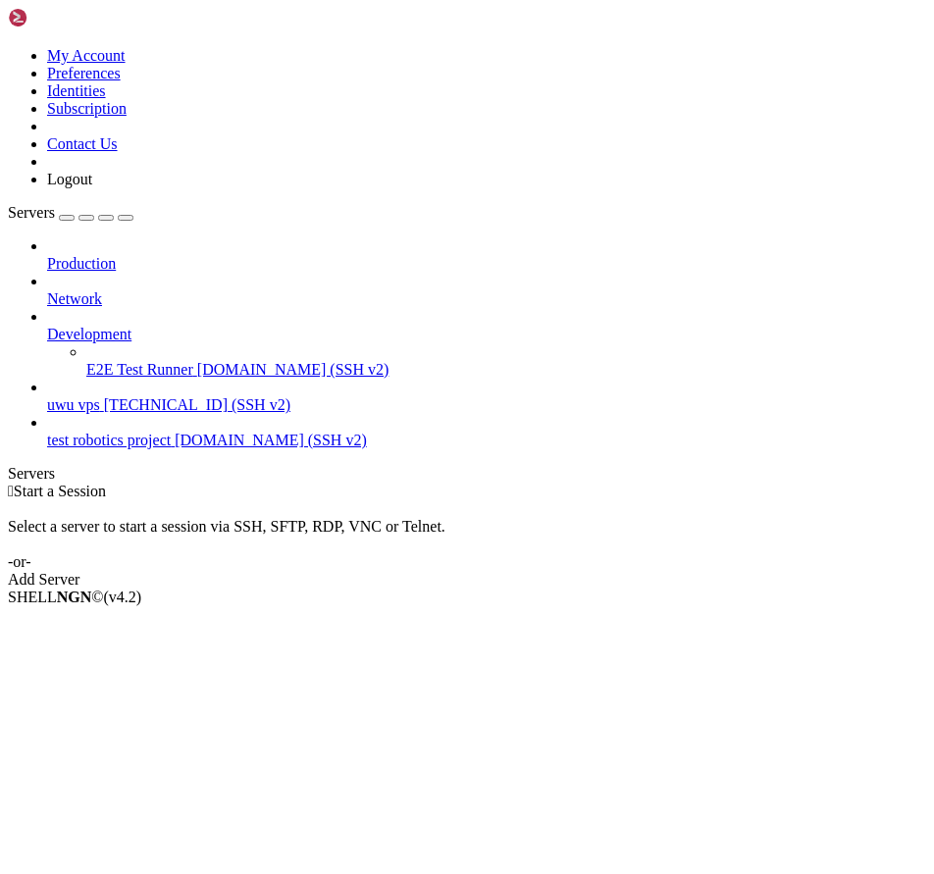
click at [165, 483] on div " Start a Session Select a server to start a session via SSH, SFTP, RDP, VNC or…" at bounding box center [467, 536] width 918 height 106
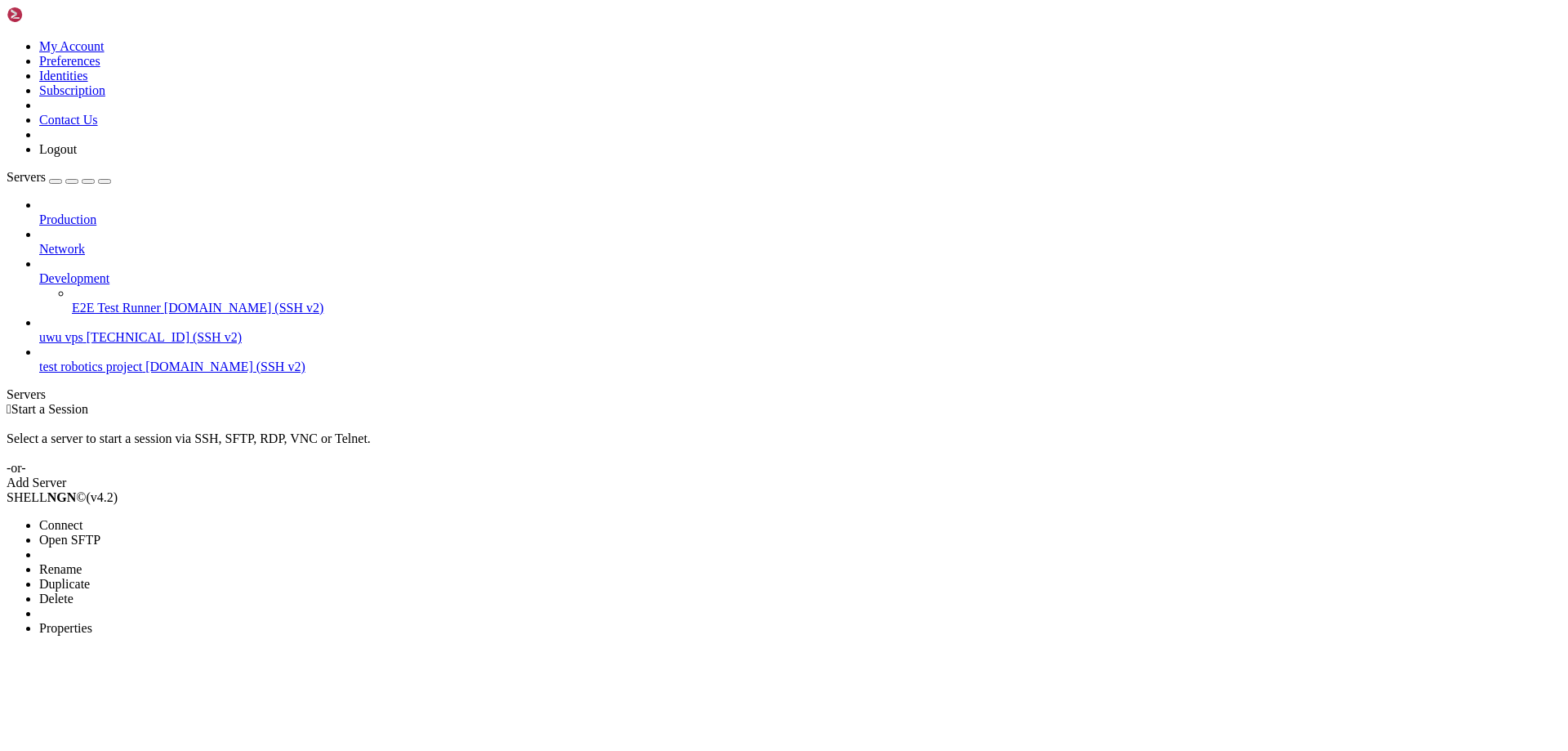
click at [146, 591] on li "Delete" at bounding box center [113, 599] width 149 height 15
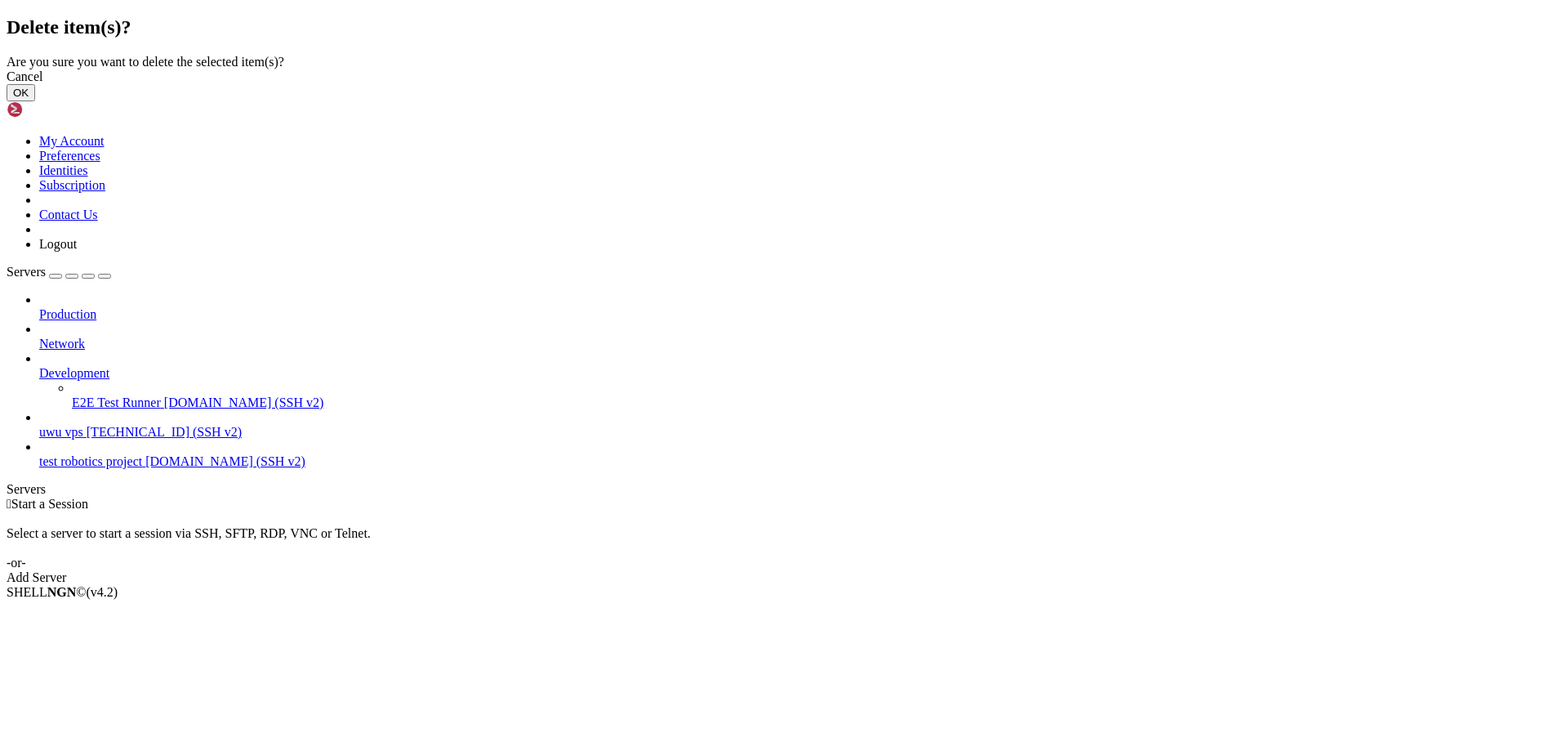
click at [881, 84] on div "Cancel" at bounding box center [784, 77] width 1555 height 15
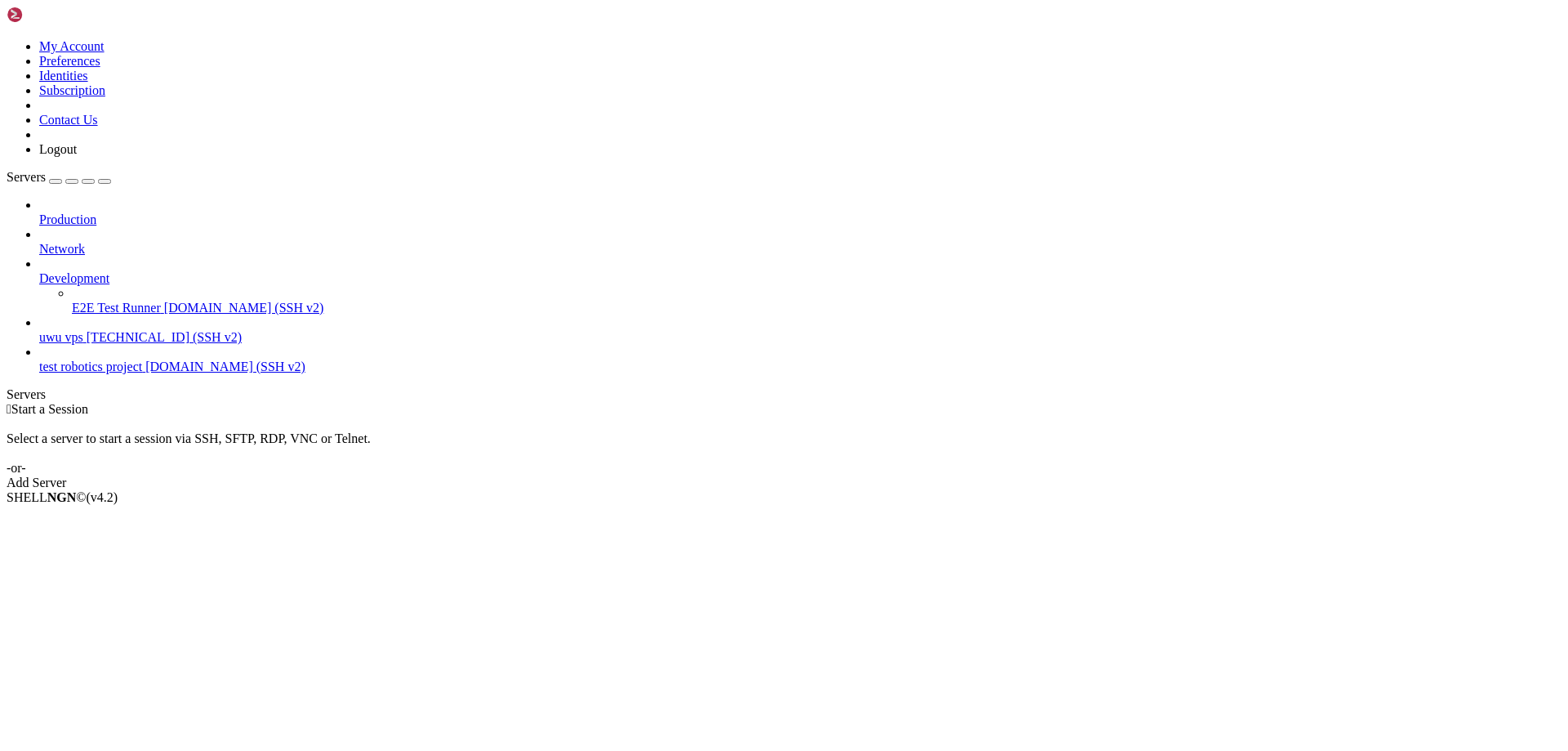
click at [97, 330] on span "[TECHNICAL_ID] (SSH v2)" at bounding box center [164, 336] width 155 height 14
click at [73, 518] on li "Connect" at bounding box center [113, 525] width 149 height 15
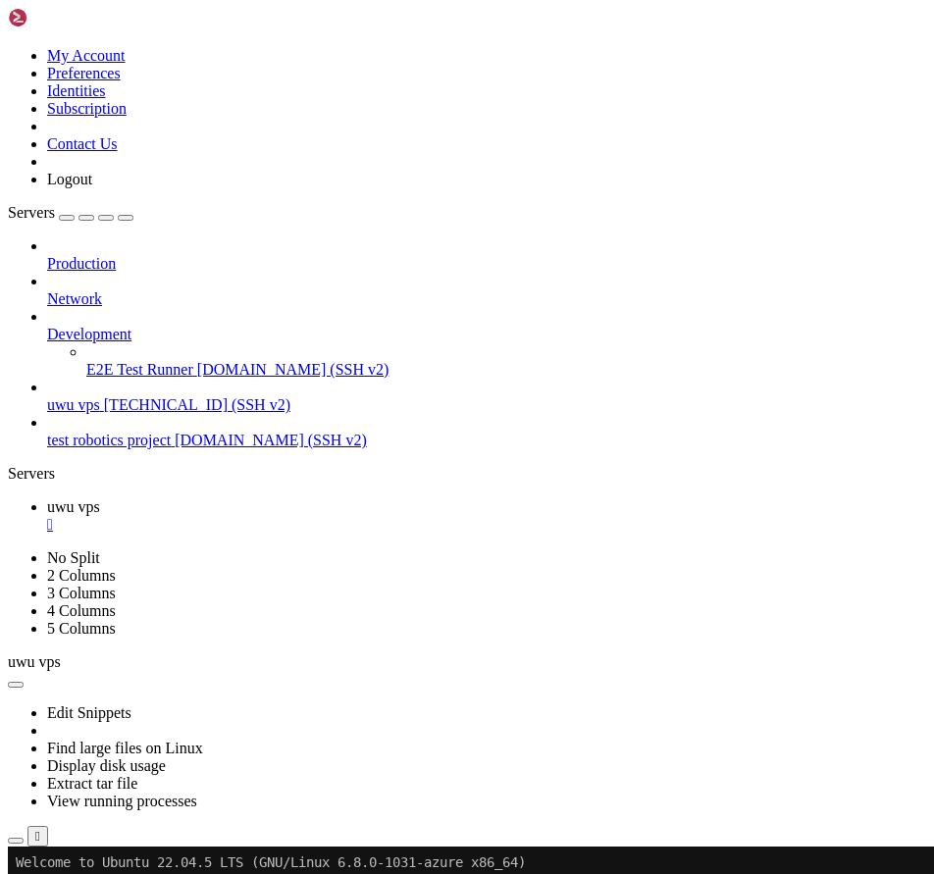
click at [126, 218] on icon "button" at bounding box center [126, 218] width 0 height 0
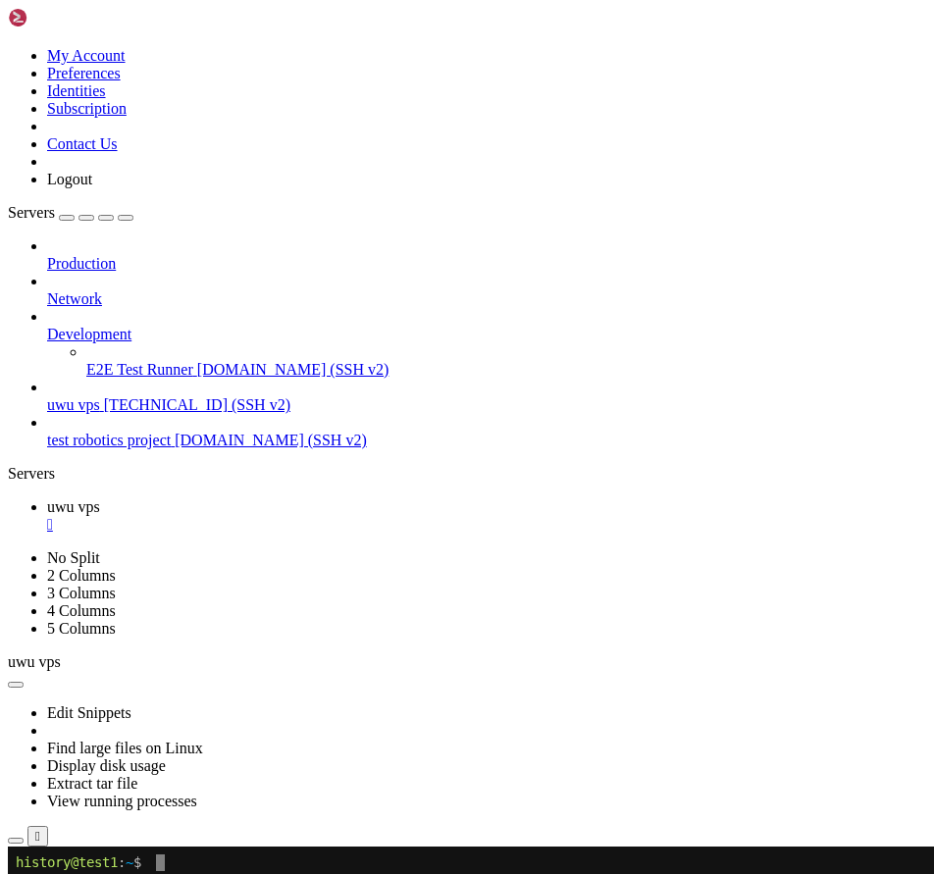
click at [12, 465] on div "Servers" at bounding box center [467, 474] width 918 height 18
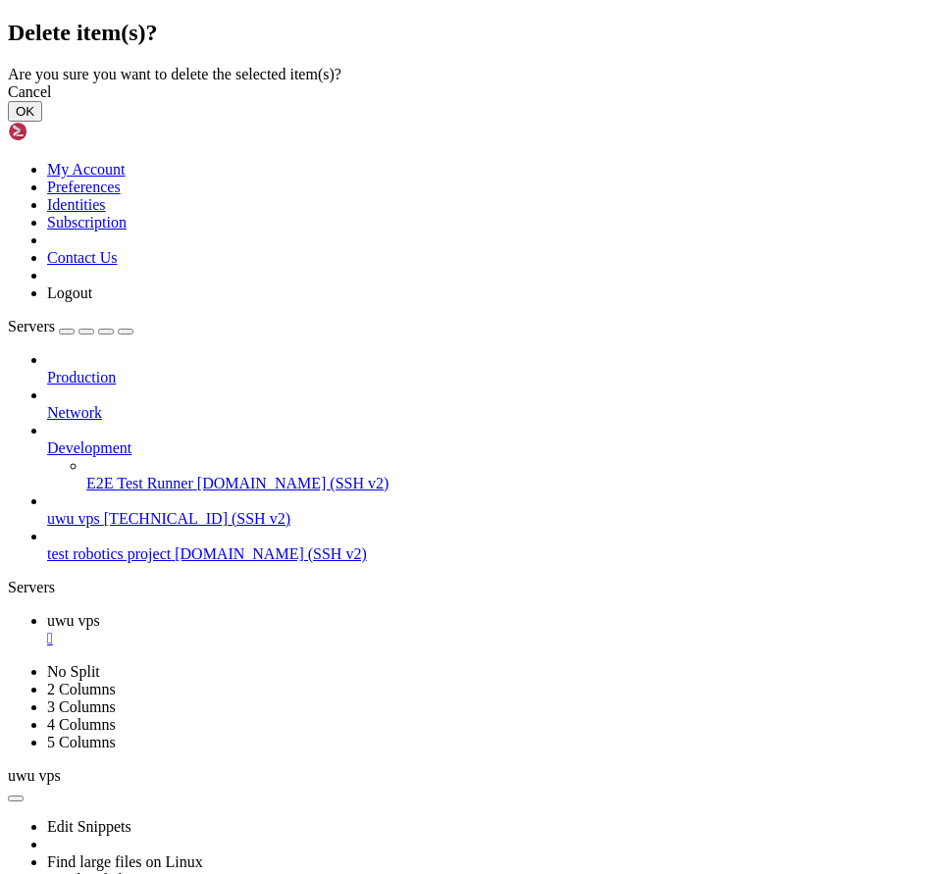
drag, startPoint x: 658, startPoint y: 491, endPoint x: 396, endPoint y: 391, distance: 280.4
click at [42, 122] on button "OK" at bounding box center [25, 111] width 34 height 21
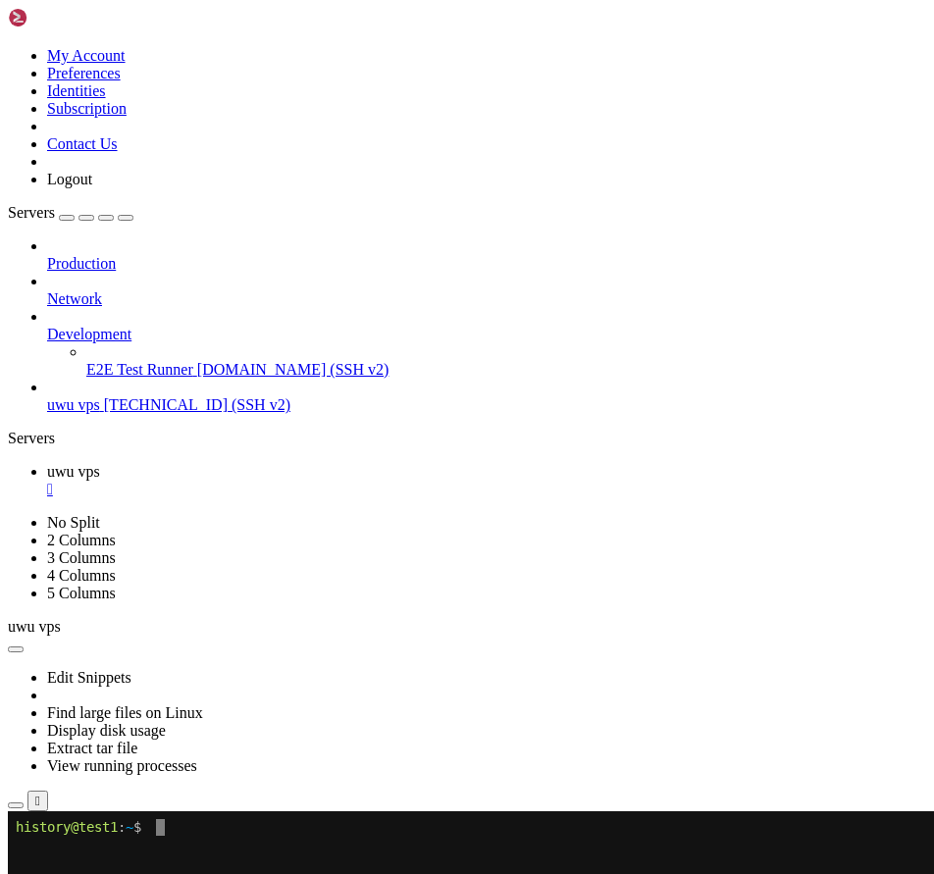
click at [132, 356] on div at bounding box center [467, 437] width 934 height 874
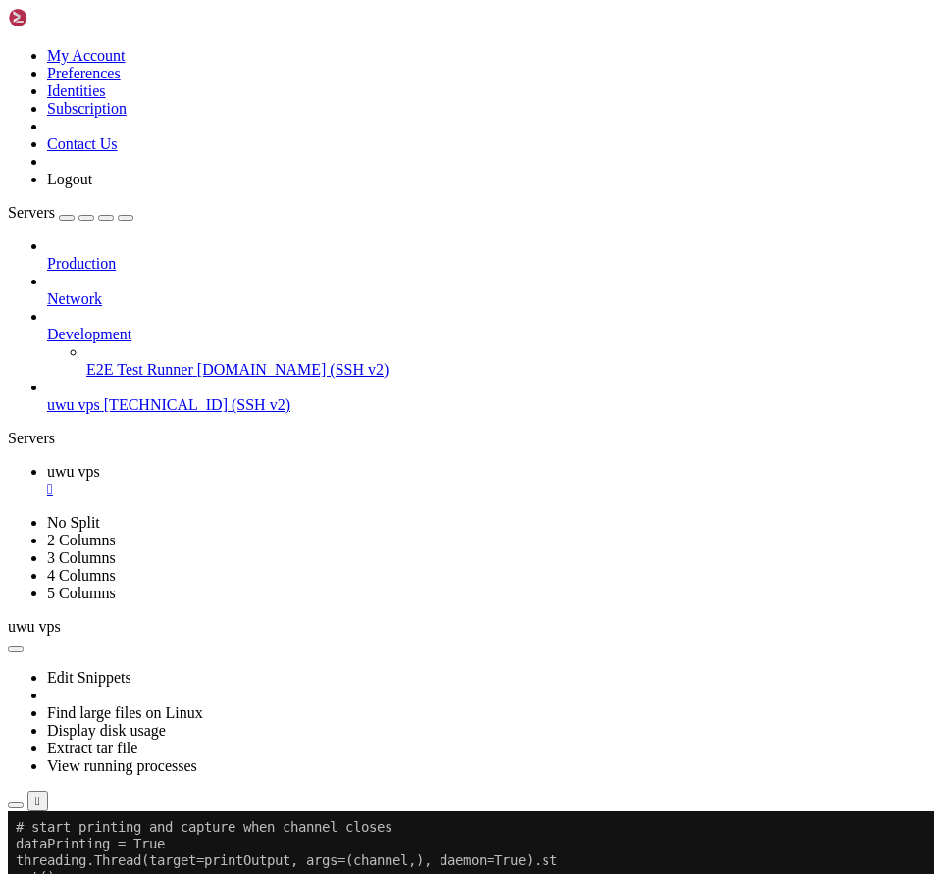
scroll to position [1701, 0]
click at [343, 481] on div "" at bounding box center [486, 490] width 879 height 18
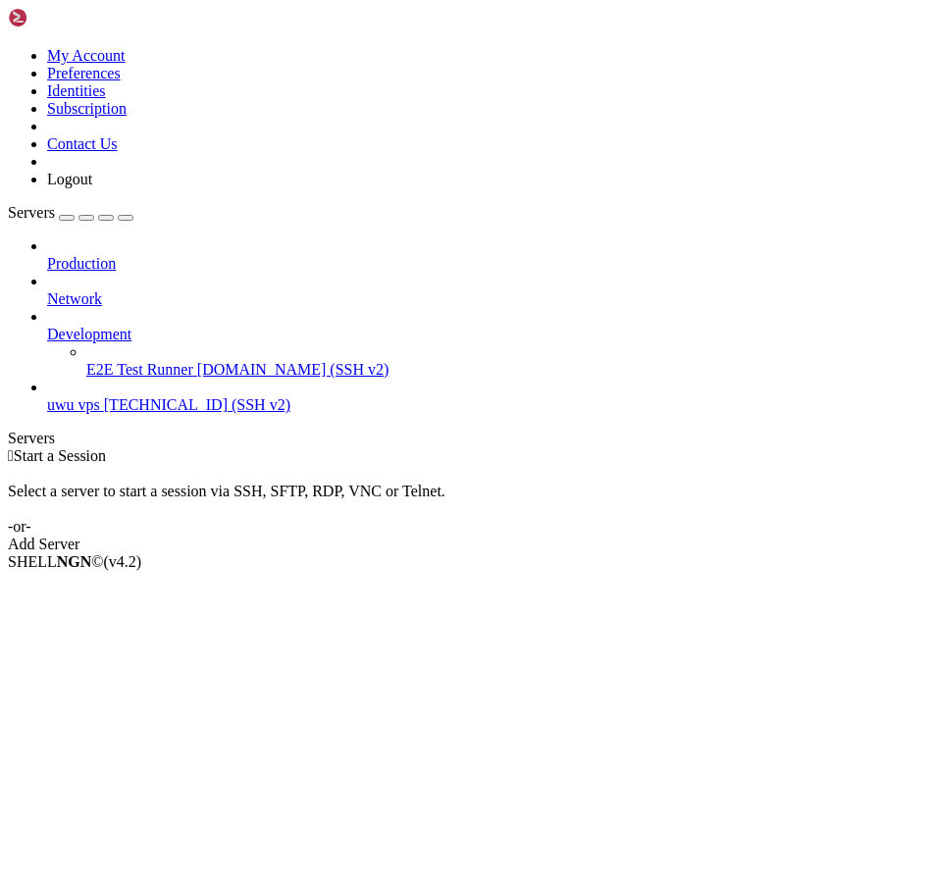
click at [551, 536] on link "Add Server" at bounding box center [467, 545] width 918 height 18
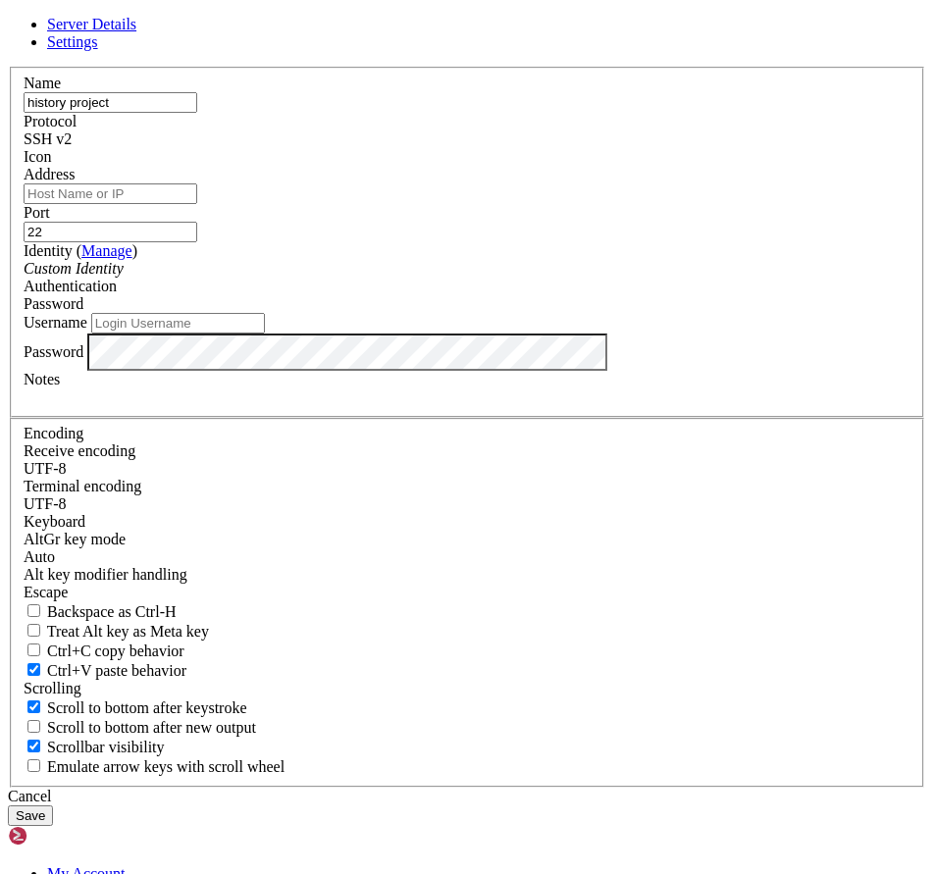
type input "history project"
click at [311, 204] on div "Address" at bounding box center [467, 185] width 887 height 38
click at [197, 204] on input "Address" at bounding box center [111, 193] width 174 height 21
type input "[DOMAIN_NAME]"
type input "8080"
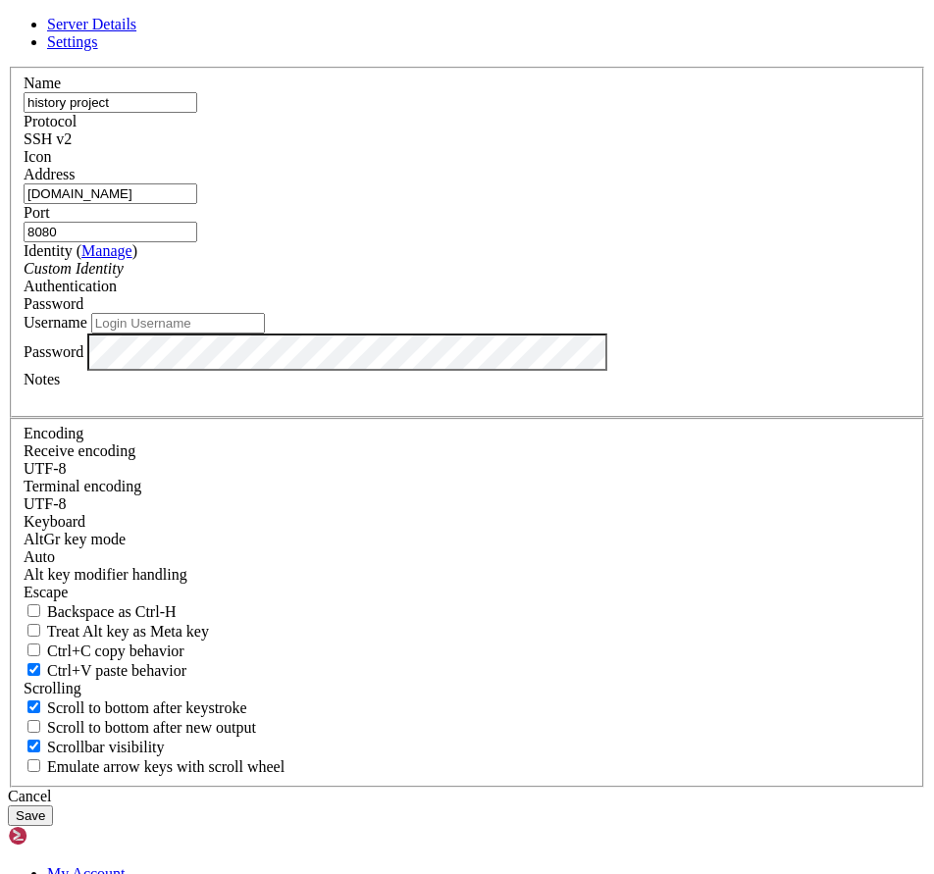
click at [265, 334] on input "Username" at bounding box center [178, 323] width 174 height 21
type input "history"
click at [53, 806] on button "Save" at bounding box center [30, 816] width 45 height 21
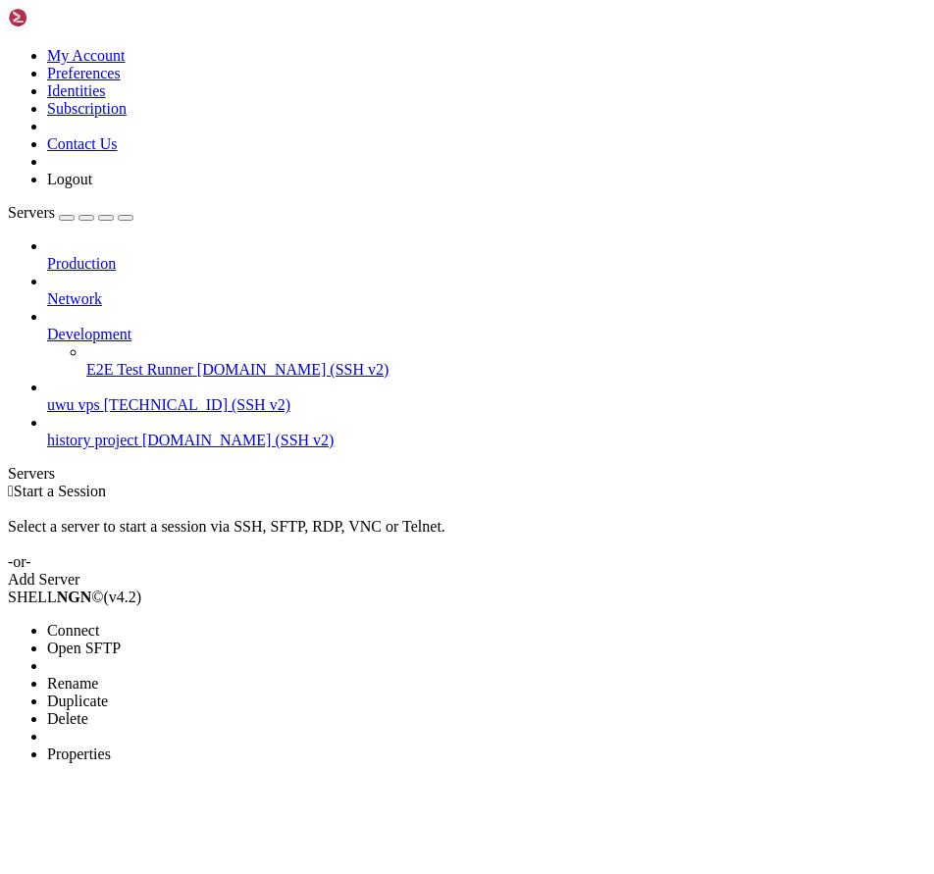
click at [88, 710] on span "Delete" at bounding box center [67, 718] width 41 height 17
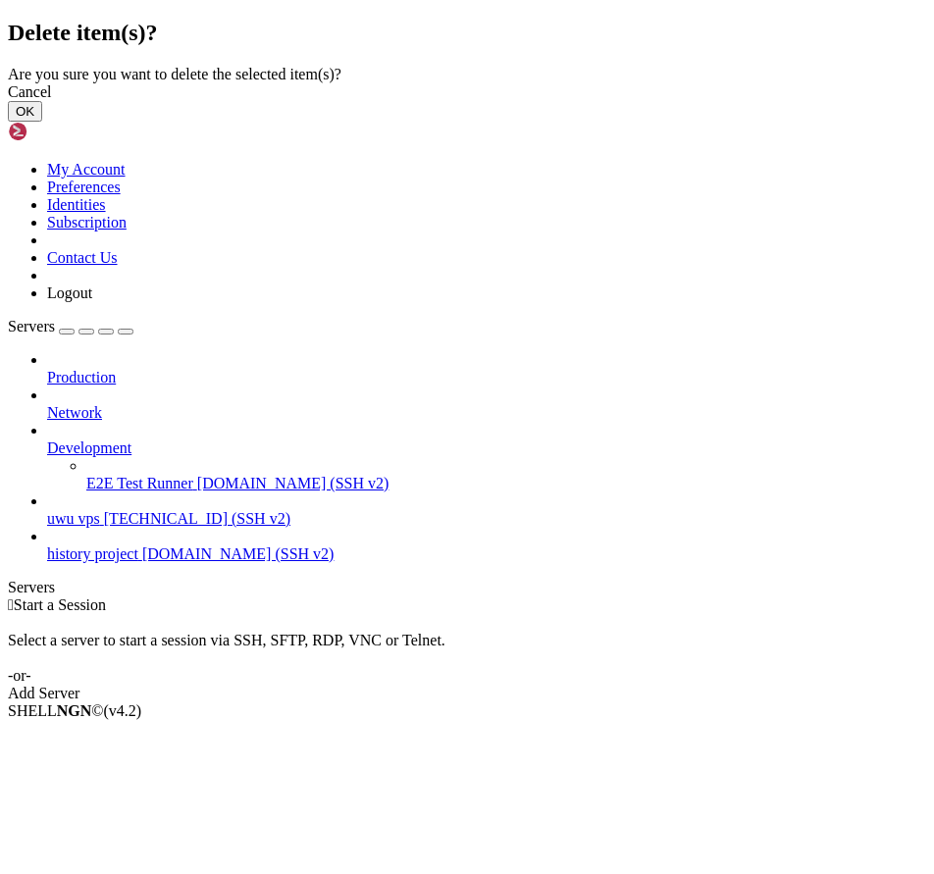
click at [42, 122] on button "OK" at bounding box center [25, 111] width 34 height 21
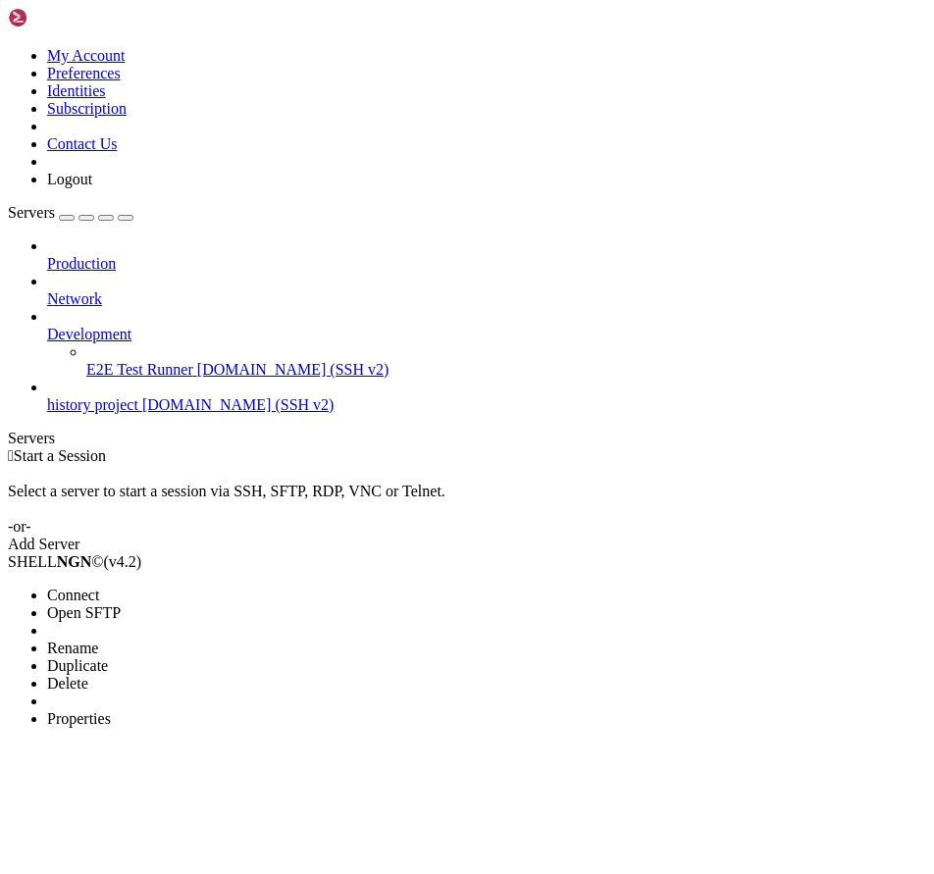
click at [183, 587] on li "Connect" at bounding box center [136, 596] width 179 height 18
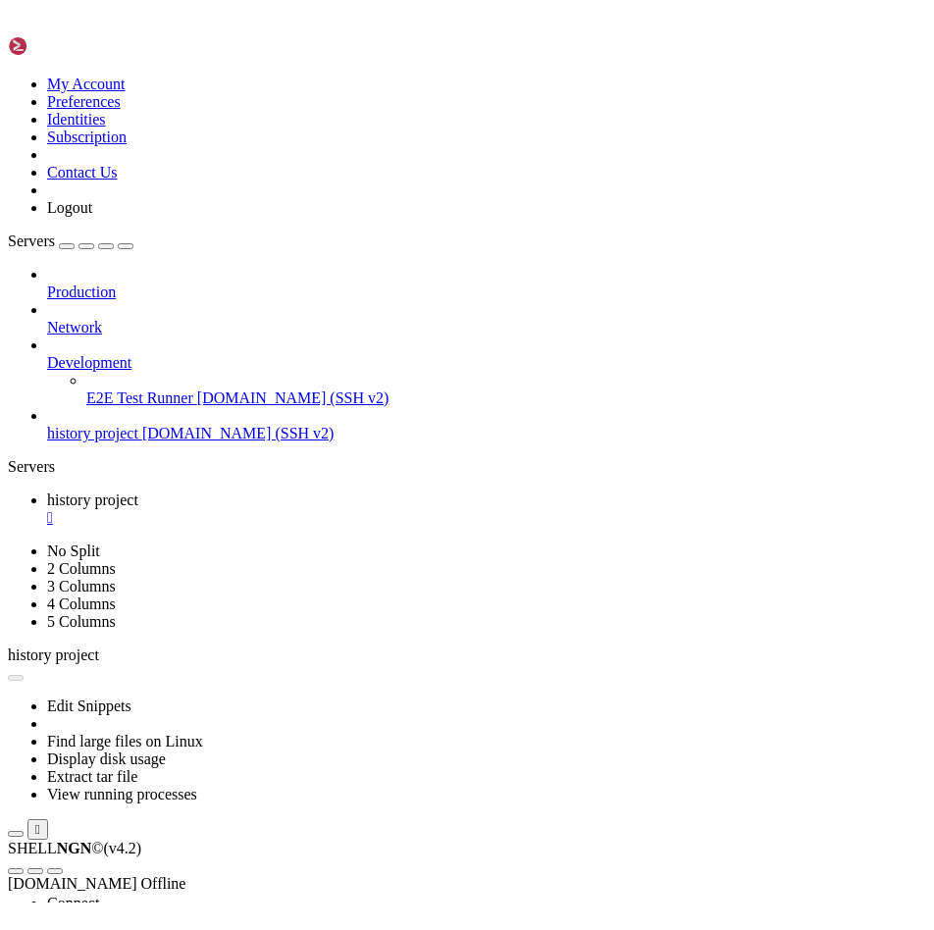
scroll to position [0, 0]
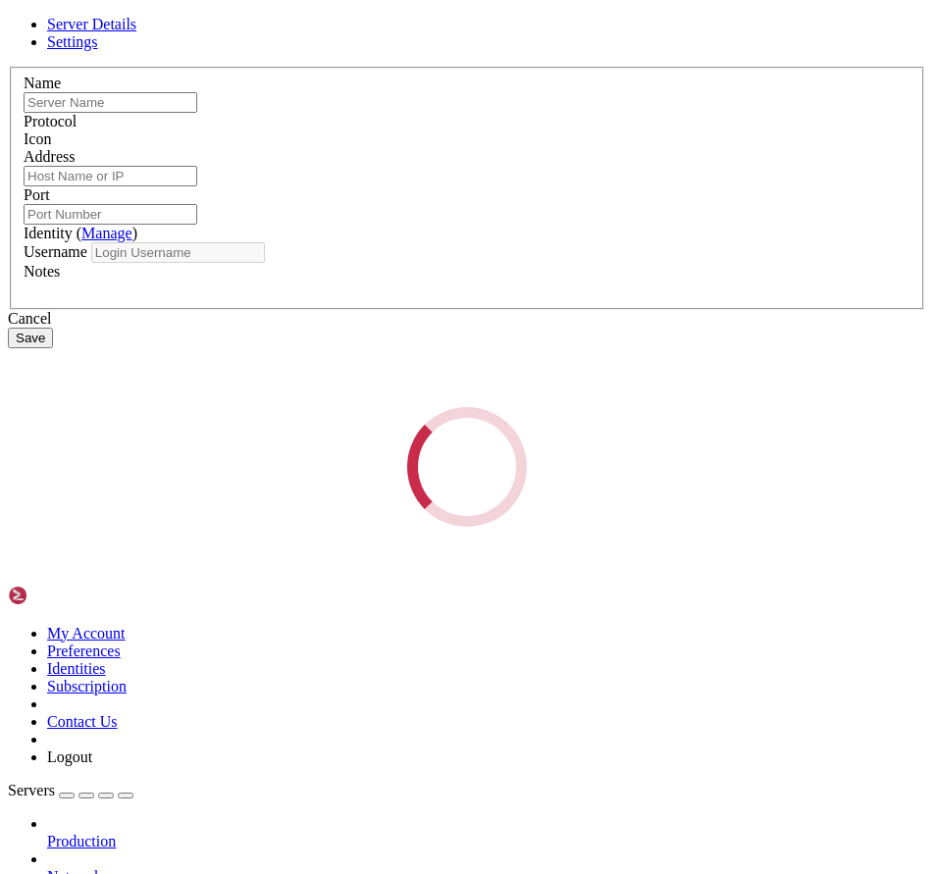
type input "history project"
type input "[DOMAIN_NAME]"
type input "8080"
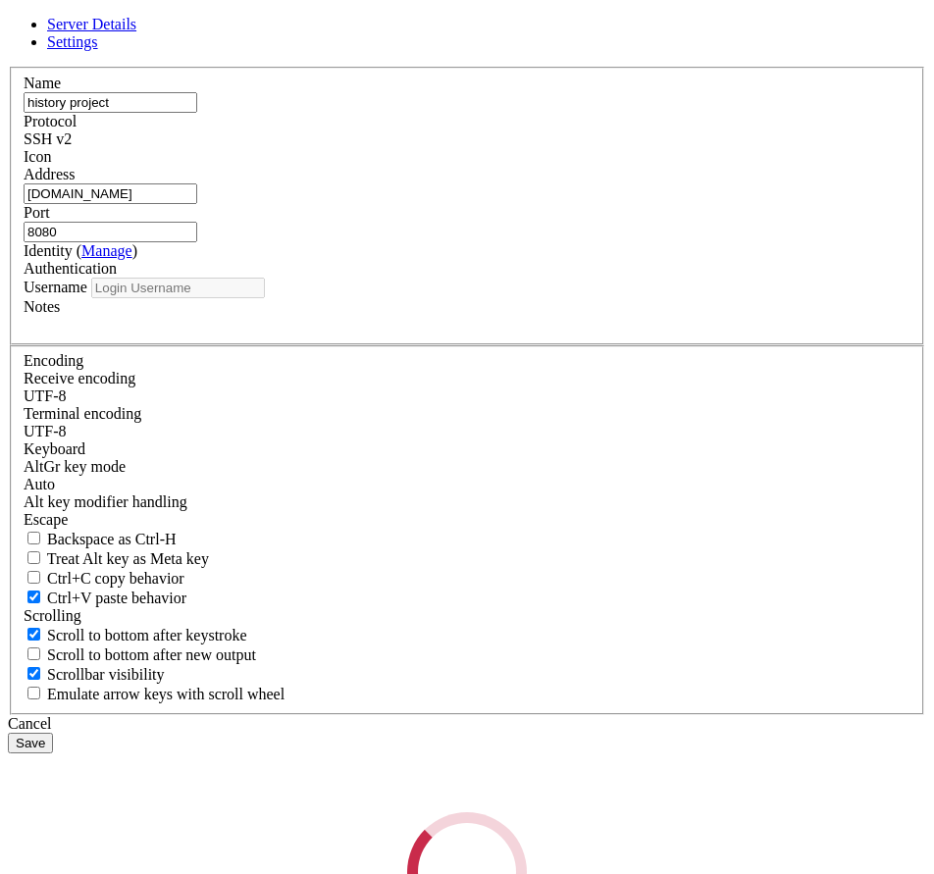
type input "history"
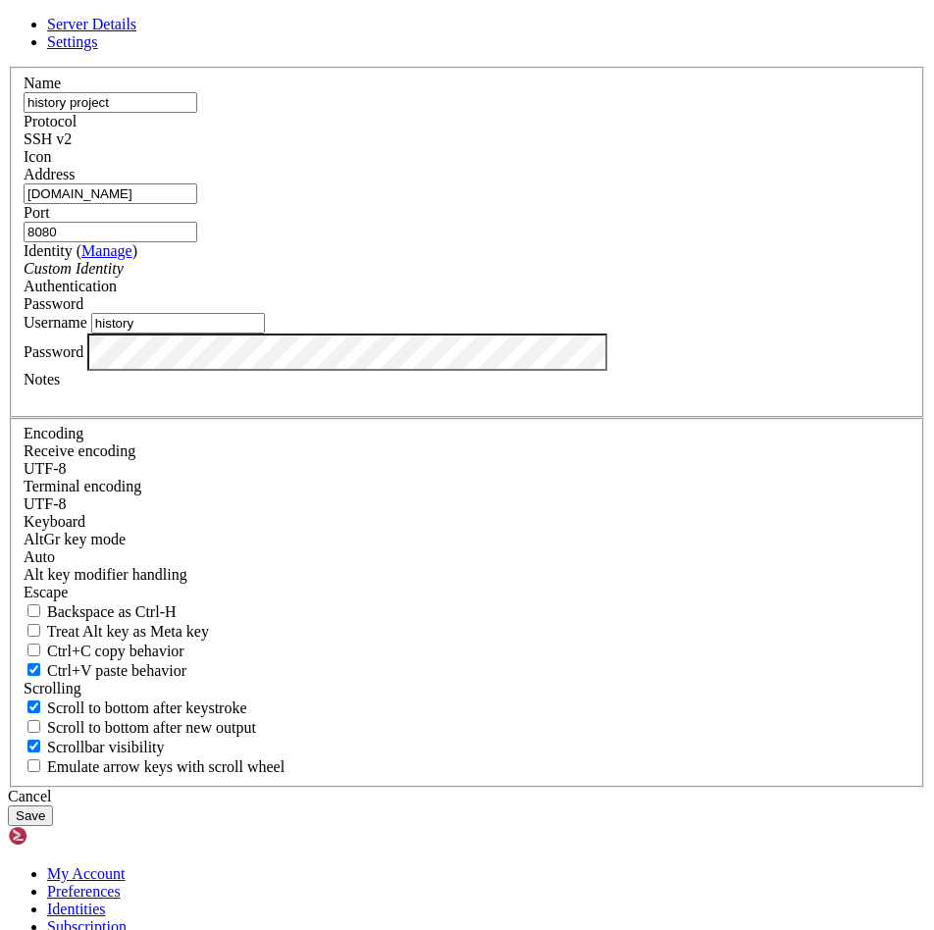
click at [281, 90] on div "Server Details Settings Name history project Protocol SSH v2 Icon" at bounding box center [467, 421] width 918 height 810
click at [8, 67] on icon at bounding box center [8, 67] width 0 height 0
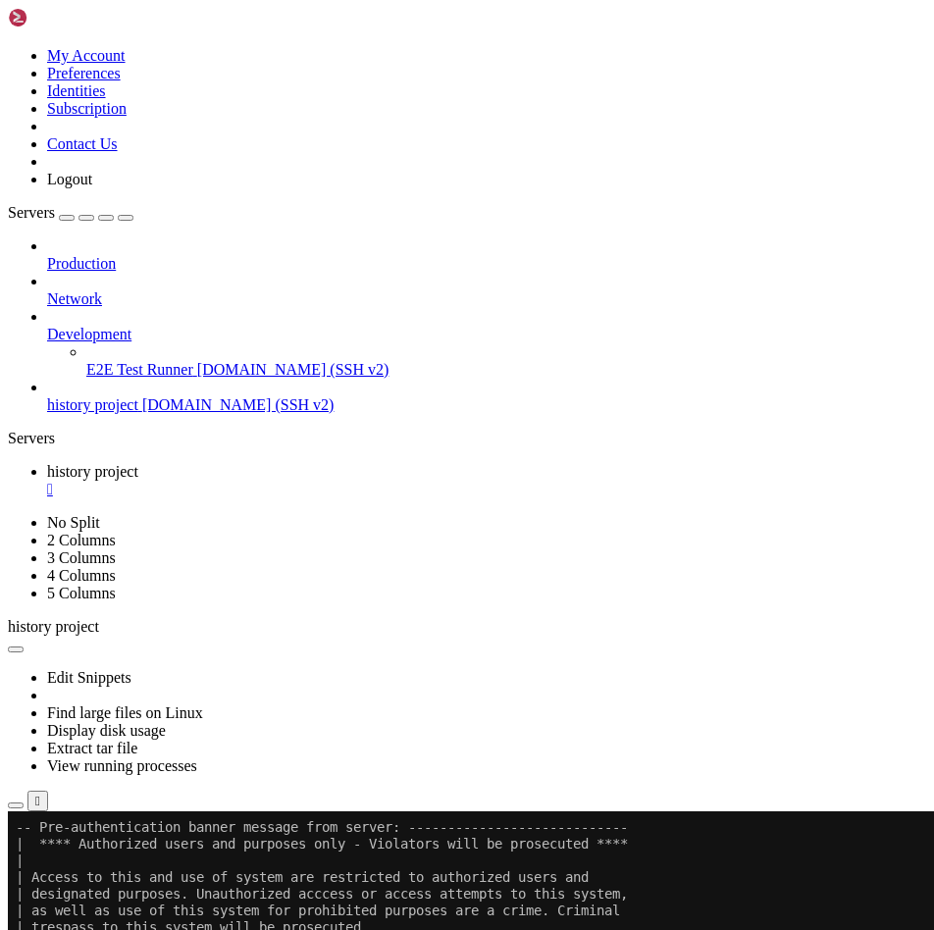
click at [220, 414] on div "Production Network Development E2E Test Runner [DOMAIN_NAME] (SSH v2) history p…" at bounding box center [467, 325] width 918 height 177
click at [219, 414] on div "Production Network Development E2E Test Runner [DOMAIN_NAME] (SSH v2) history p…" at bounding box center [467, 325] width 918 height 177
drag, startPoint x: 187, startPoint y: 395, endPoint x: 143, endPoint y: 404, distance: 45.0
click at [143, 404] on div "Production Network Development E2E Test Runner [DOMAIN_NAME] (SSH v2) history p…" at bounding box center [467, 325] width 918 height 177
click at [123, 399] on div "Production Network Development E2E Test Runner [DOMAIN_NAME] (SSH v2) history p…" at bounding box center [467, 325] width 918 height 177
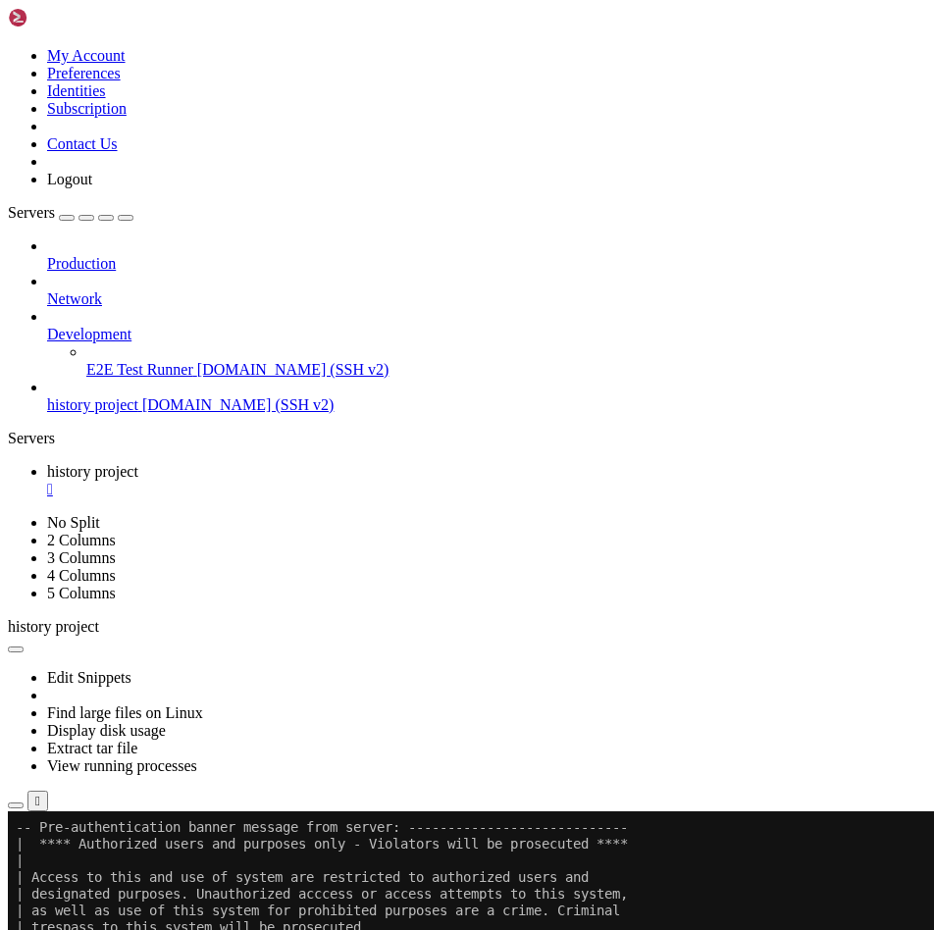
click at [392, 481] on div "" at bounding box center [486, 490] width 879 height 18
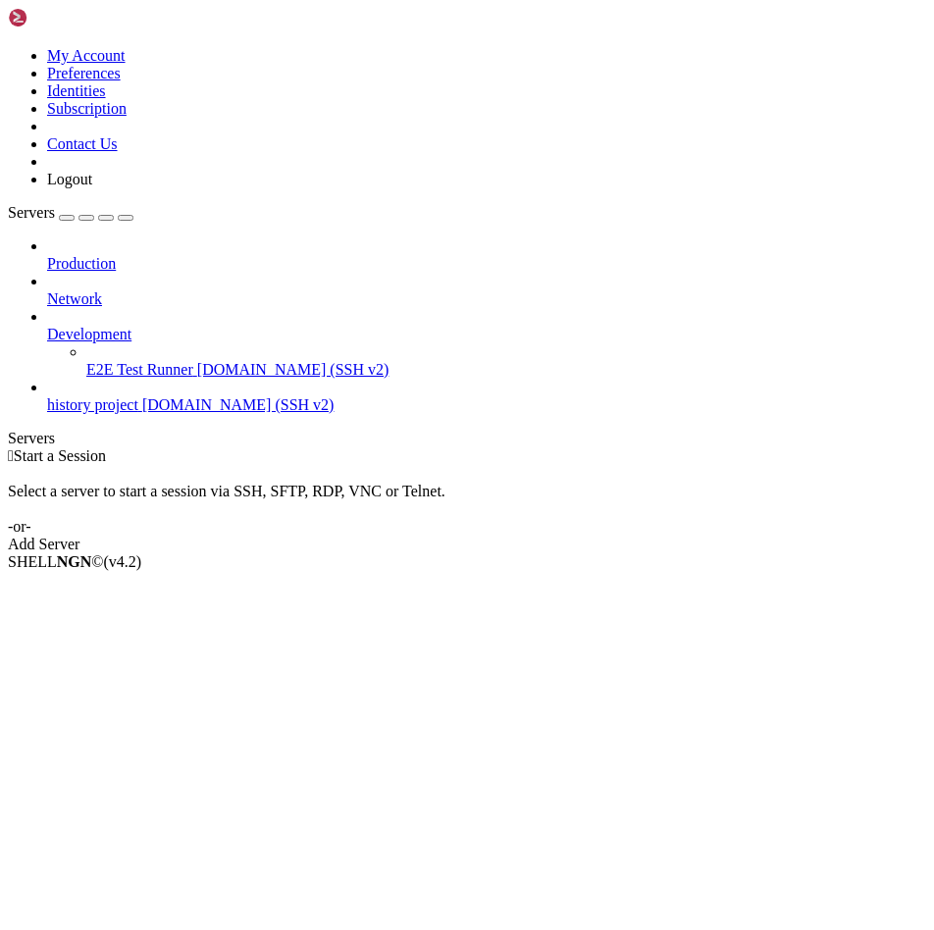
click at [533, 536] on link "Add Server" at bounding box center [467, 545] width 918 height 18
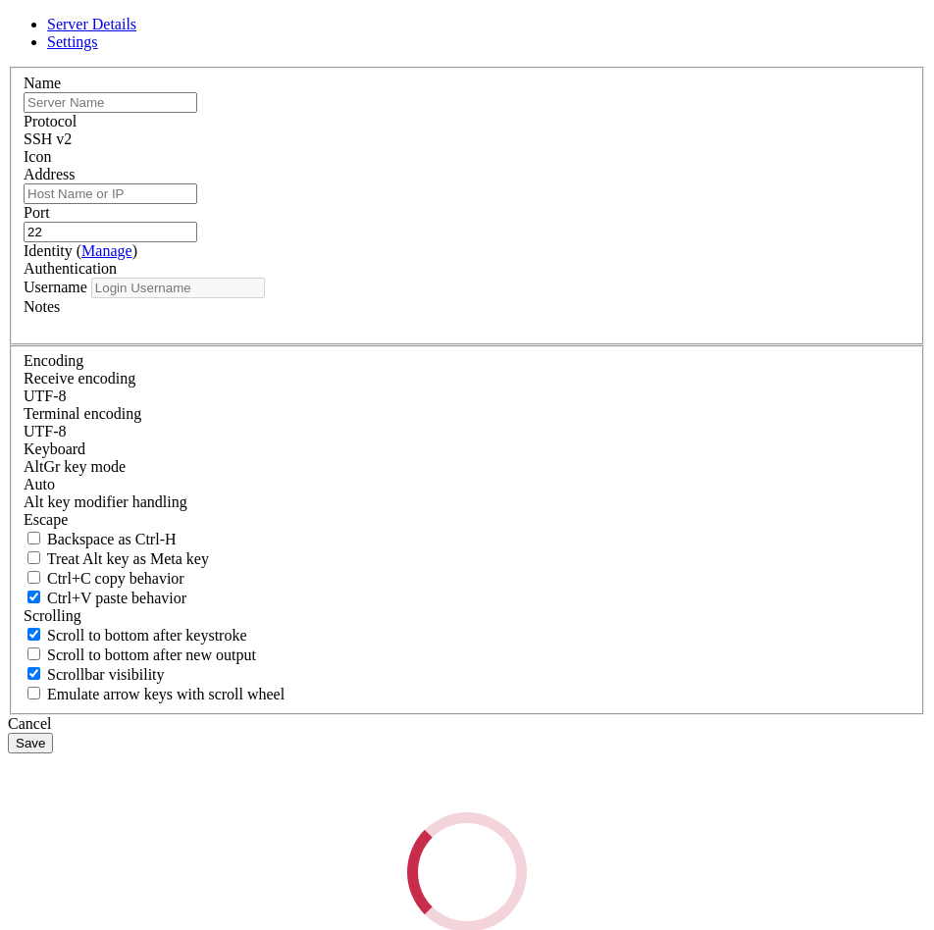
click at [197, 242] on input "22" at bounding box center [111, 232] width 174 height 21
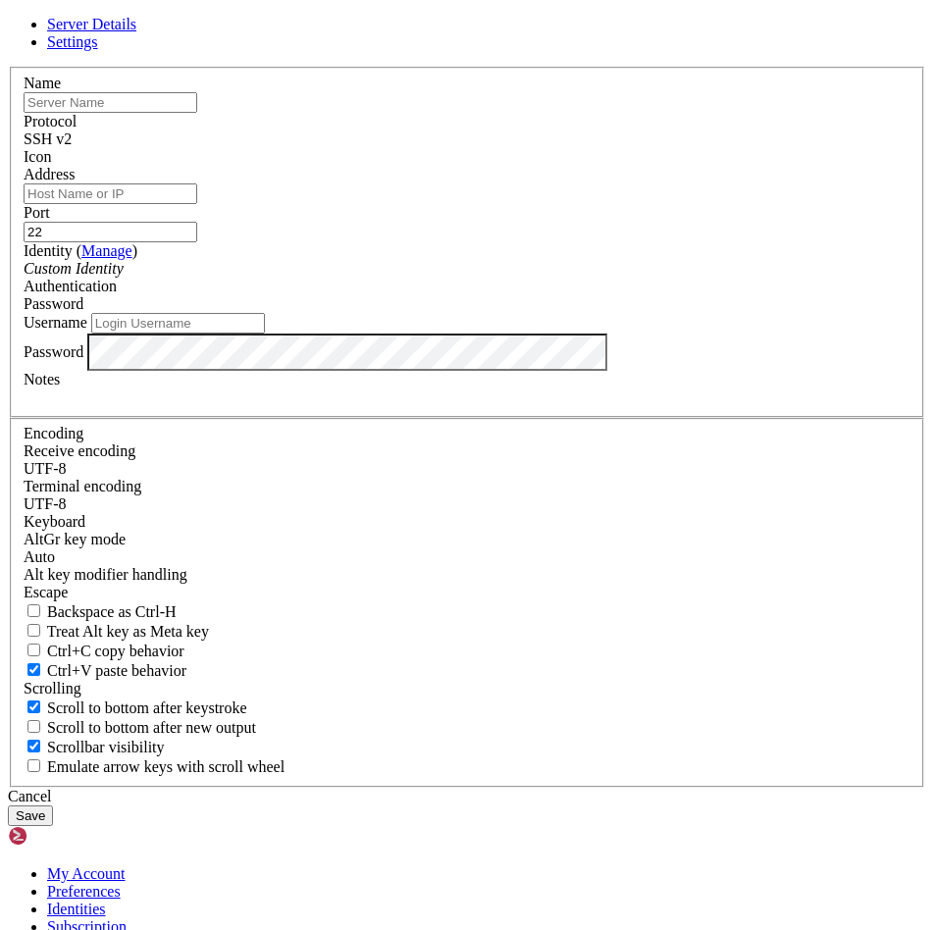
click at [197, 204] on input "Address" at bounding box center [111, 193] width 174 height 21
click at [442, 99] on div "Server Details Settings Name Protocol SSH v2 Icon" at bounding box center [467, 421] width 918 height 810
click at [197, 204] on input "Address" at bounding box center [111, 193] width 174 height 21
click at [94, 360] on div "Server Details Settings Name Protocol SSH v2 Icon" at bounding box center [467, 421] width 918 height 810
click at [8, 67] on link at bounding box center [8, 67] width 0 height 0
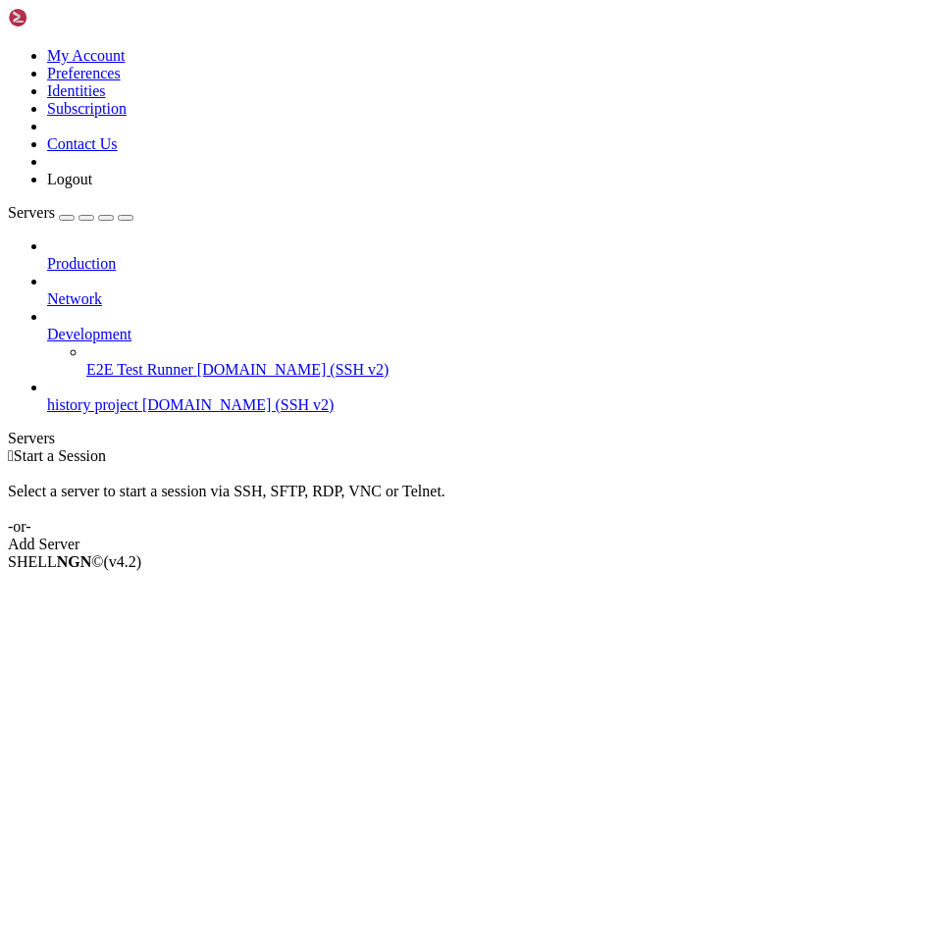
click at [173, 396] on span "[DOMAIN_NAME] (SSH v2)" at bounding box center [238, 404] width 192 height 17
click at [346, 447] on div " Start a Session Select a server to start a session via SSH, SFTP, RDP, VNC or…" at bounding box center [467, 500] width 918 height 106
click at [8, 47] on icon at bounding box center [8, 47] width 0 height 0
click at [121, 81] on link "Preferences" at bounding box center [84, 73] width 74 height 17
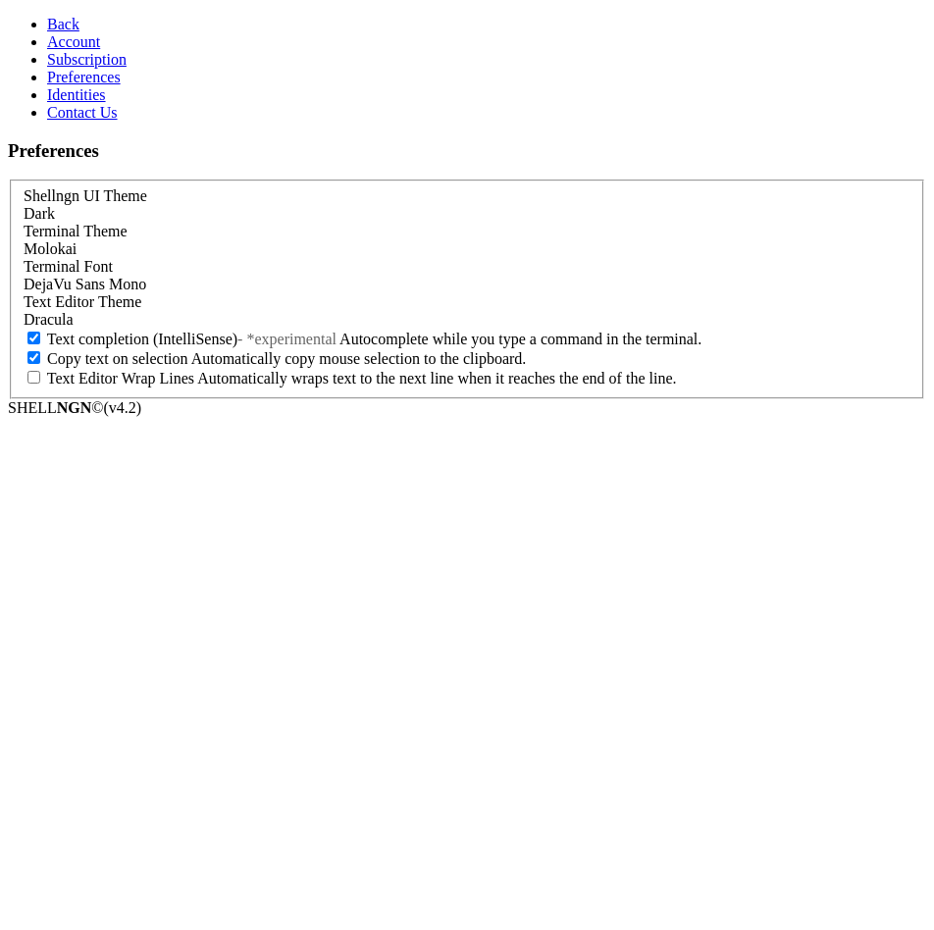
click at [106, 103] on link "Identities" at bounding box center [76, 94] width 59 height 17
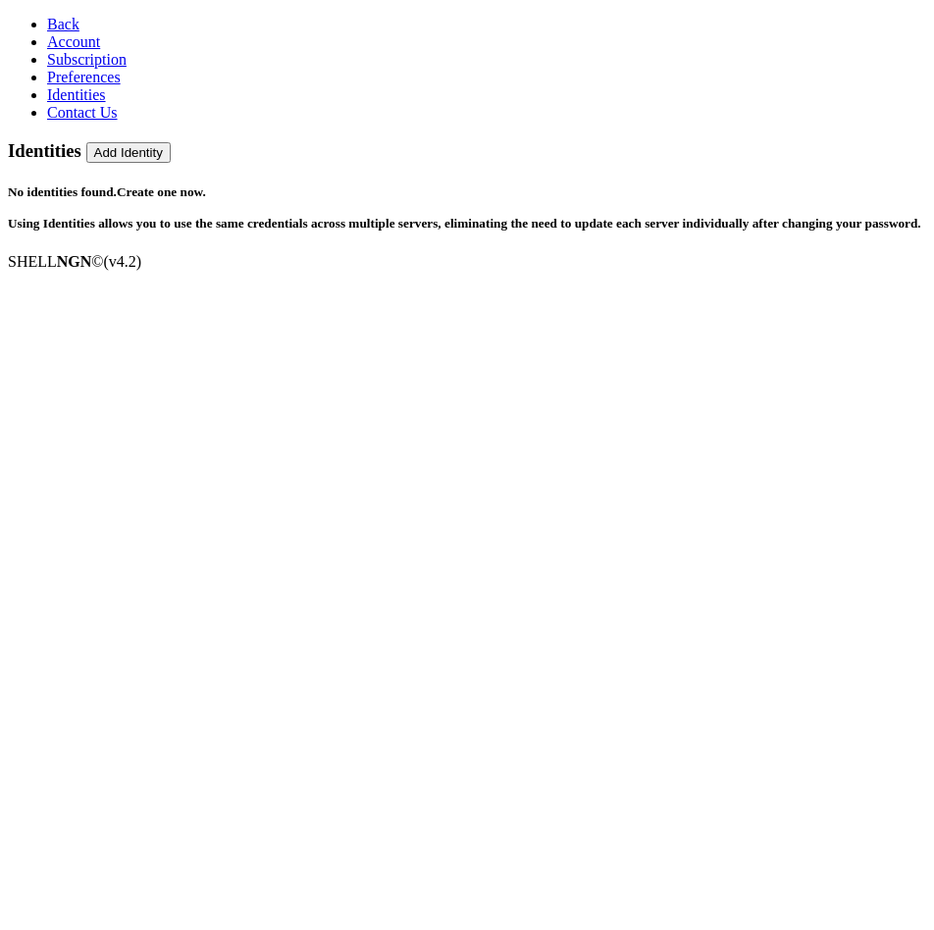
click at [47, 32] on link "Back" at bounding box center [63, 24] width 32 height 17
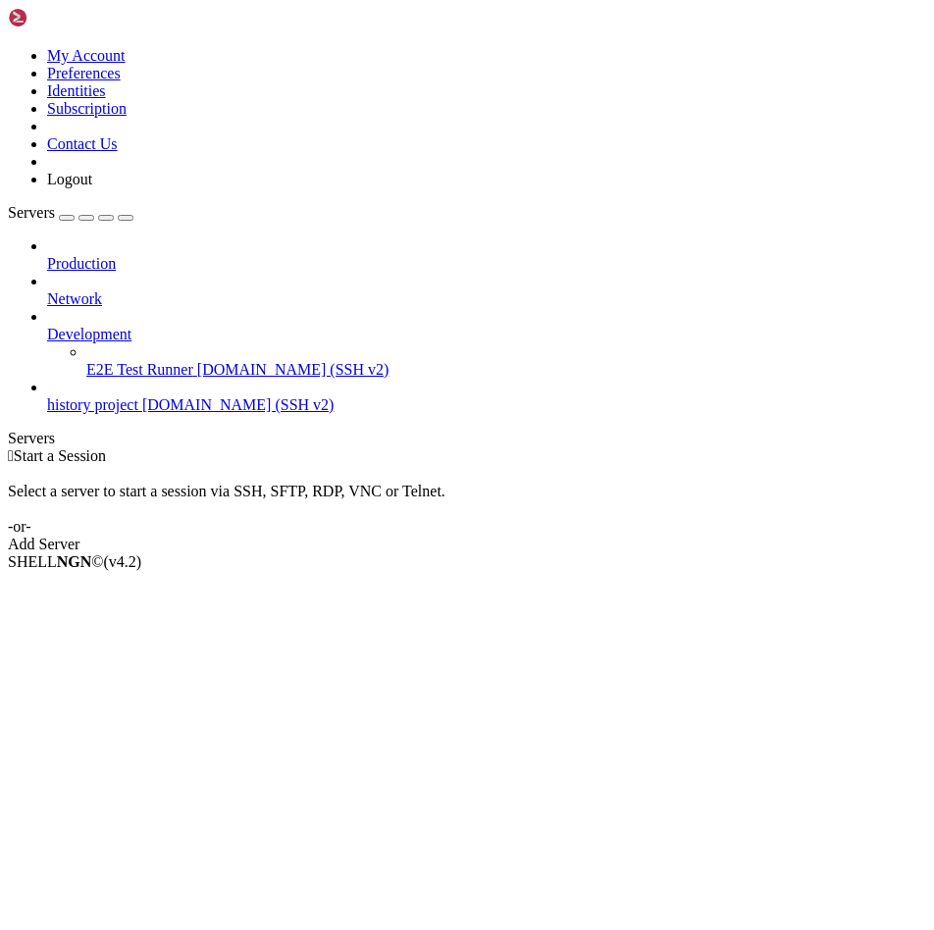
click at [47, 326] on icon at bounding box center [47, 326] width 0 height 0
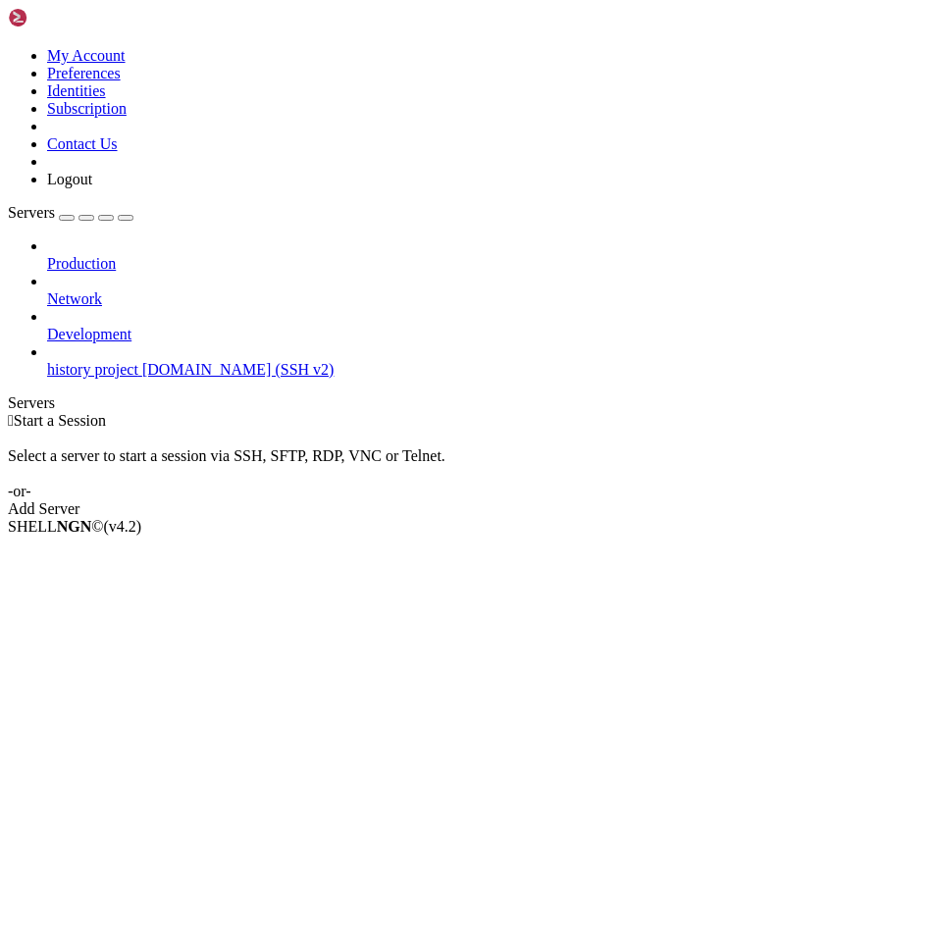
click at [223, 273] on div at bounding box center [486, 282] width 879 height 18
click at [47, 290] on icon at bounding box center [47, 290] width 0 height 0
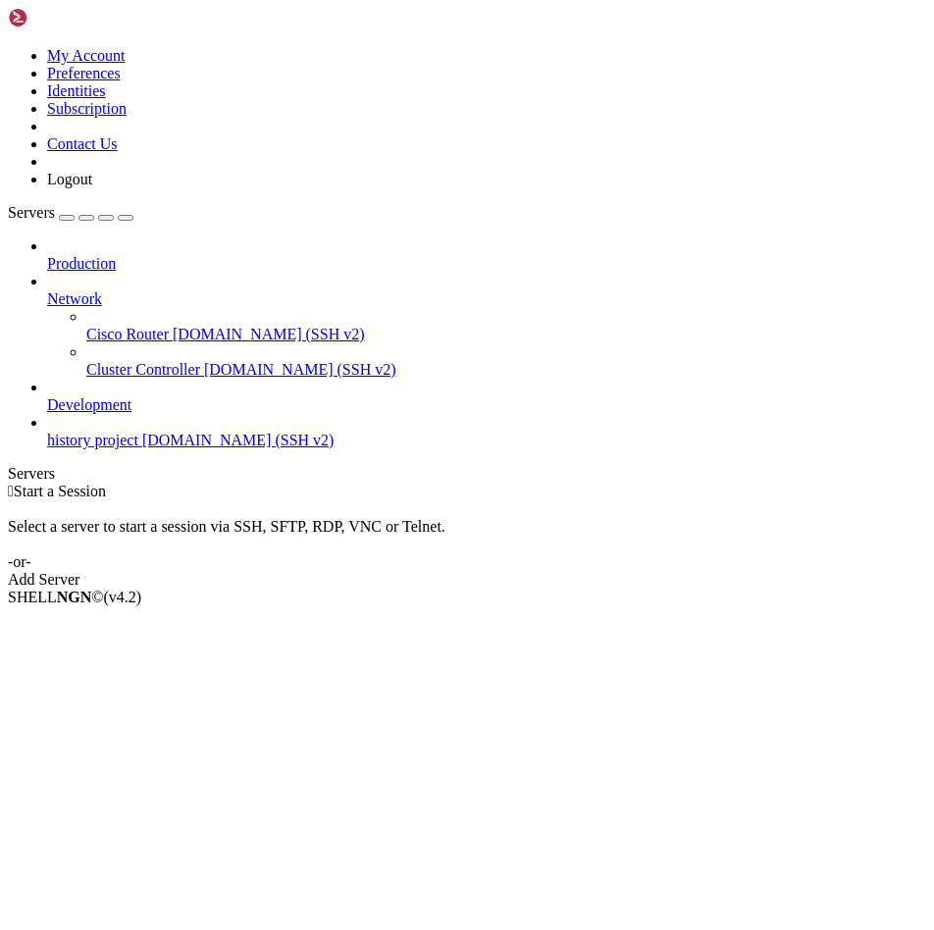
click at [169, 326] on span "Cisco Router" at bounding box center [127, 334] width 82 height 17
click at [222, 622] on li "Connect" at bounding box center [136, 631] width 179 height 18
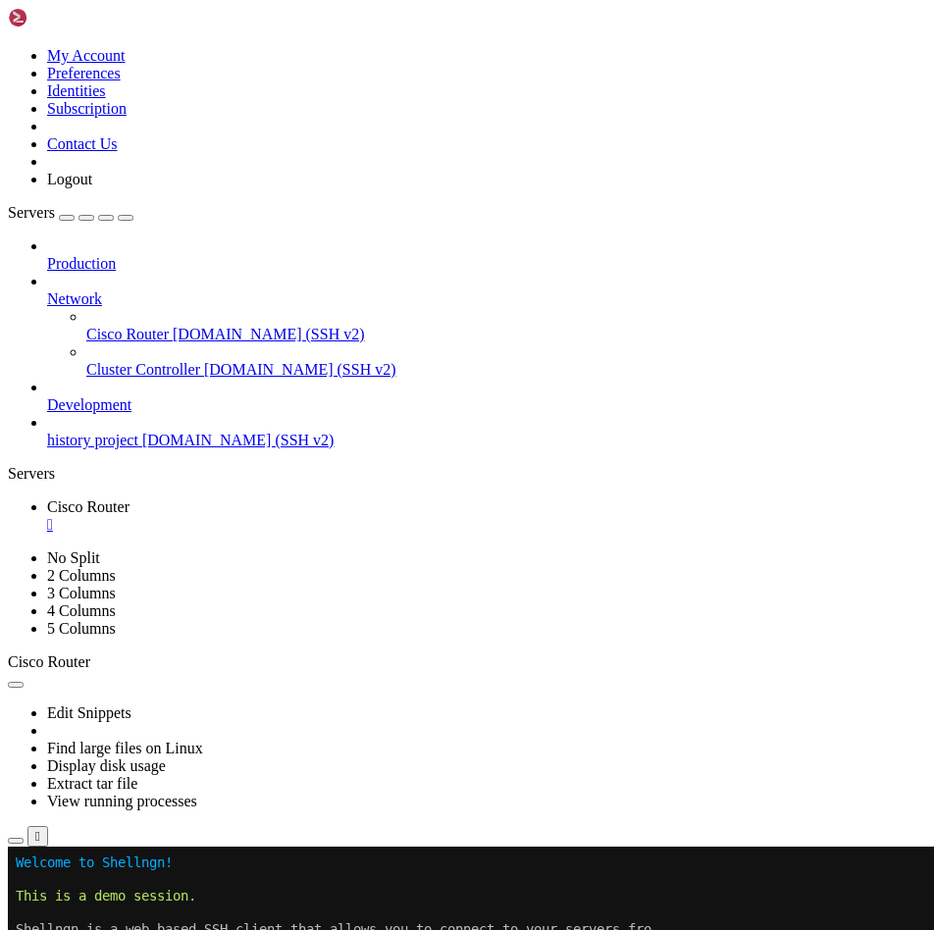
click at [382, 516] on div "" at bounding box center [486, 525] width 879 height 18
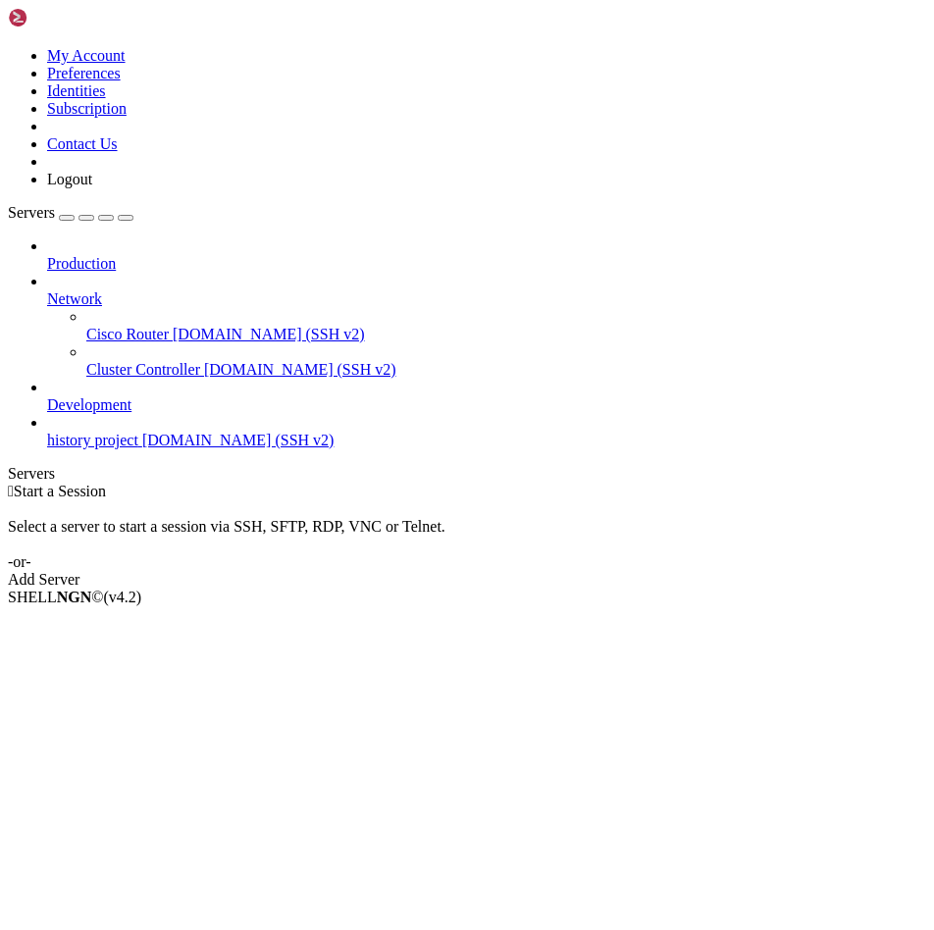
click at [47, 290] on icon at bounding box center [47, 290] width 0 height 0
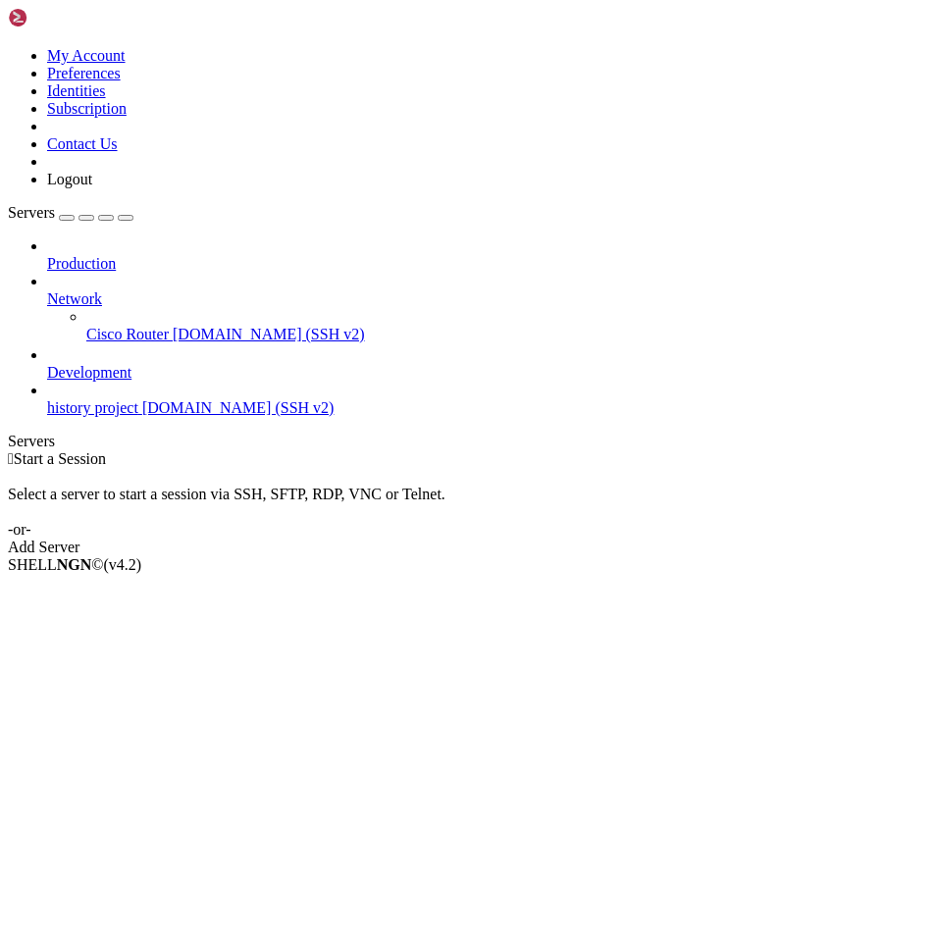
click at [215, 237] on div at bounding box center [486, 246] width 879 height 18
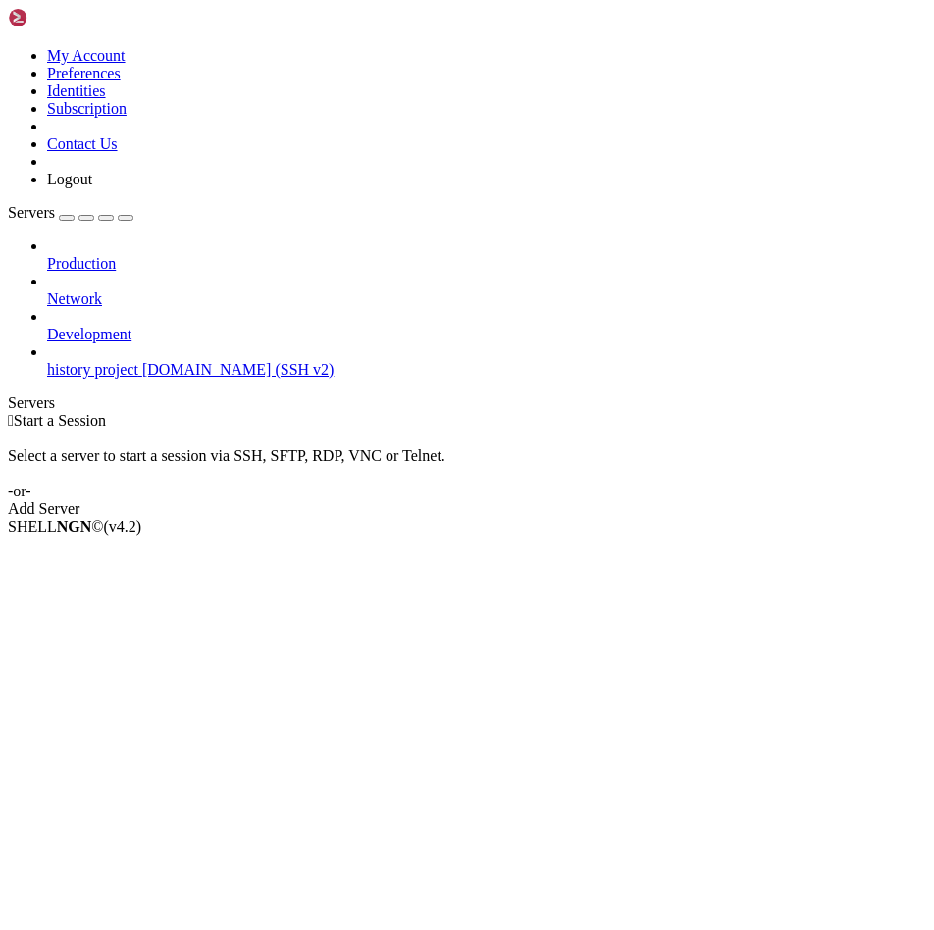
click at [215, 237] on div at bounding box center [486, 246] width 879 height 18
click at [47, 255] on icon at bounding box center [47, 255] width 0 height 0
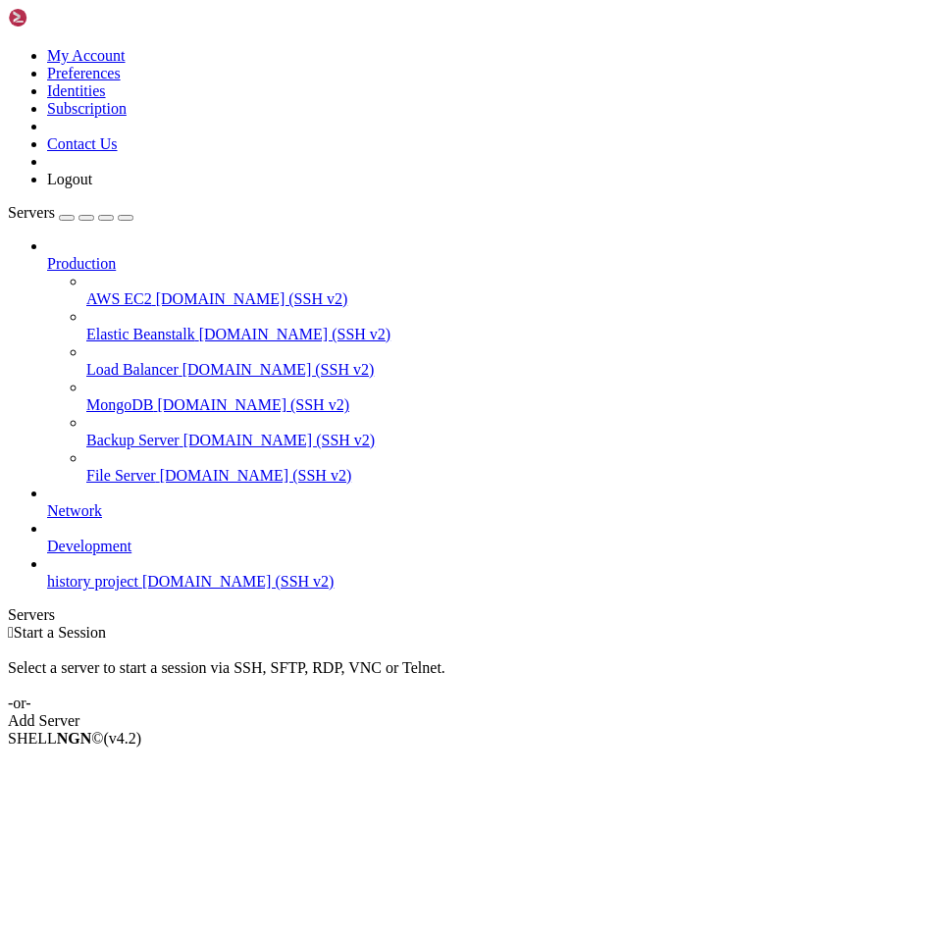
click at [47, 255] on icon at bounding box center [47, 255] width 0 height 0
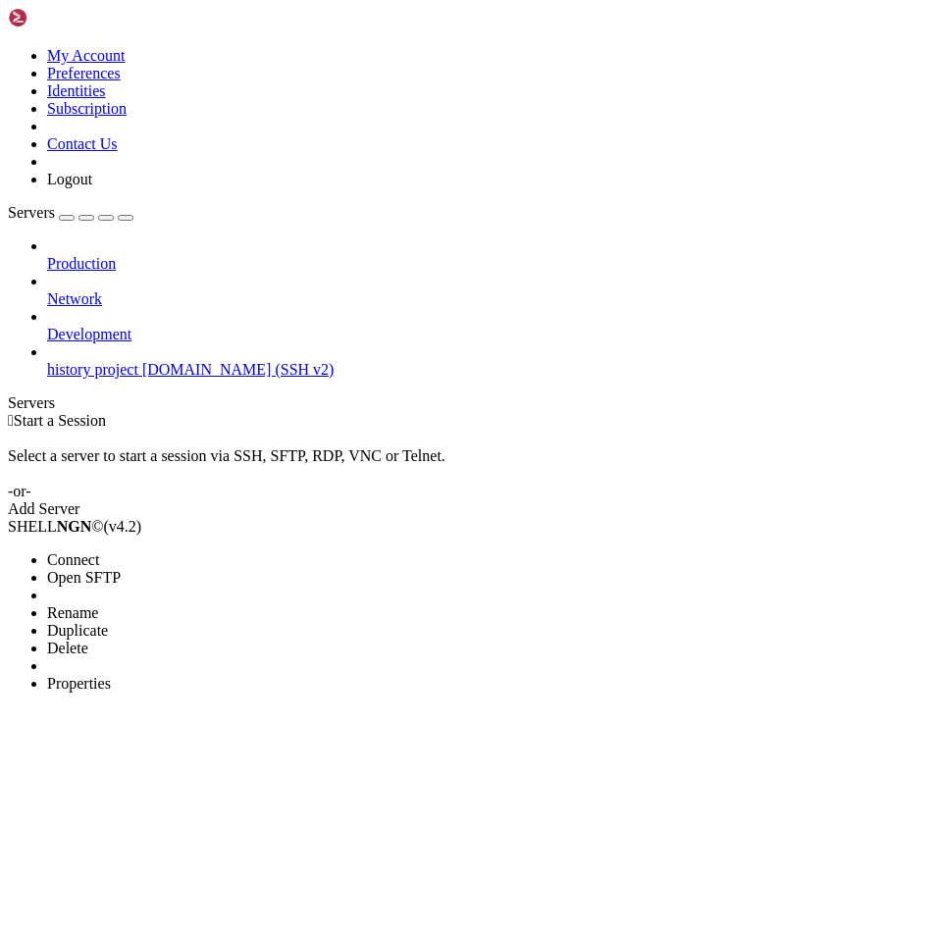
click at [121, 569] on span "Open SFTP" at bounding box center [84, 577] width 74 height 17
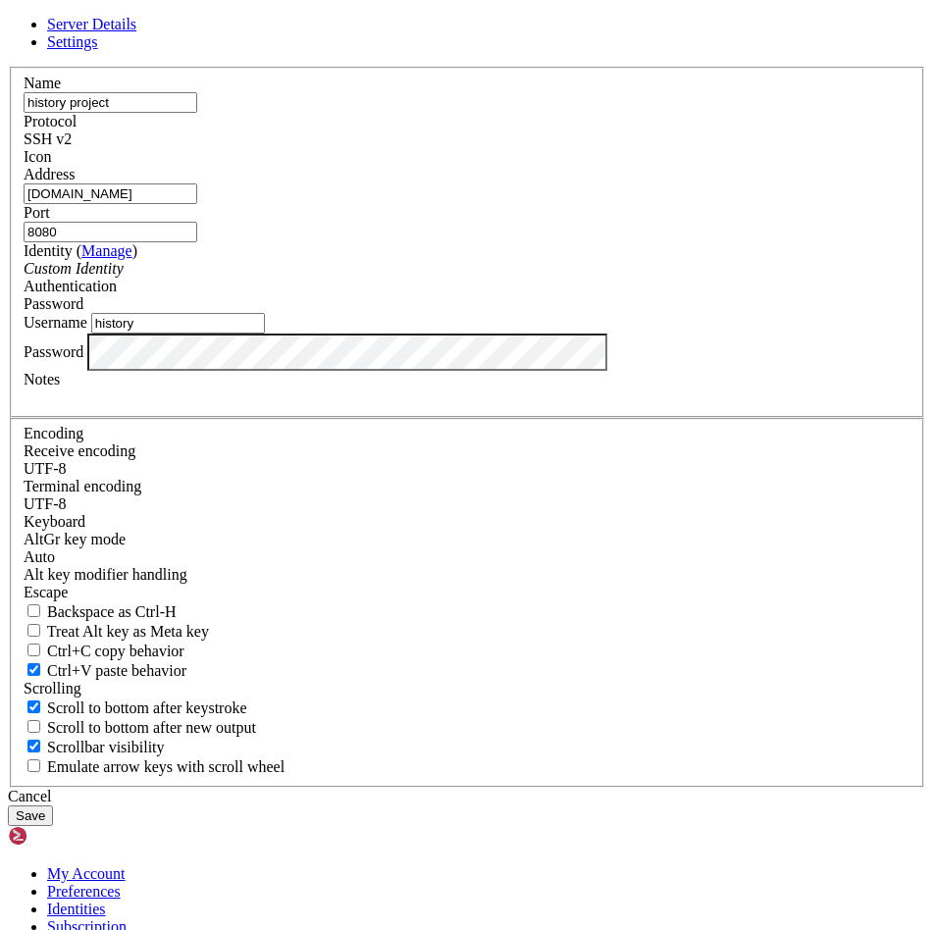
drag, startPoint x: 401, startPoint y: 347, endPoint x: 41, endPoint y: 306, distance: 362.5
click at [41, 306] on div "Server Details Settings Name history project Protocol SSH v2 Icon" at bounding box center [467, 421] width 918 height 810
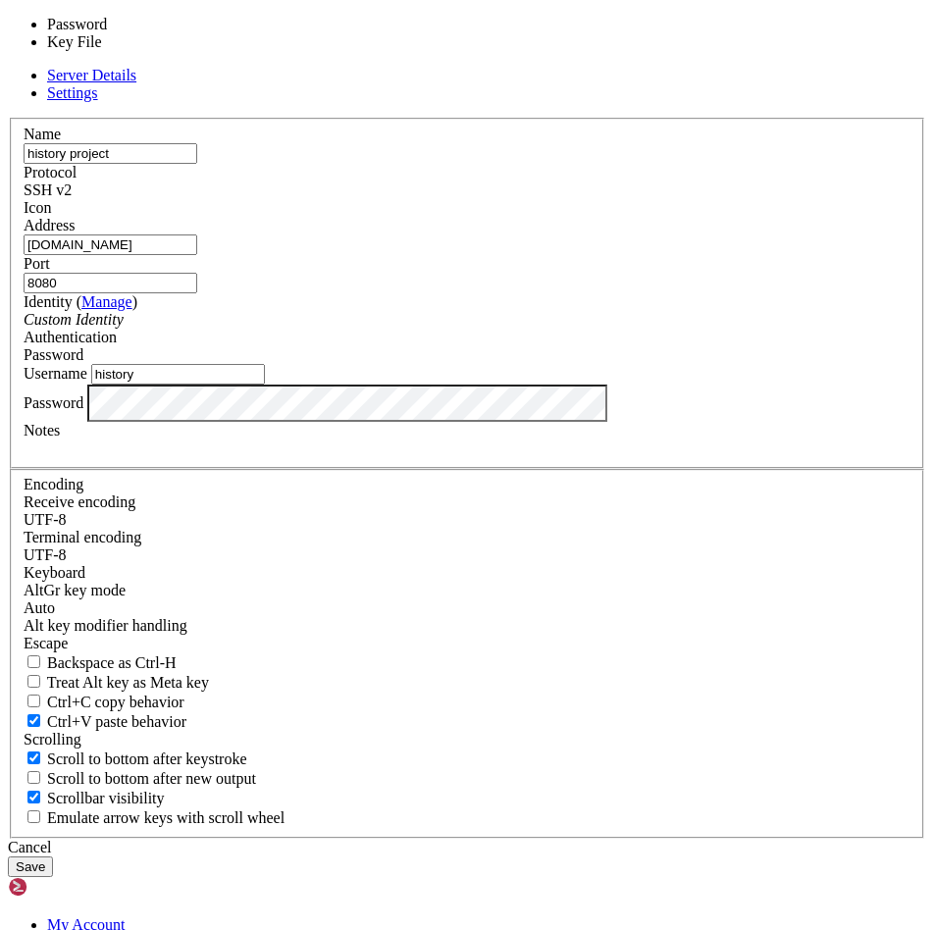
click at [638, 364] on div "Password" at bounding box center [467, 355] width 887 height 18
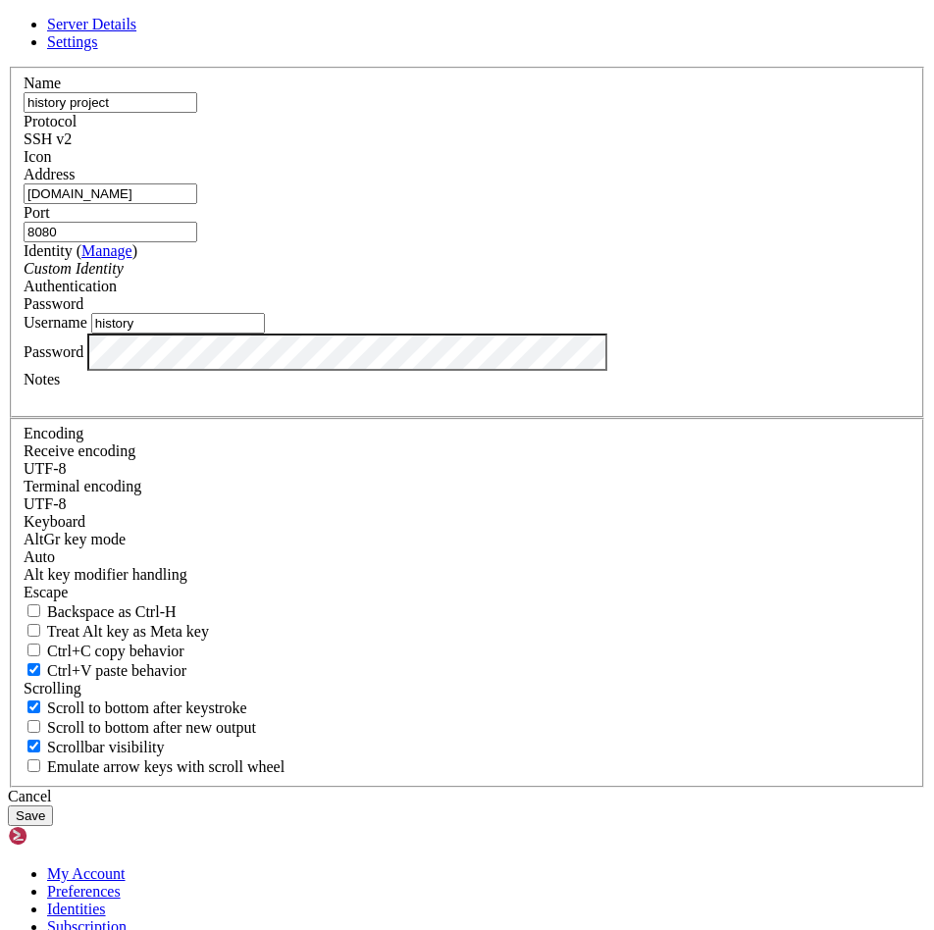
click at [255, 204] on div "Address [DOMAIN_NAME]" at bounding box center [467, 185] width 887 height 38
click at [53, 806] on button "Save" at bounding box center [30, 816] width 45 height 21
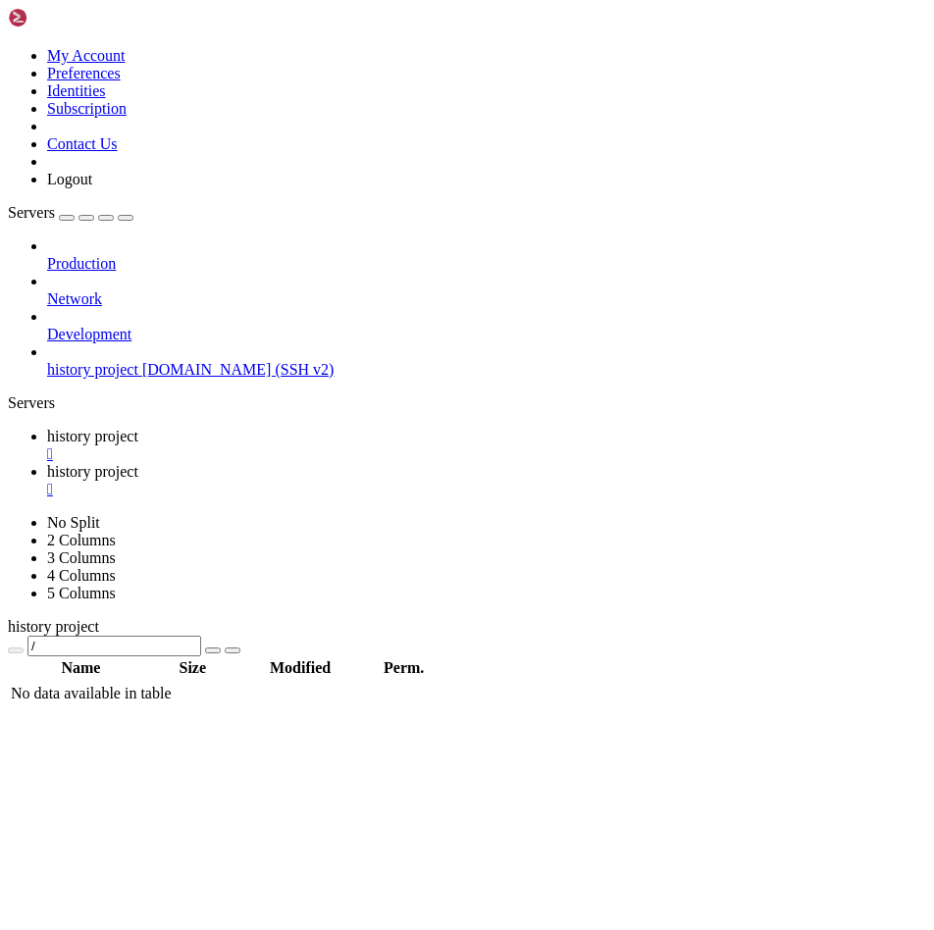
click at [389, 445] on div "" at bounding box center [486, 454] width 879 height 18
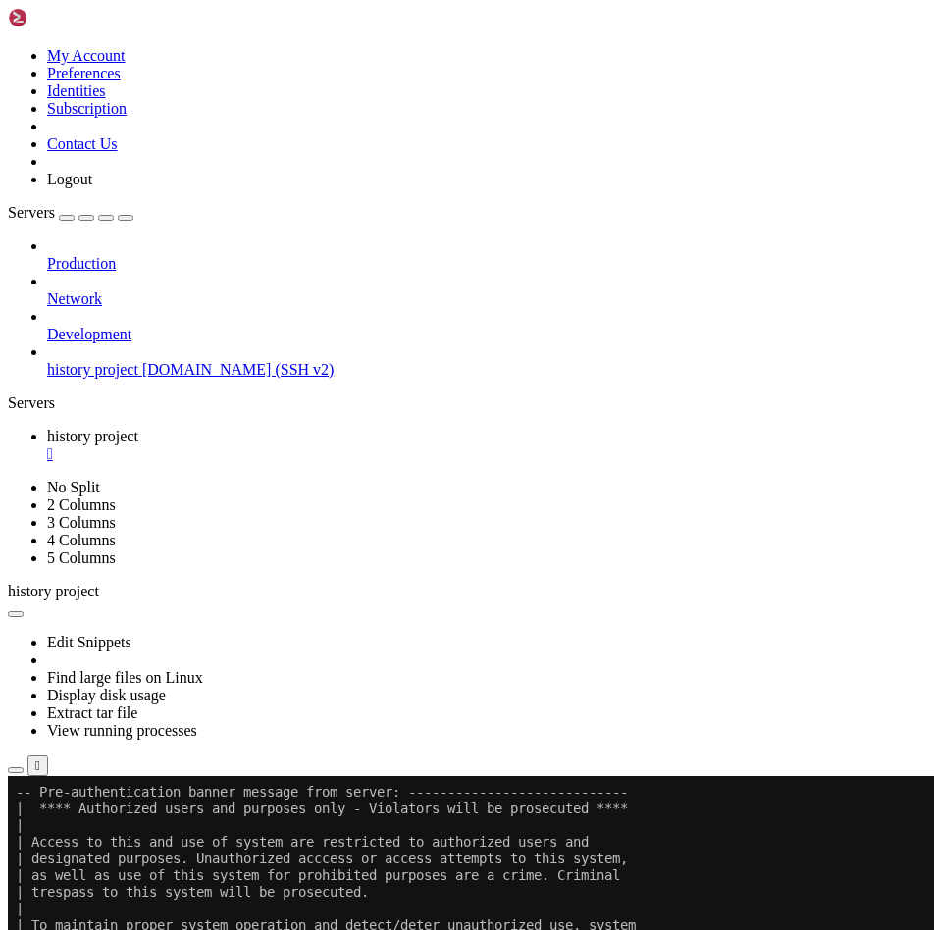
click at [378, 428] on link "history project " at bounding box center [486, 445] width 879 height 35
click at [385, 445] on div "" at bounding box center [486, 454] width 879 height 18
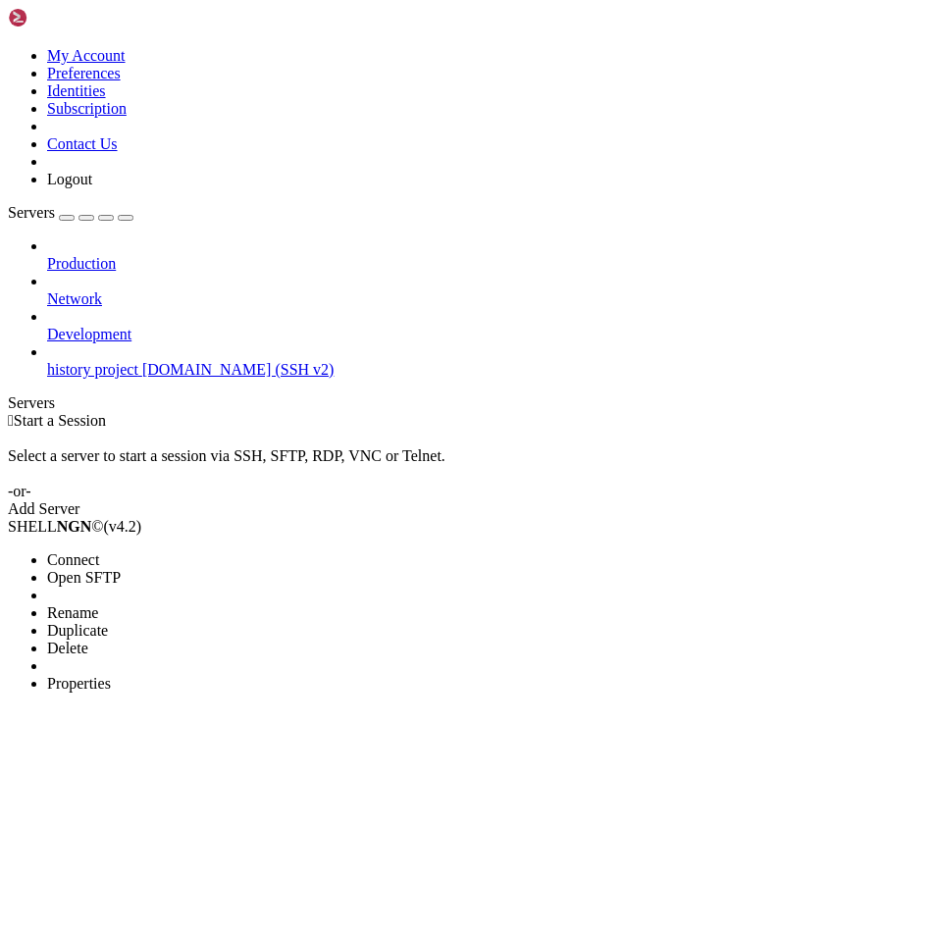
click at [226, 675] on li "Properties" at bounding box center [136, 684] width 179 height 18
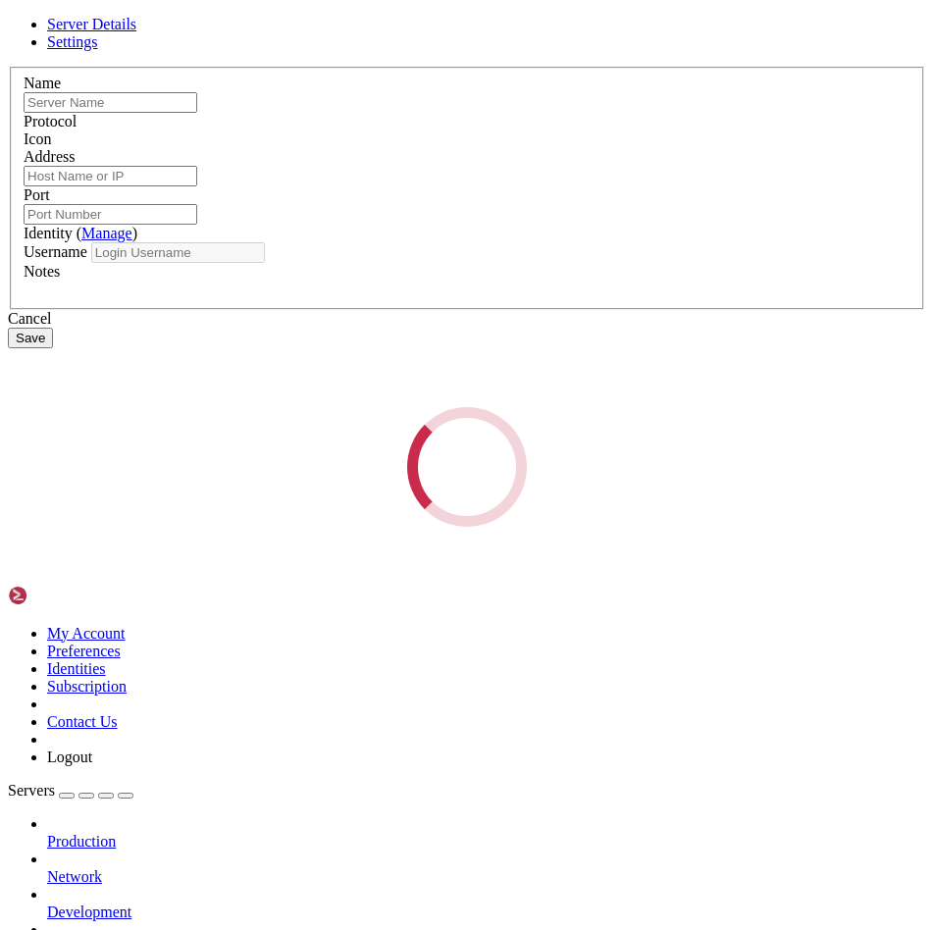
type input "history project"
type input "[DOMAIN_NAME]"
type input "8080"
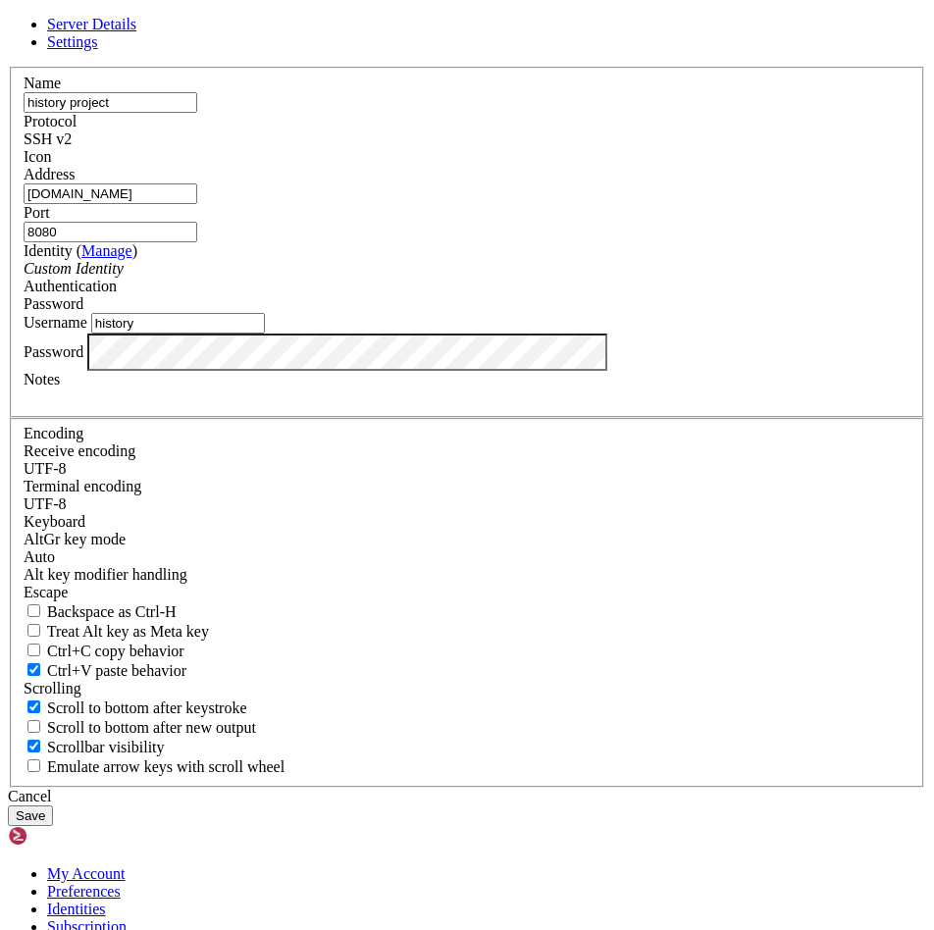
drag, startPoint x: 311, startPoint y: 507, endPoint x: 97, endPoint y: 492, distance: 214.5
click at [100, 490] on div "Server Details Settings Name history project Protocol SSH v2 Icon" at bounding box center [467, 421] width 918 height 810
type input "[PERSON_NAME]"
click at [53, 806] on button "Save" at bounding box center [30, 816] width 45 height 21
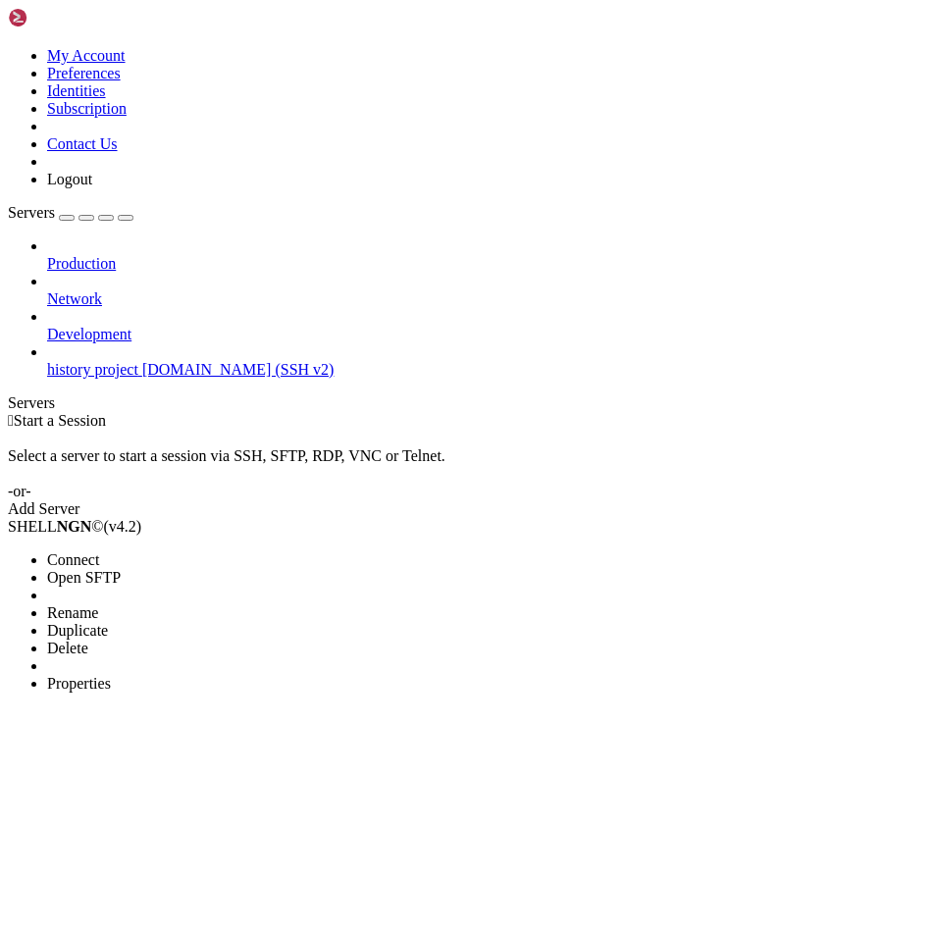
click at [165, 551] on li "Connect" at bounding box center [136, 560] width 179 height 18
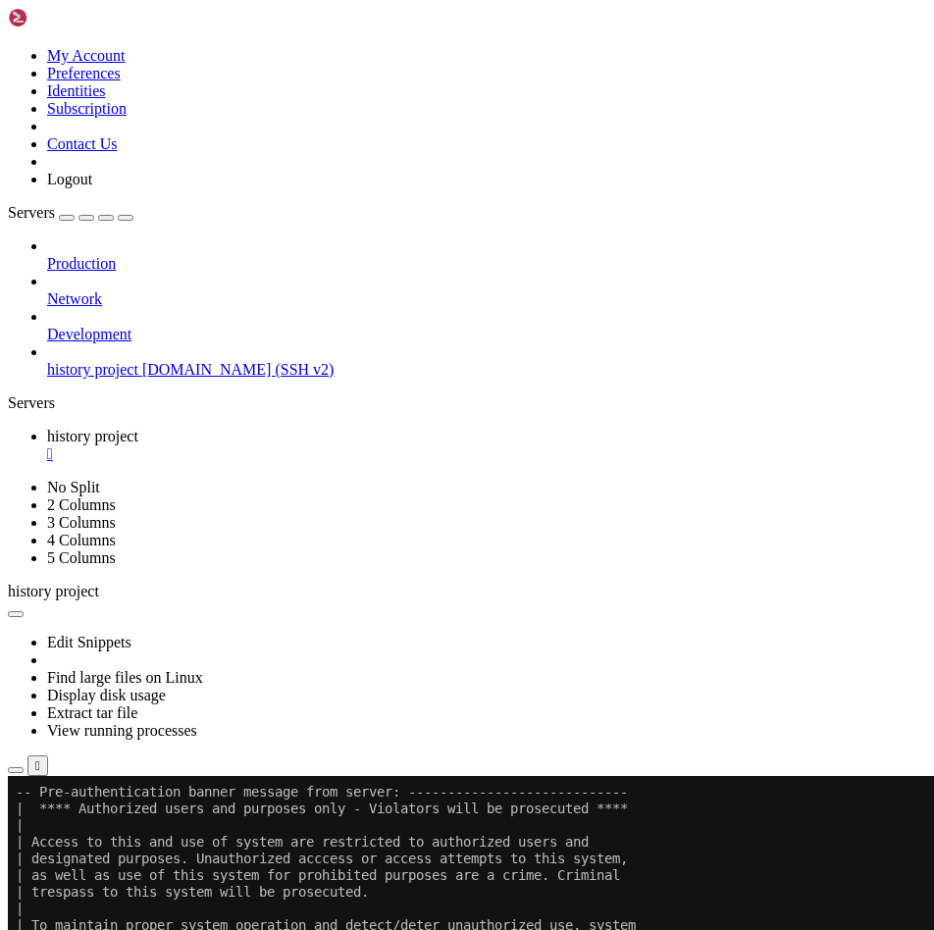
click at [390, 445] on div "" at bounding box center [486, 454] width 879 height 18
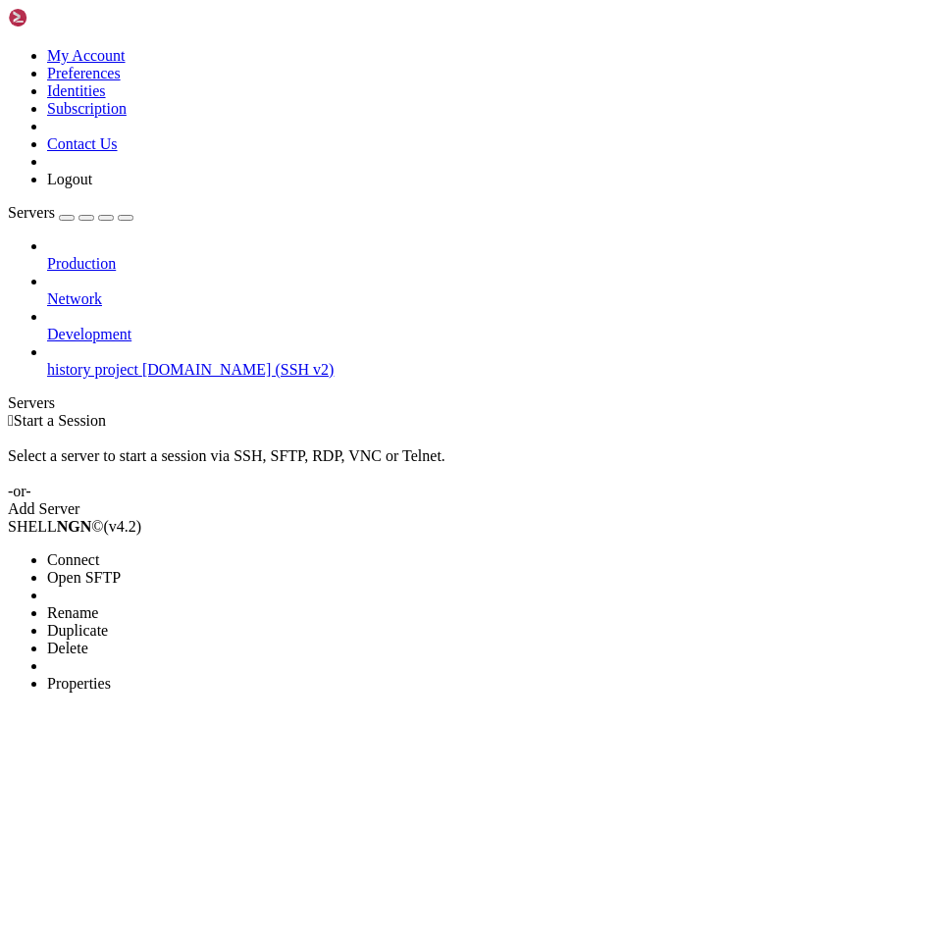
click at [111, 675] on span "Properties" at bounding box center [79, 683] width 64 height 17
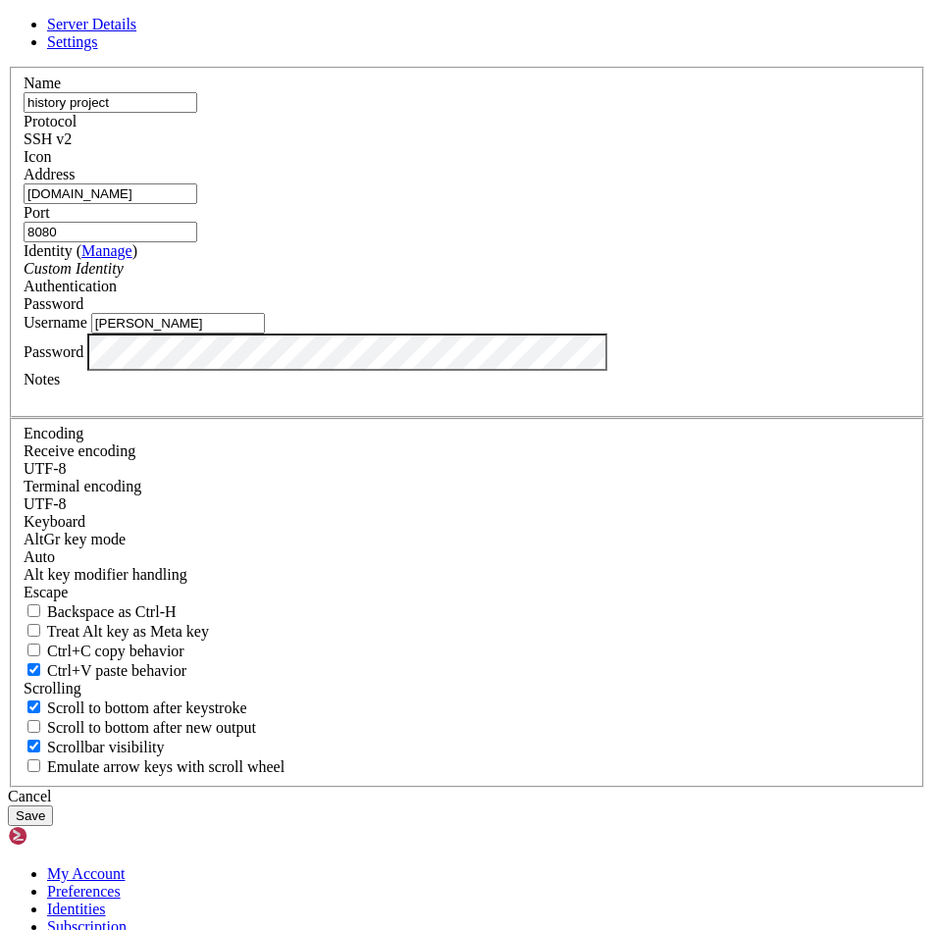
click at [132, 259] on link "Manage" at bounding box center [106, 250] width 51 height 17
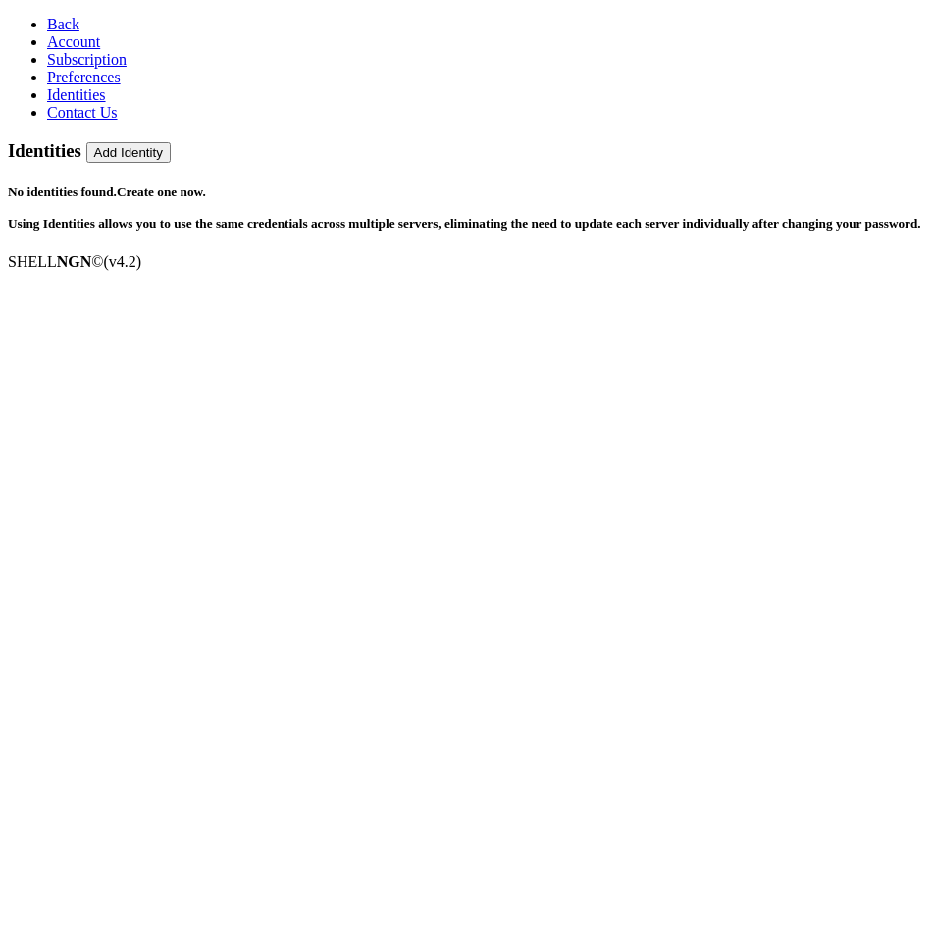
click at [47, 28] on link "Back" at bounding box center [63, 24] width 32 height 17
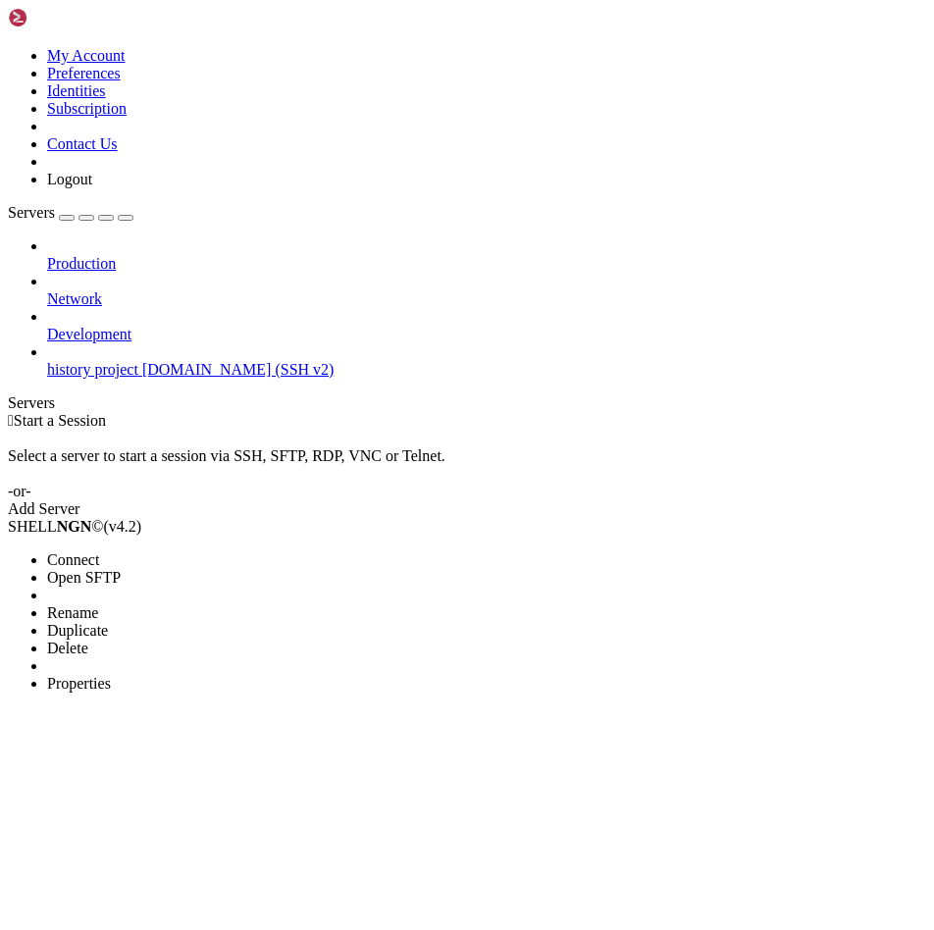
click at [201, 675] on li "Properties" at bounding box center [136, 684] width 179 height 18
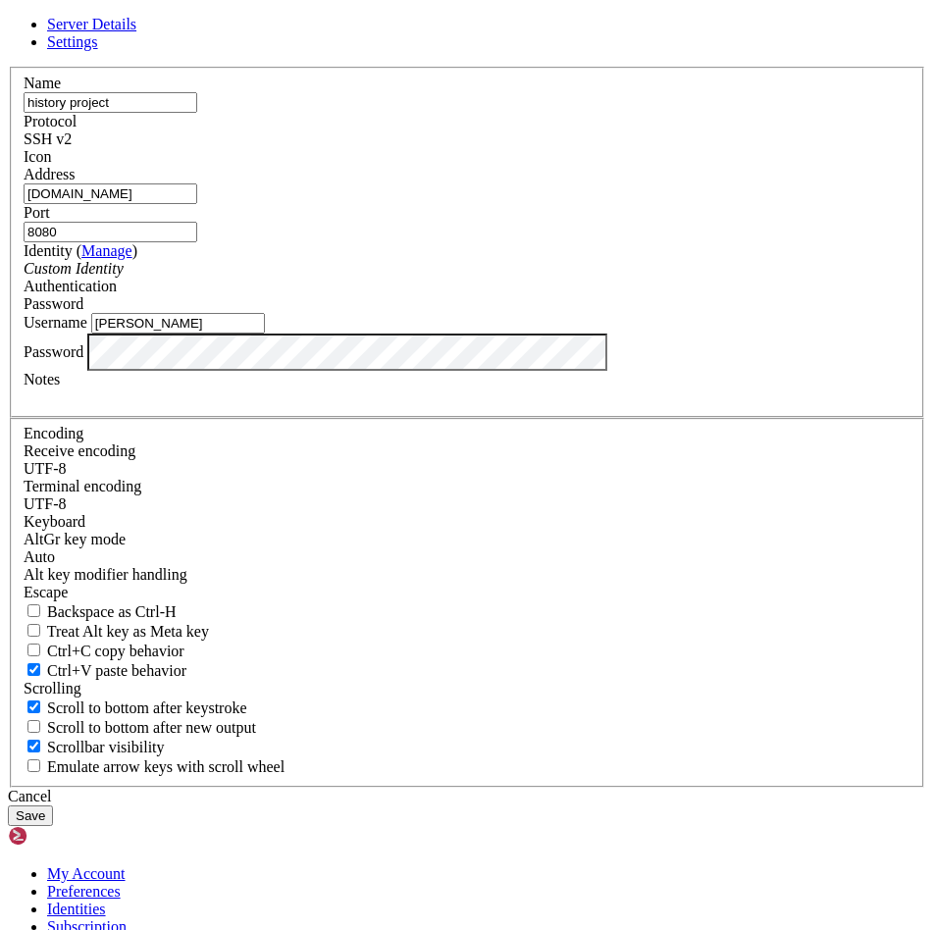
click at [98, 50] on link "Settings" at bounding box center [72, 41] width 51 height 17
click at [136, 32] on span "Server Details" at bounding box center [91, 24] width 89 height 17
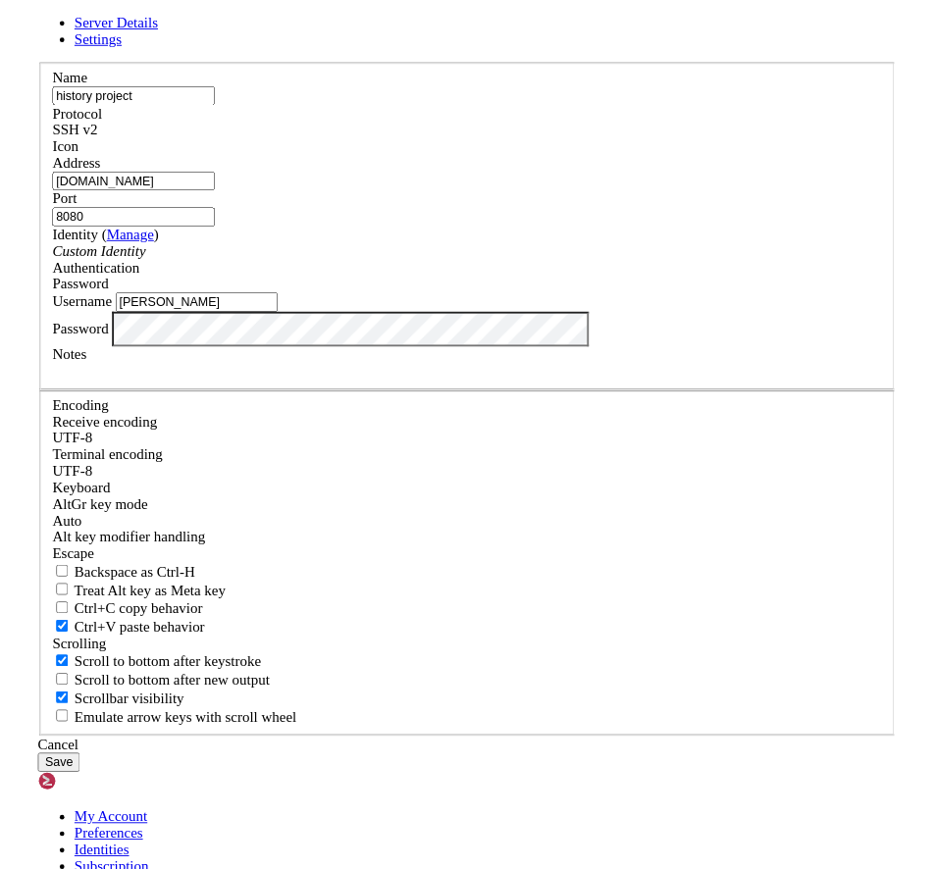
scroll to position [0, 0]
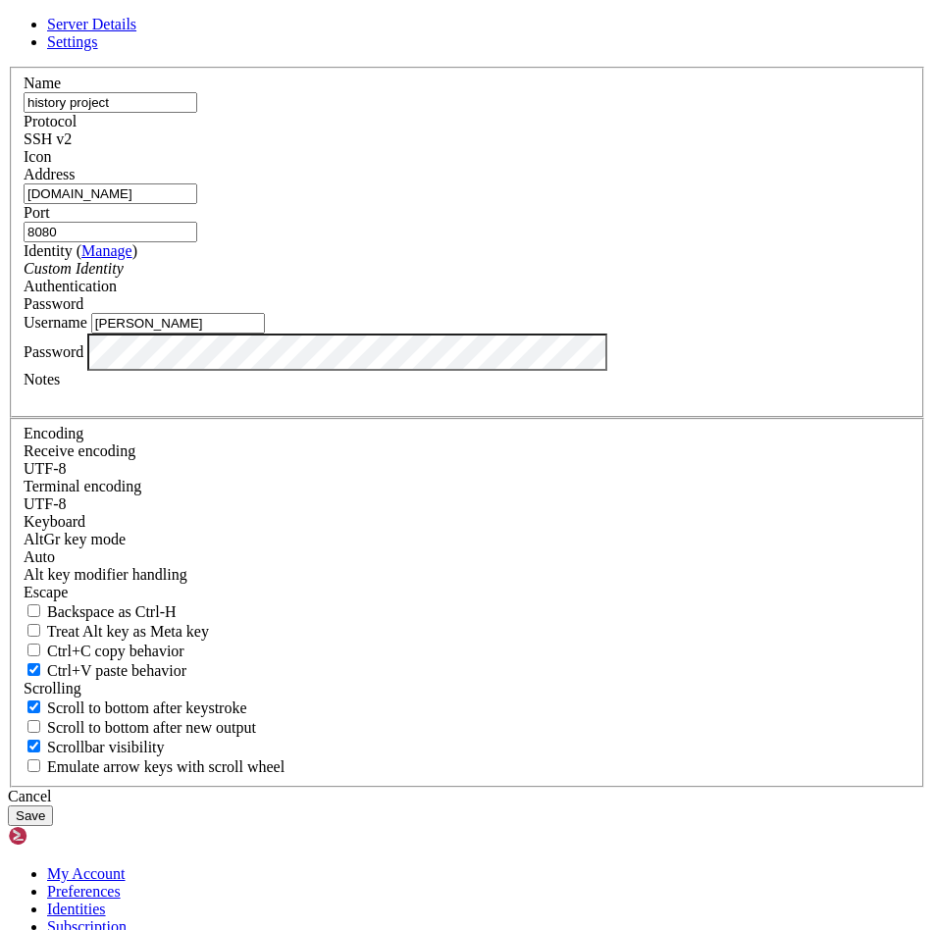
click at [8, 67] on icon at bounding box center [8, 67] width 0 height 0
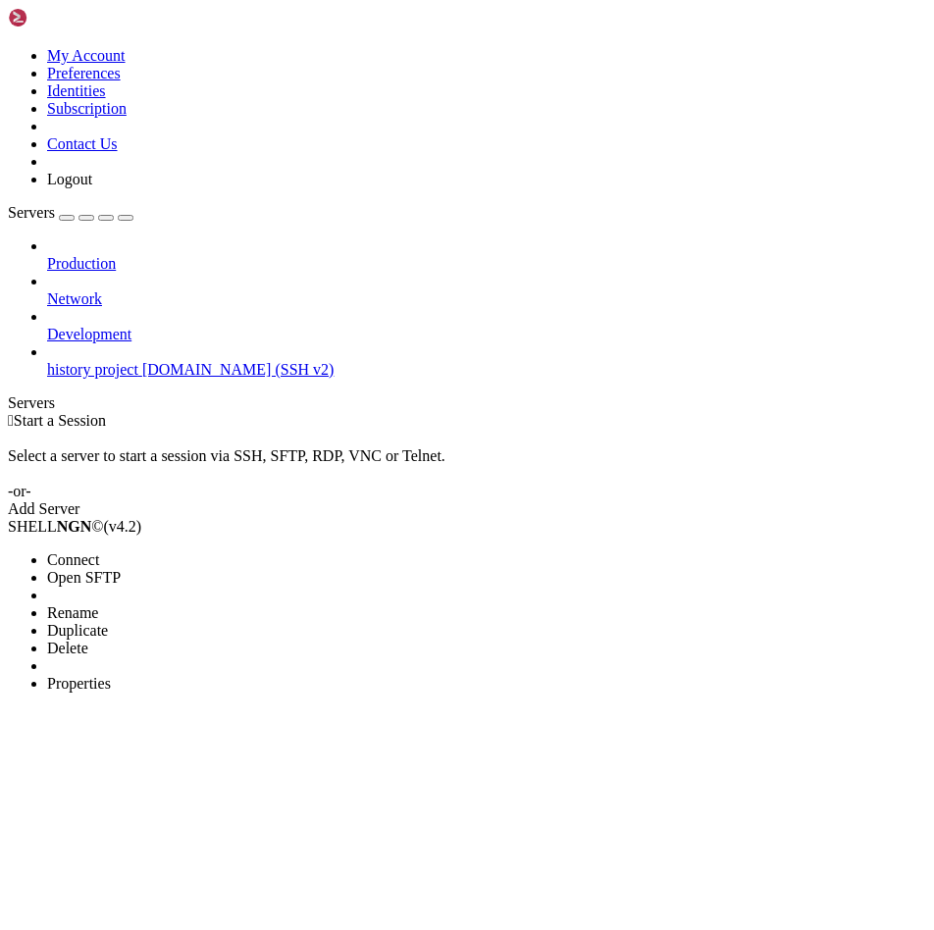
click at [177, 640] on li "Delete" at bounding box center [136, 649] width 179 height 18
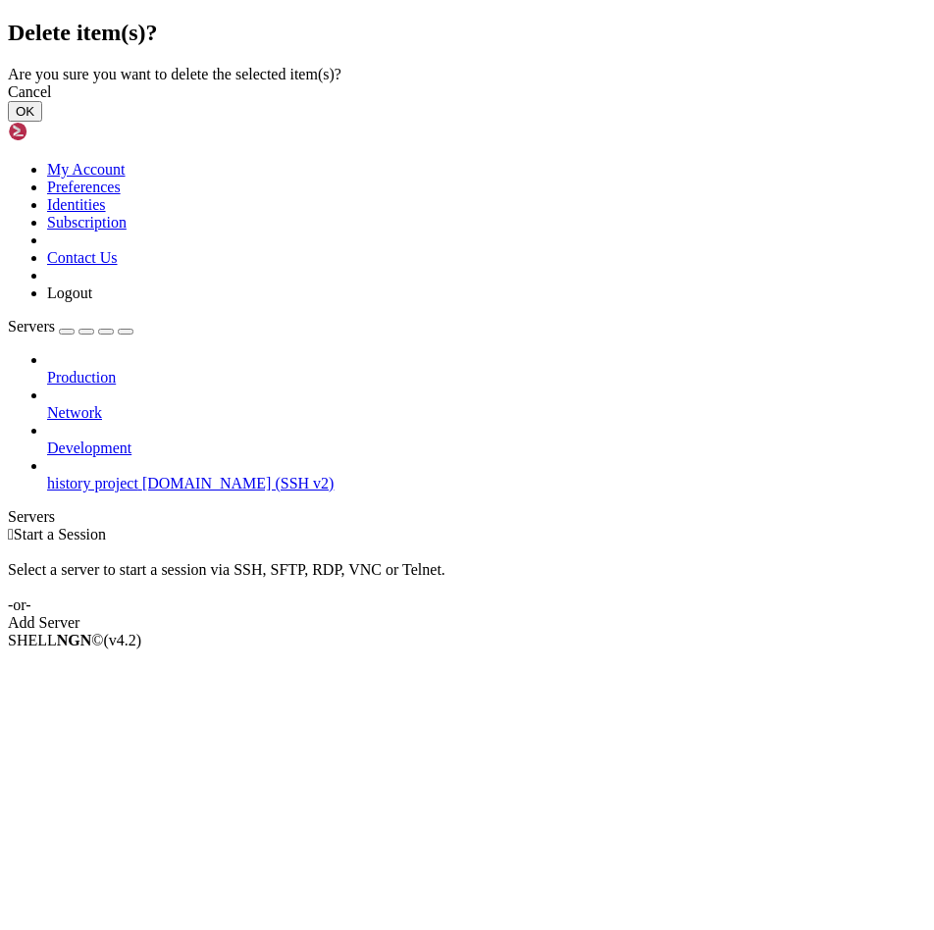
click at [246, 122] on div "Delete item(s)? Are you sure you want to delete the selected item(s)? Cancel OK" at bounding box center [467, 71] width 918 height 102
click at [495, 122] on div "Delete item(s)? Are you sure you want to delete the selected item(s)? Cancel OK" at bounding box center [467, 71] width 918 height 102
click at [600, 101] on div "Cancel" at bounding box center [467, 92] width 918 height 18
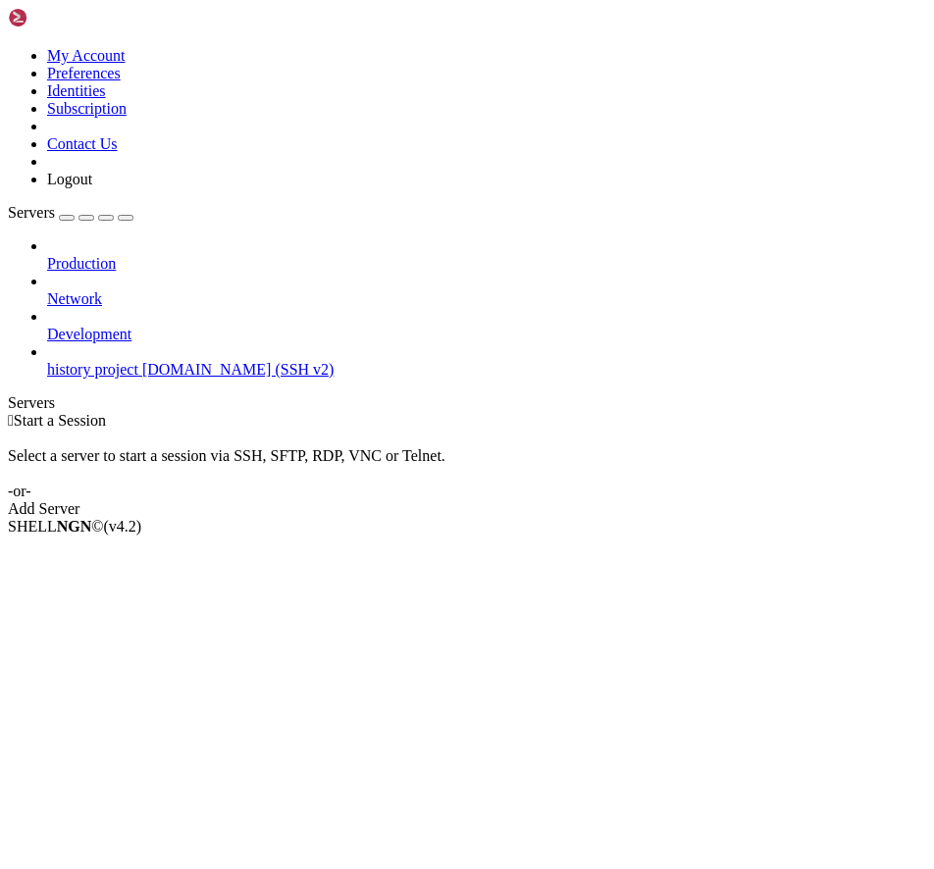
click at [110, 14] on link at bounding box center [64, 22] width 113 height 17
click at [8, 47] on link at bounding box center [8, 47] width 0 height 0
click at [126, 64] on link "My Account" at bounding box center [86, 55] width 78 height 17
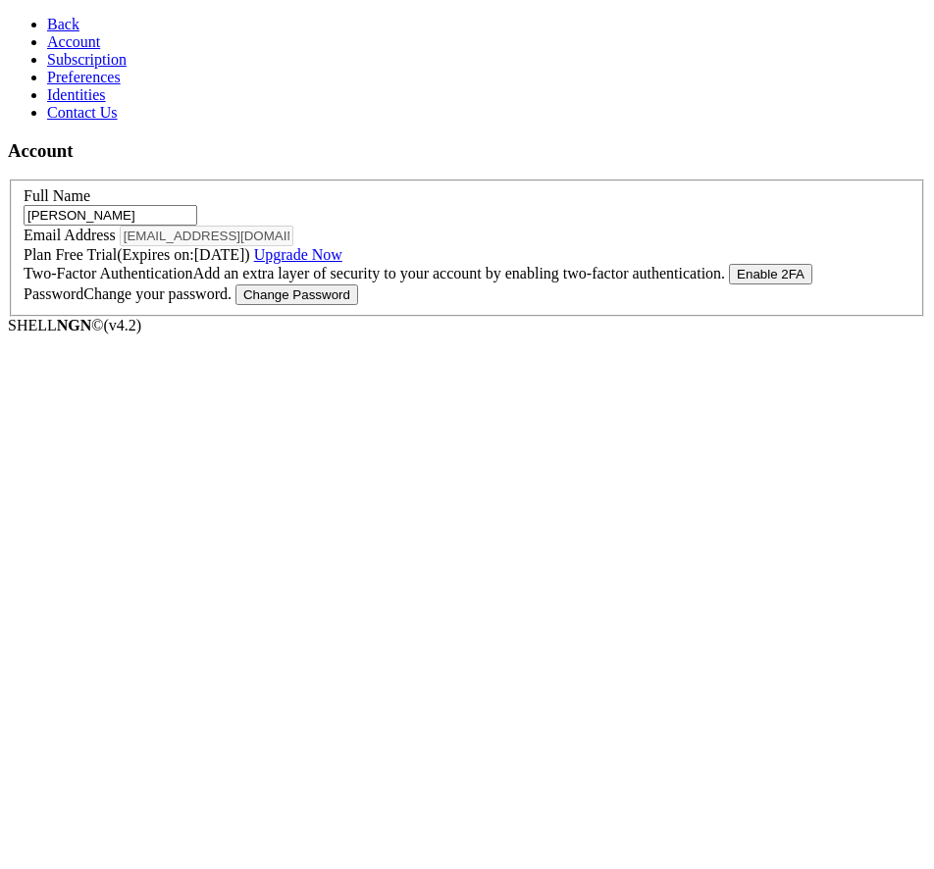
click at [61, 25] on span "Back" at bounding box center [63, 24] width 32 height 17
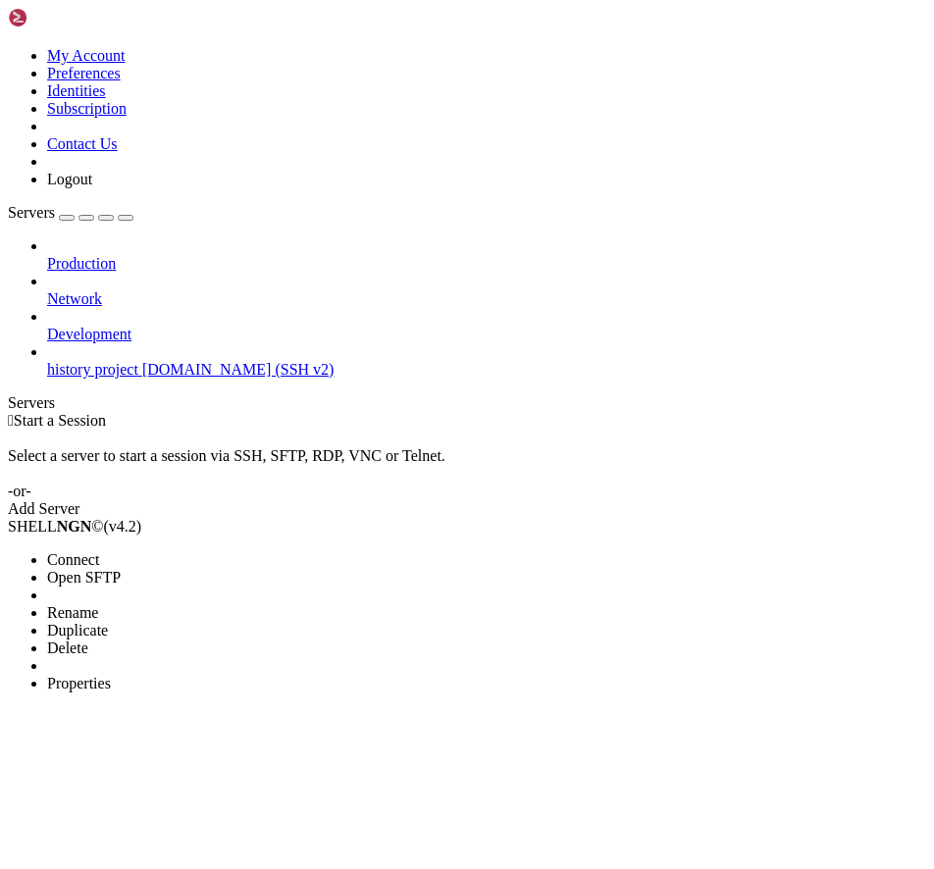
click at [113, 640] on li "Delete" at bounding box center [136, 649] width 179 height 18
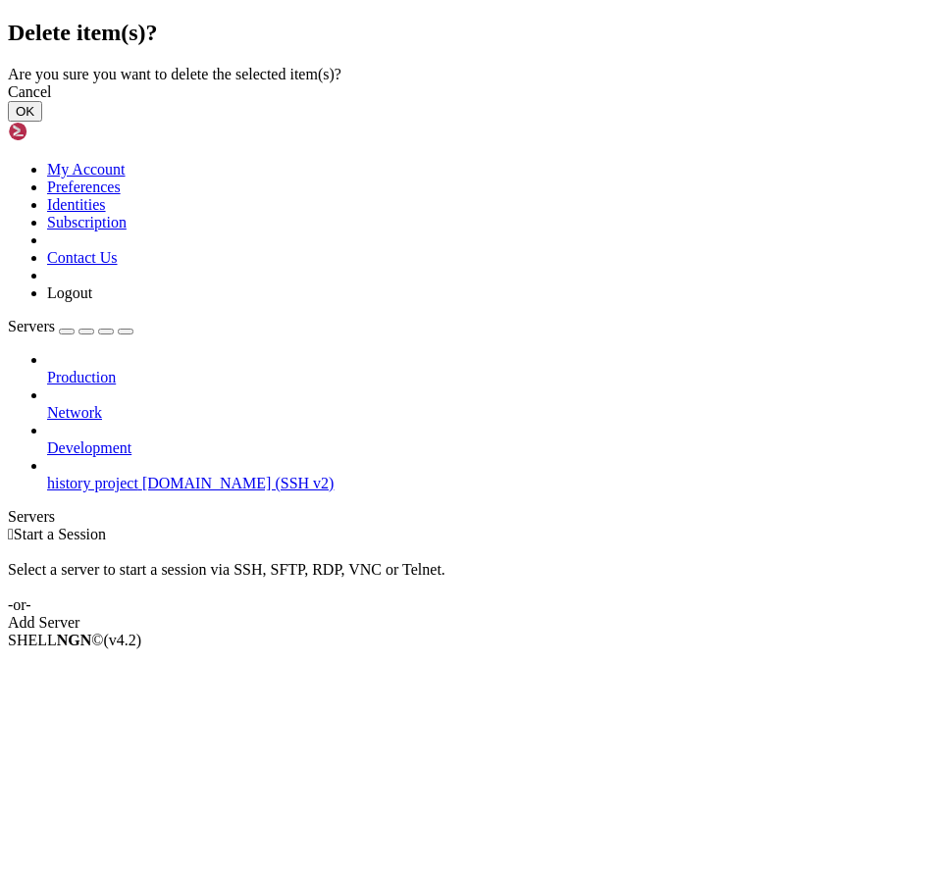
click at [42, 122] on button "OK" at bounding box center [25, 111] width 34 height 21
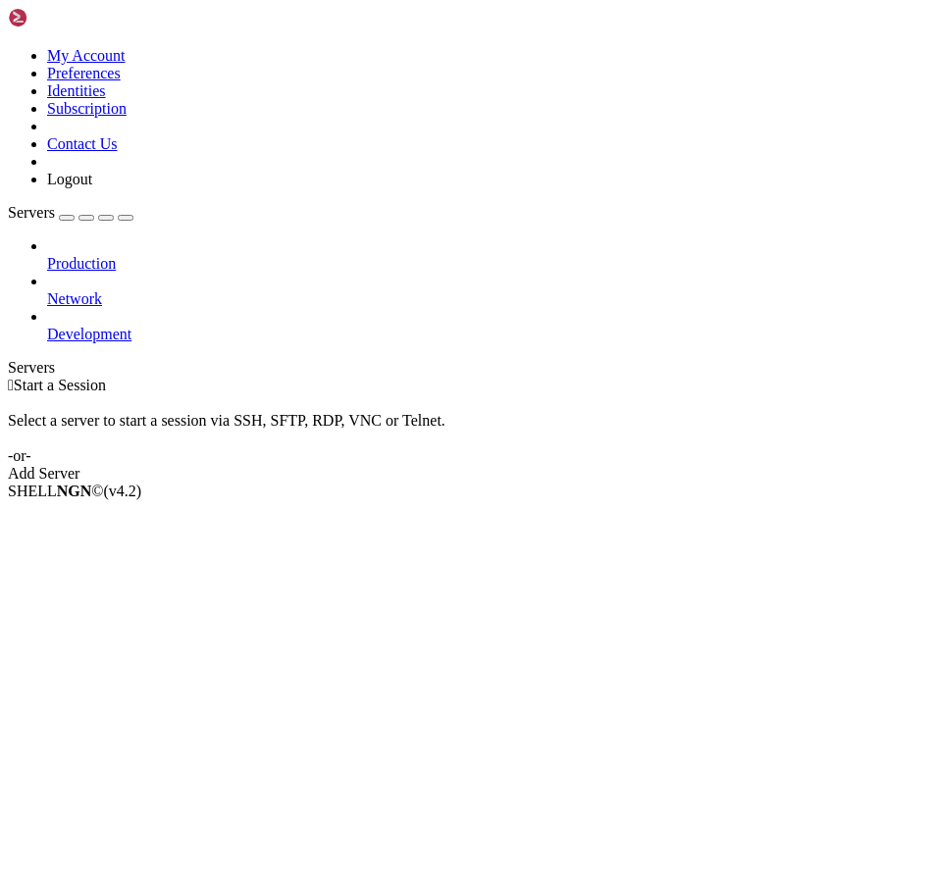
click at [196, 22] on div "My Account Preferences Identities Subscription Contact Us Logout" at bounding box center [467, 98] width 918 height 181
click at [8, 47] on icon at bounding box center [8, 47] width 0 height 0
click at [126, 64] on link "My Account" at bounding box center [86, 55] width 78 height 17
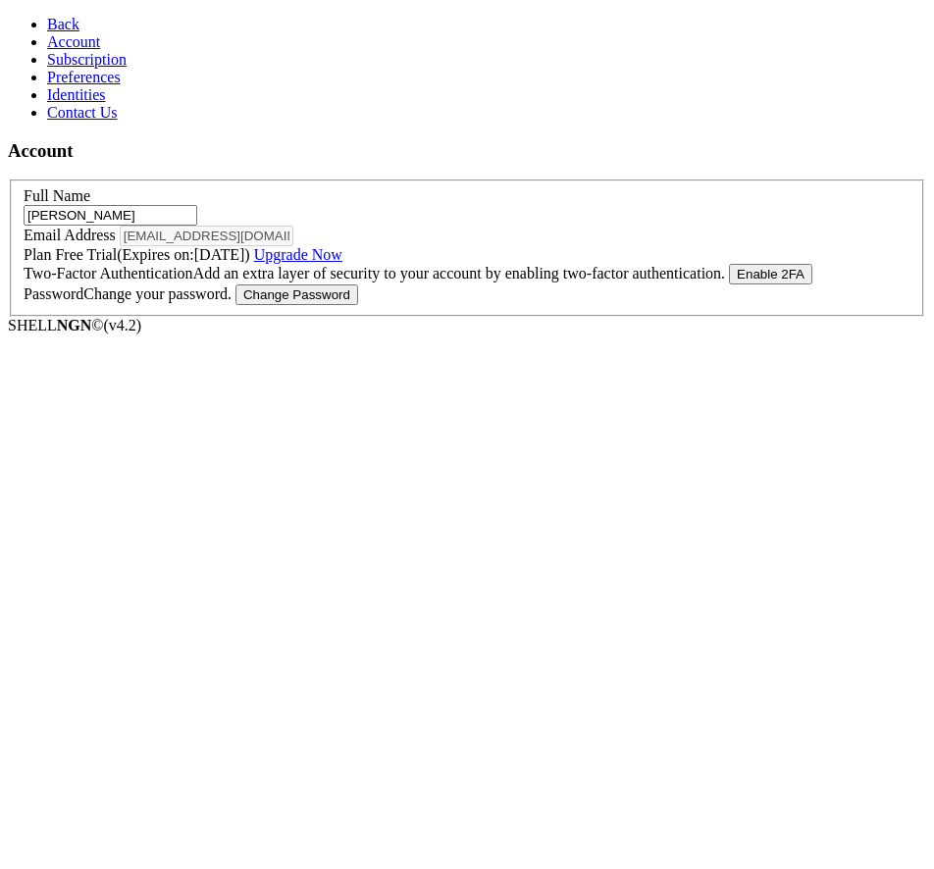
click at [118, 121] on link "Contact Us" at bounding box center [82, 112] width 71 height 17
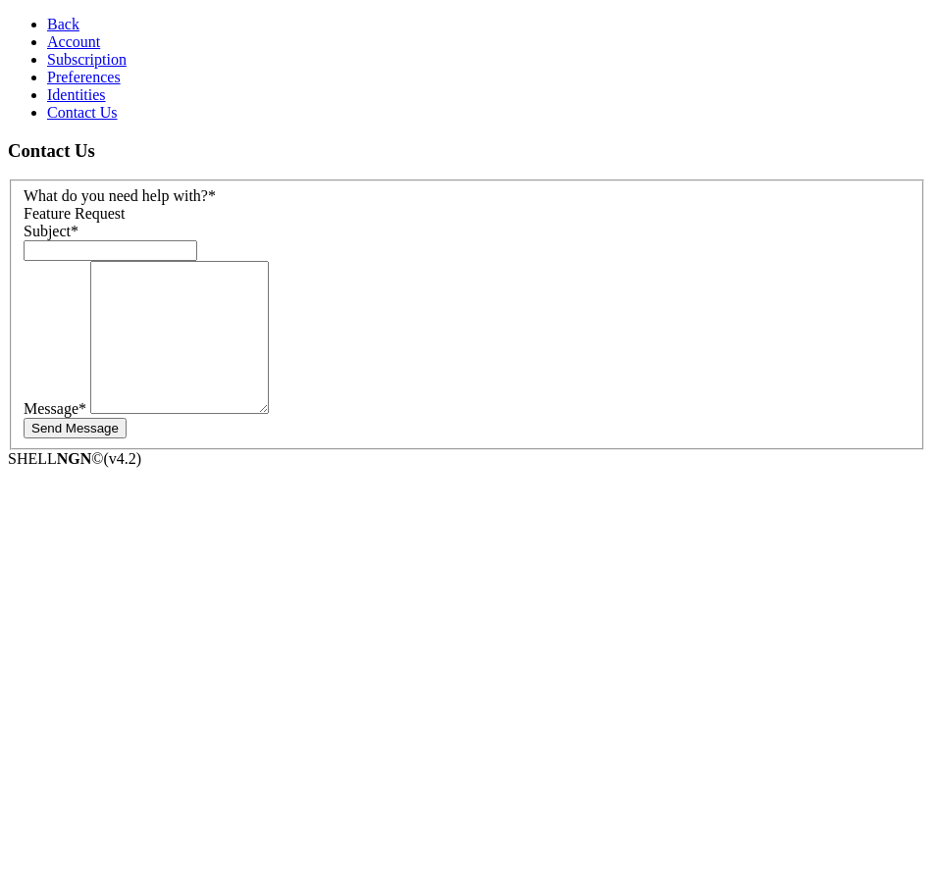
click at [101, 103] on link "Identities" at bounding box center [76, 94] width 59 height 17
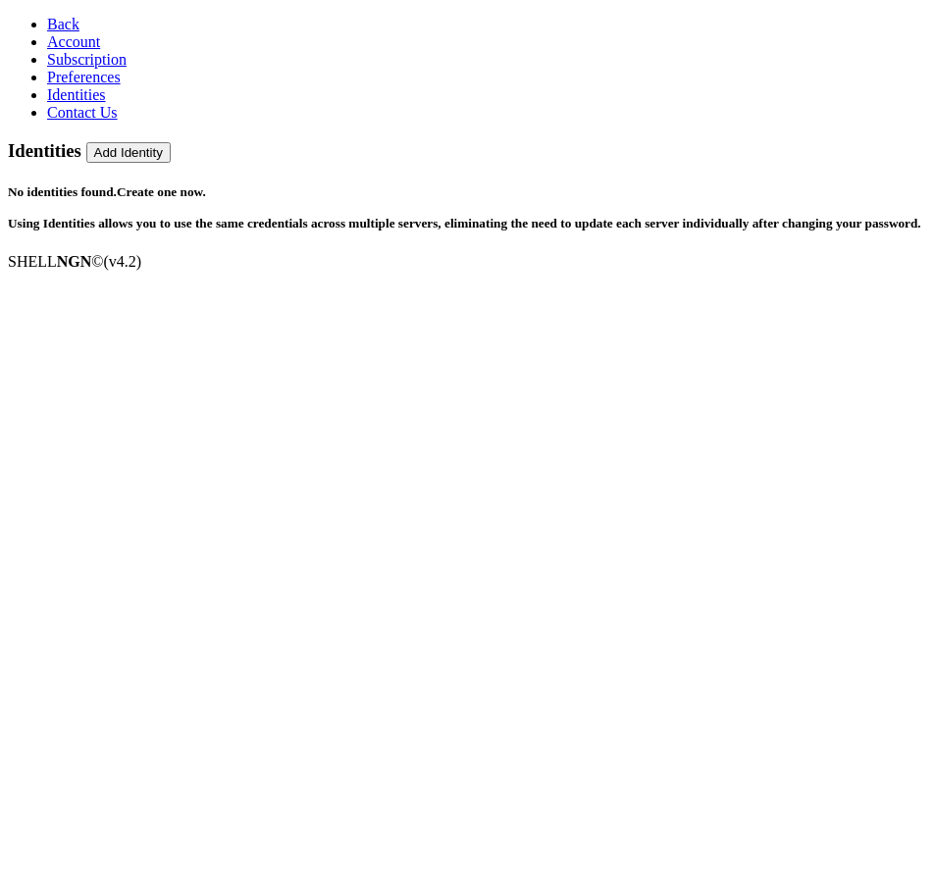
click at [93, 85] on span "Preferences" at bounding box center [84, 77] width 74 height 17
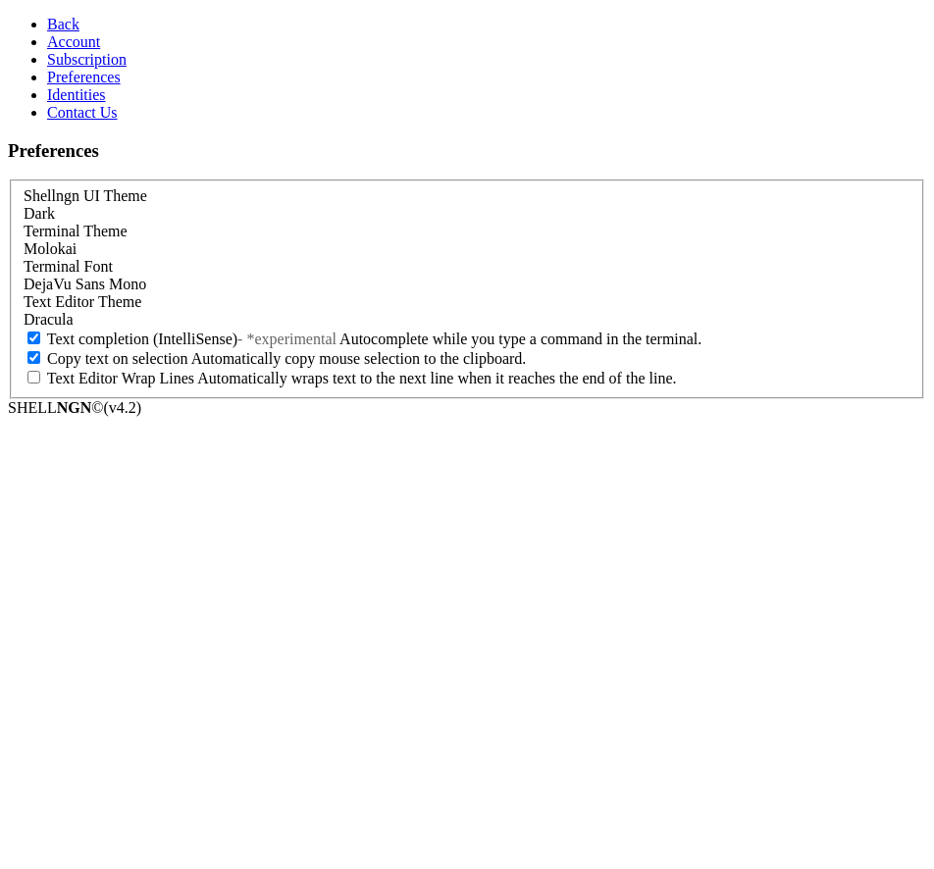
click at [107, 68] on link "Subscription" at bounding box center [86, 59] width 79 height 17
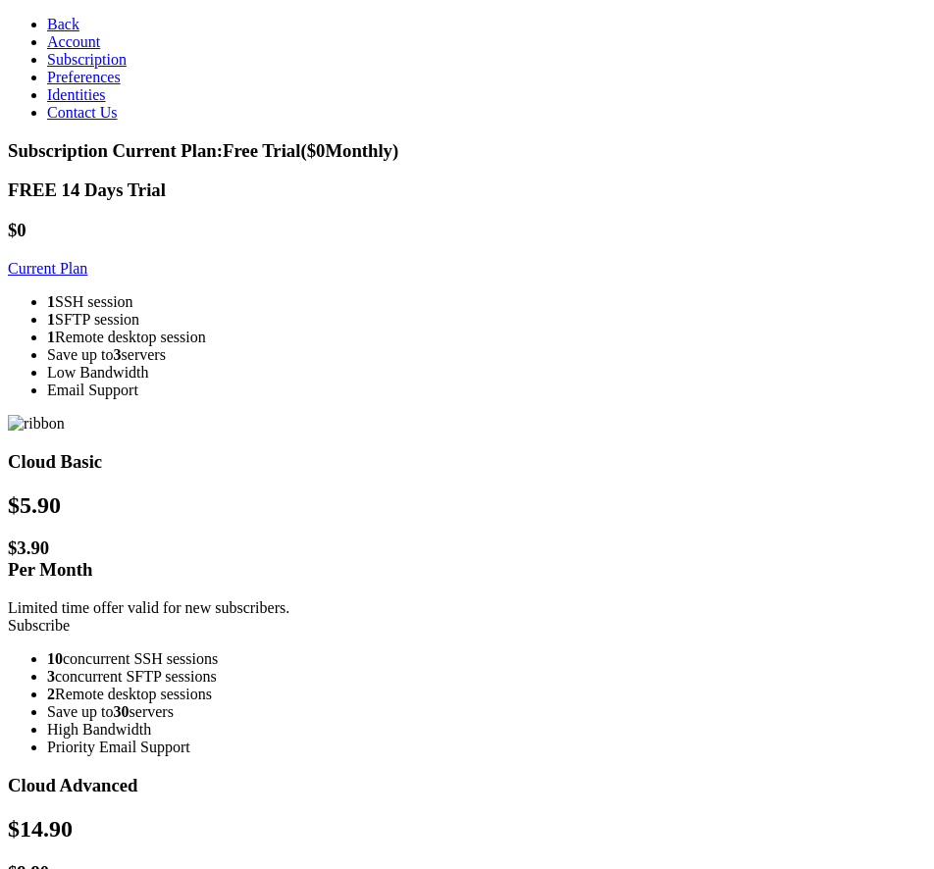
click at [100, 50] on link "Account" at bounding box center [73, 41] width 53 height 17
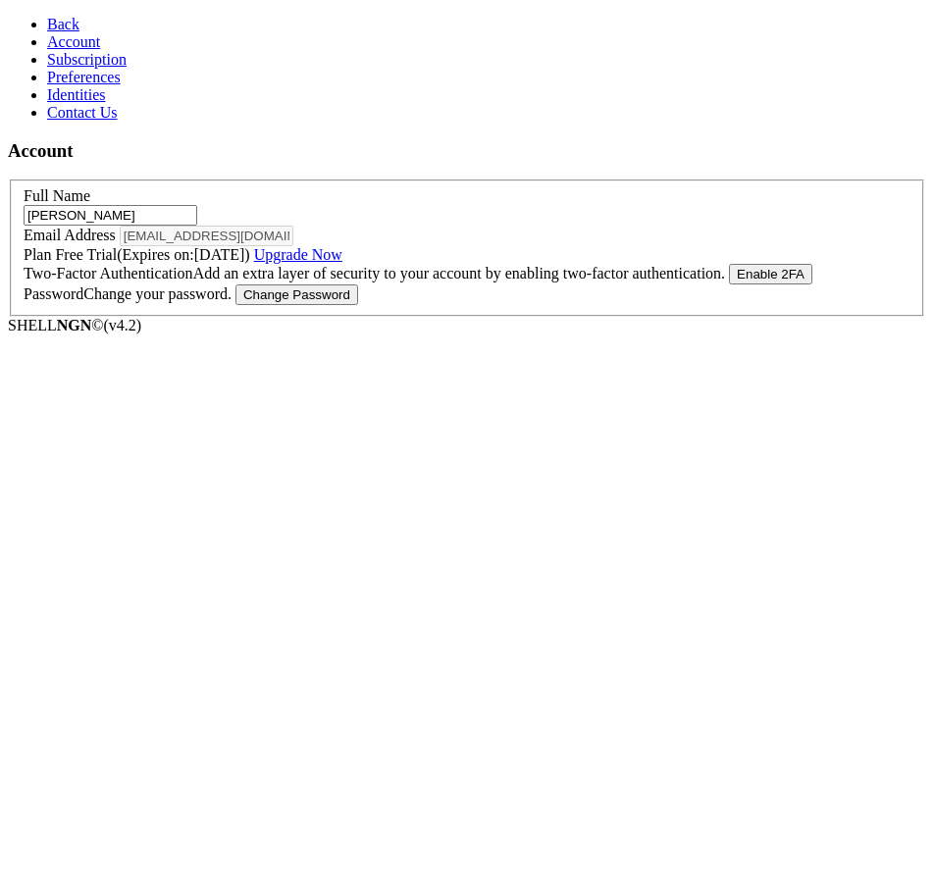
click at [358, 305] on button "Change Password" at bounding box center [296, 295] width 123 height 21
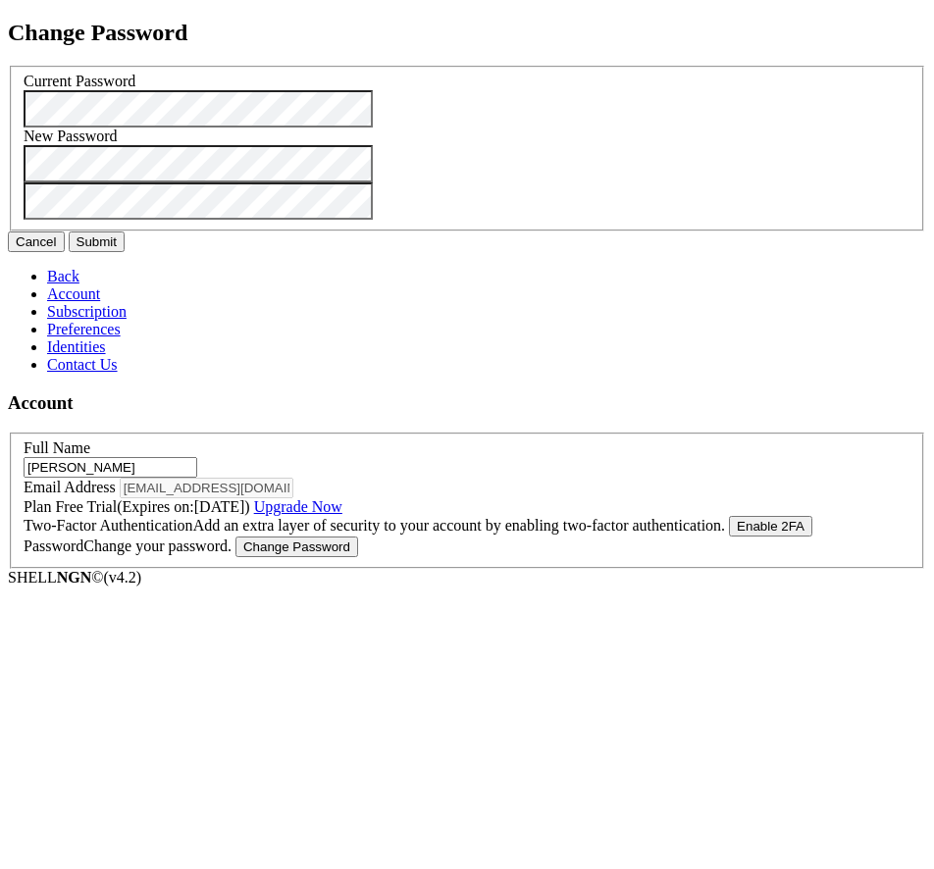
click at [593, 230] on div "Change Password Current Password New Password Cancel Submit" at bounding box center [467, 137] width 918 height 234
click at [8, 66] on icon at bounding box center [8, 66] width 0 height 0
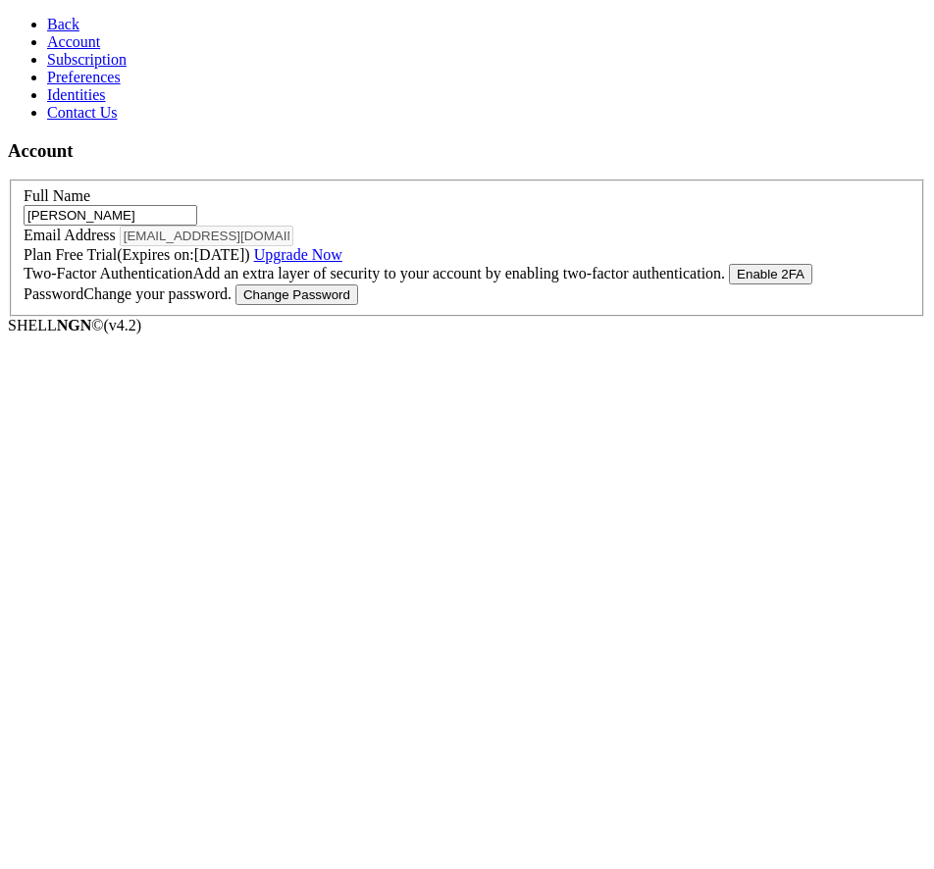
click at [203, 226] on div "Email Address [EMAIL_ADDRESS][DOMAIN_NAME]" at bounding box center [467, 236] width 887 height 21
click at [197, 205] on input "[PERSON_NAME]" at bounding box center [111, 215] width 174 height 21
click at [311, 317] on section "Account Full Name [PERSON_NAME] Email Address [EMAIL_ADDRESS][DOMAIN_NAME] Plan…" at bounding box center [467, 228] width 918 height 177
click at [358, 305] on button "Change Password" at bounding box center [296, 295] width 123 height 21
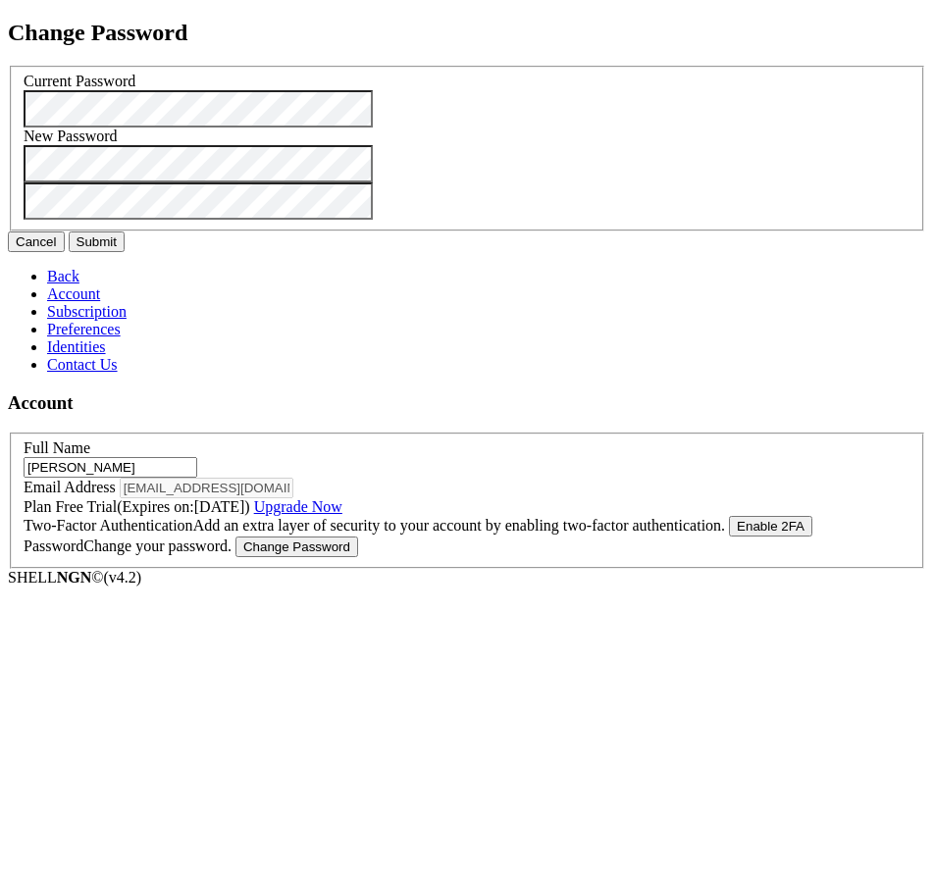
click at [638, 252] on div "Cancel Submit" at bounding box center [467, 242] width 918 height 21
click at [125, 252] on button "Submit" at bounding box center [97, 242] width 56 height 21
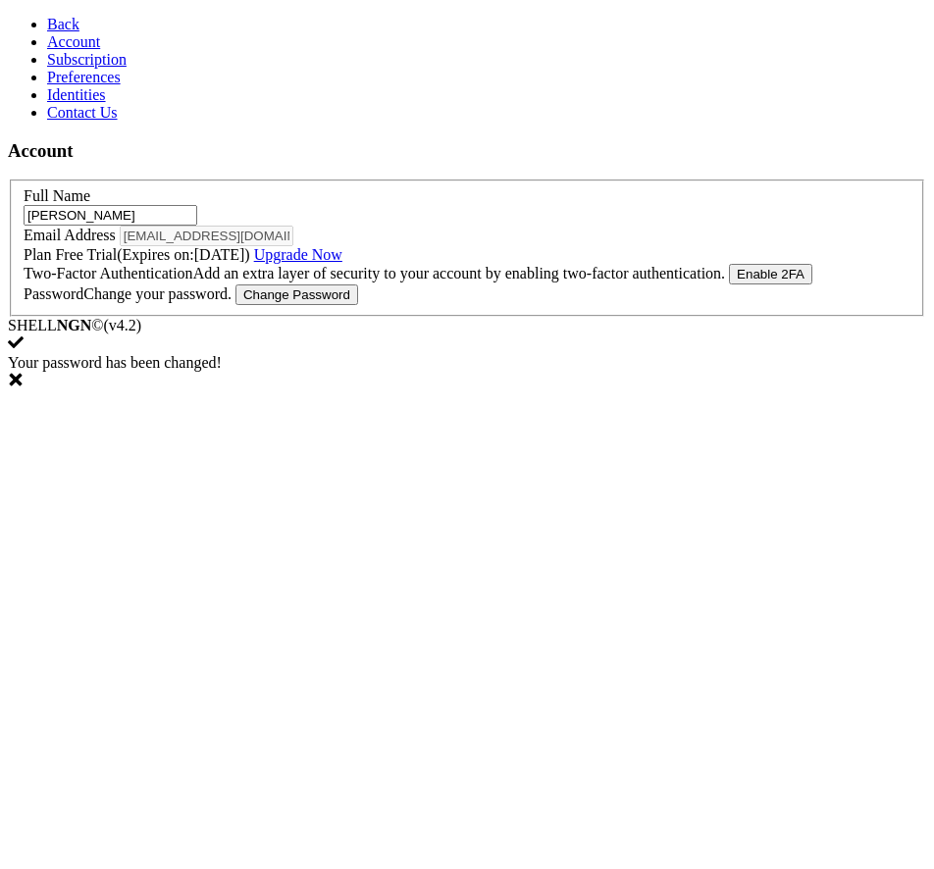
click at [586, 317] on section "Account Full Name [PERSON_NAME] Email Address [EMAIL_ADDRESS][DOMAIN_NAME] Plan…" at bounding box center [467, 228] width 918 height 177
click at [197, 205] on input "[PERSON_NAME]" at bounding box center [111, 215] width 174 height 21
